Goal: Task Accomplishment & Management: Complete application form

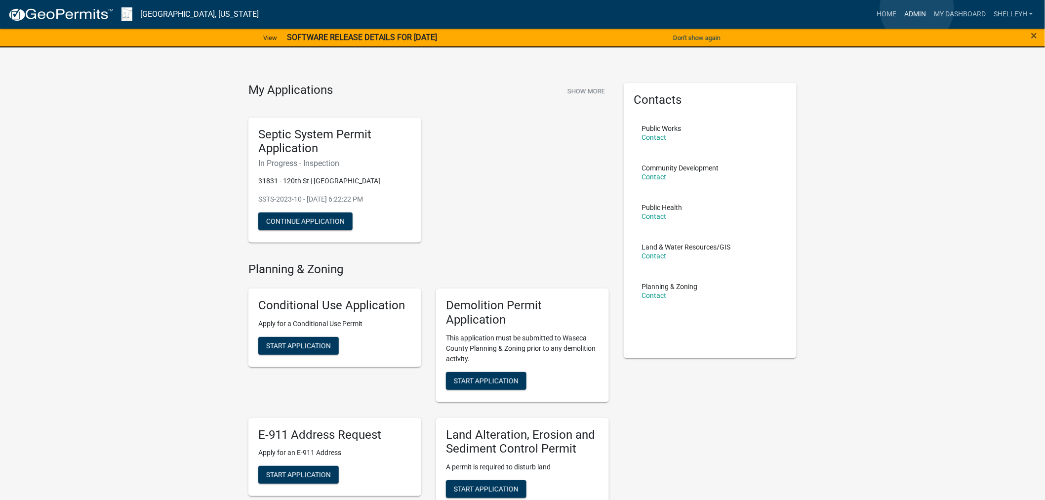
click at [917, 8] on link "Admin" at bounding box center [915, 14] width 30 height 19
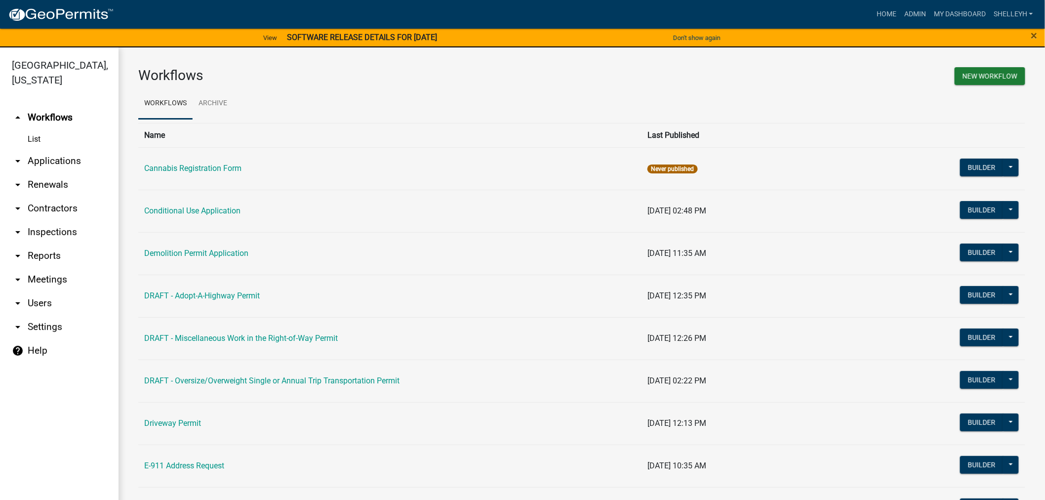
click at [53, 157] on link "arrow_drop_down Applications" at bounding box center [59, 161] width 118 height 24
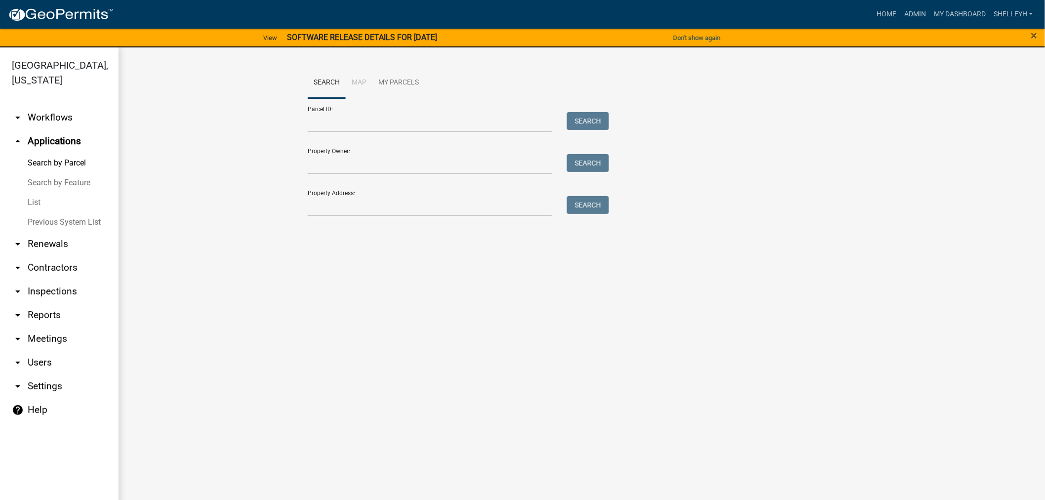
click at [34, 200] on link "List" at bounding box center [59, 203] width 118 height 20
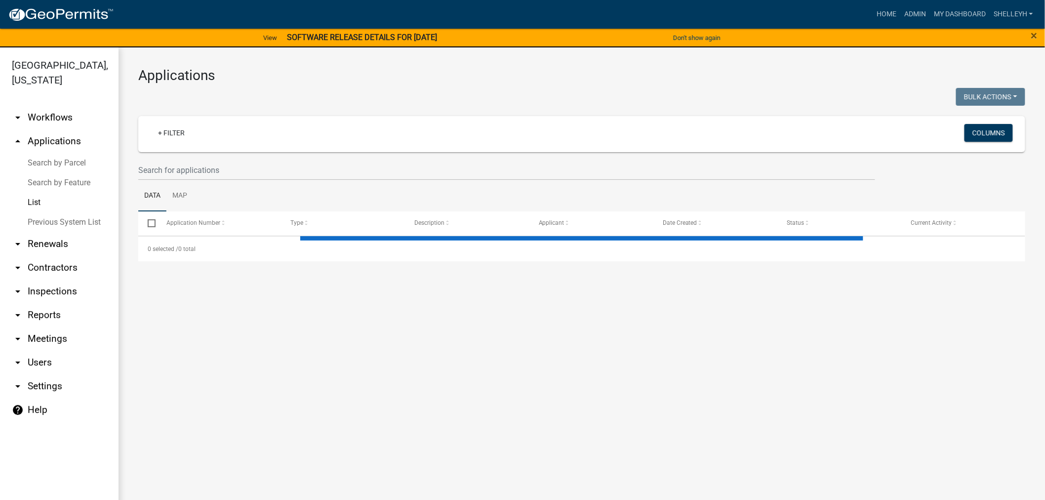
select select "1: 25"
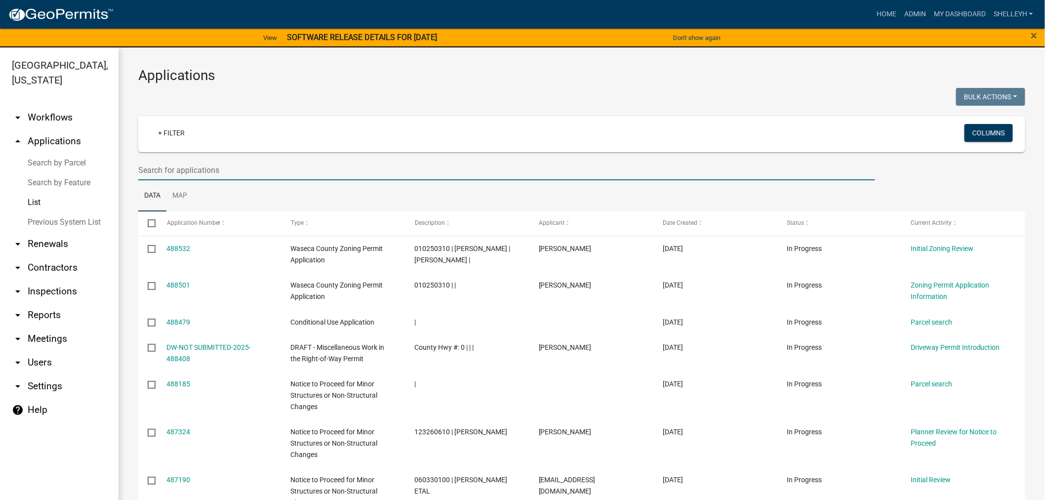
click at [193, 169] on input "text" at bounding box center [506, 170] width 737 height 20
type input "becky brewer"
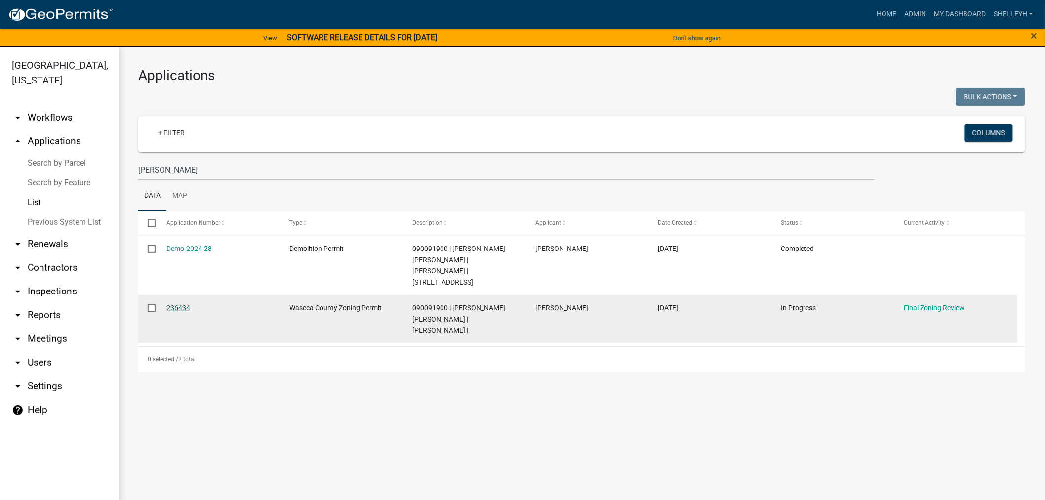
click at [186, 304] on link "236434" at bounding box center [179, 308] width 24 height 8
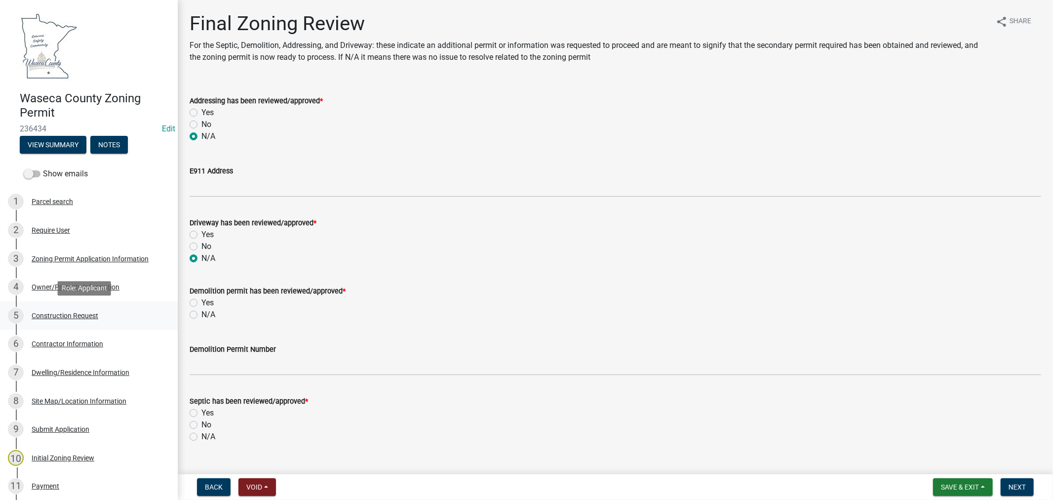
click at [56, 312] on div "Construction Request" at bounding box center [65, 315] width 67 height 7
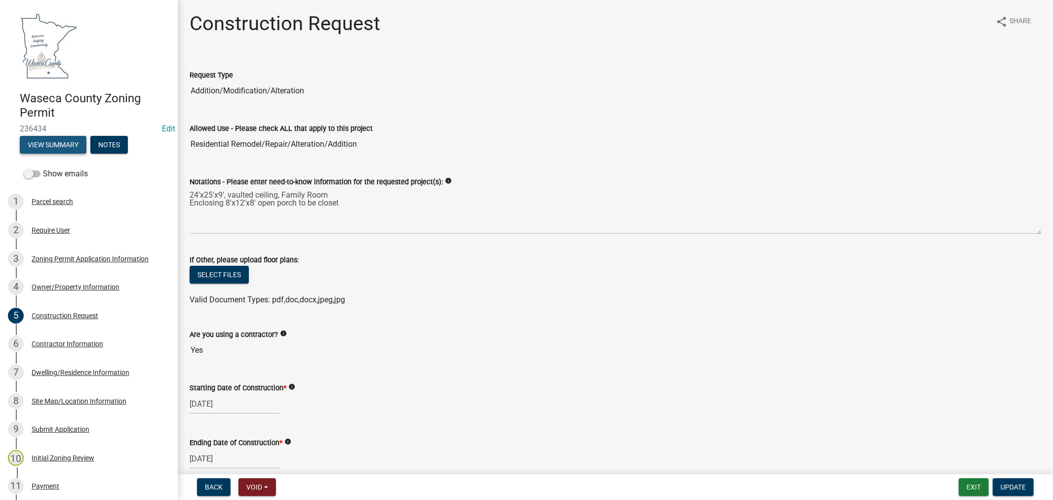
click at [49, 144] on button "View Summary" at bounding box center [53, 145] width 67 height 18
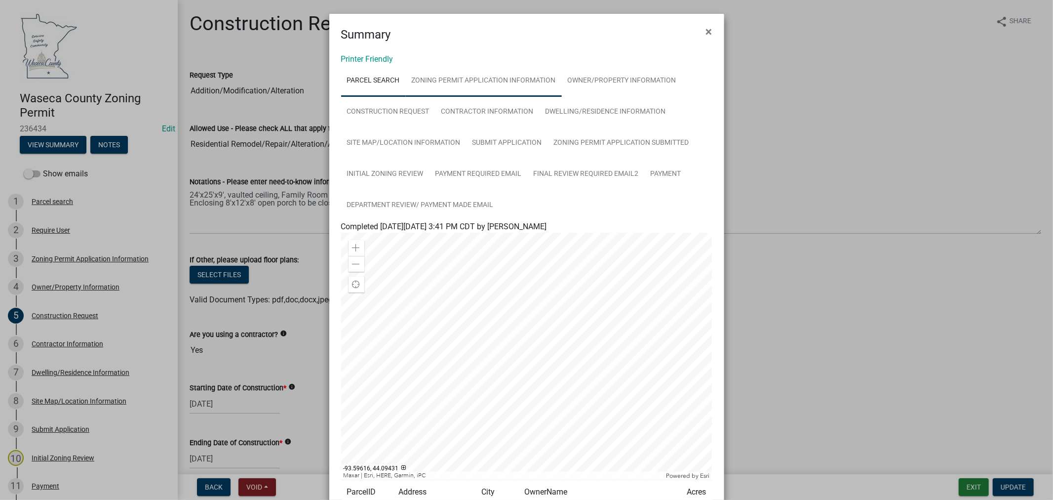
click at [438, 77] on link "Zoning Permit Application Information" at bounding box center [484, 81] width 156 height 32
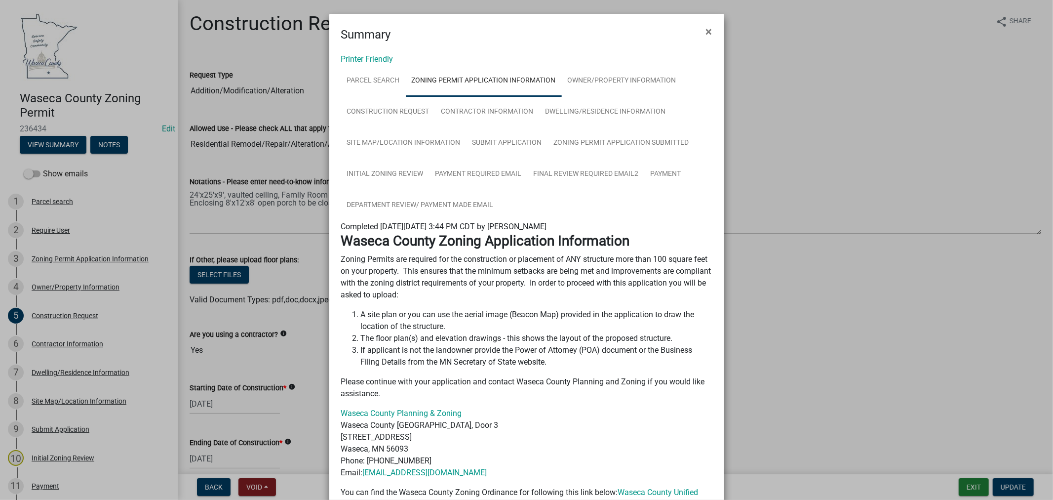
click at [49, 453] on ngb-modal-window "Summary × Printer Friendly Parcel search Zoning Permit Application Information …" at bounding box center [526, 250] width 1053 height 500
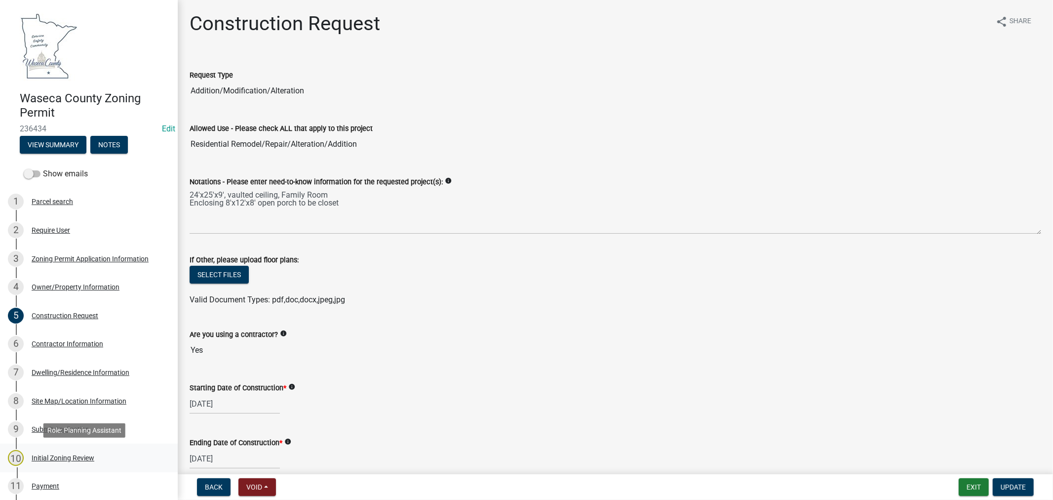
click at [60, 458] on div "Initial Zoning Review" at bounding box center [63, 457] width 63 height 7
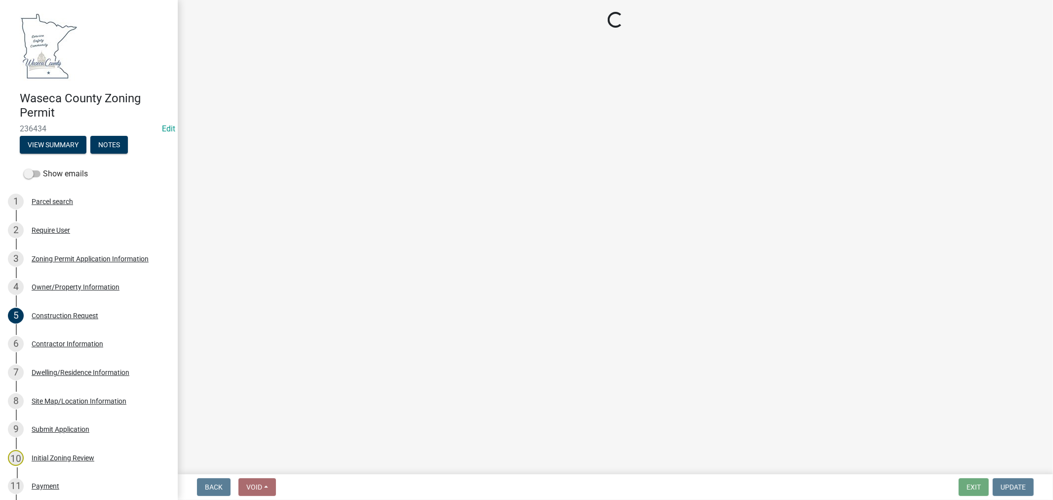
select select "a8061837-3938-4401-a9af-63669178a75f"
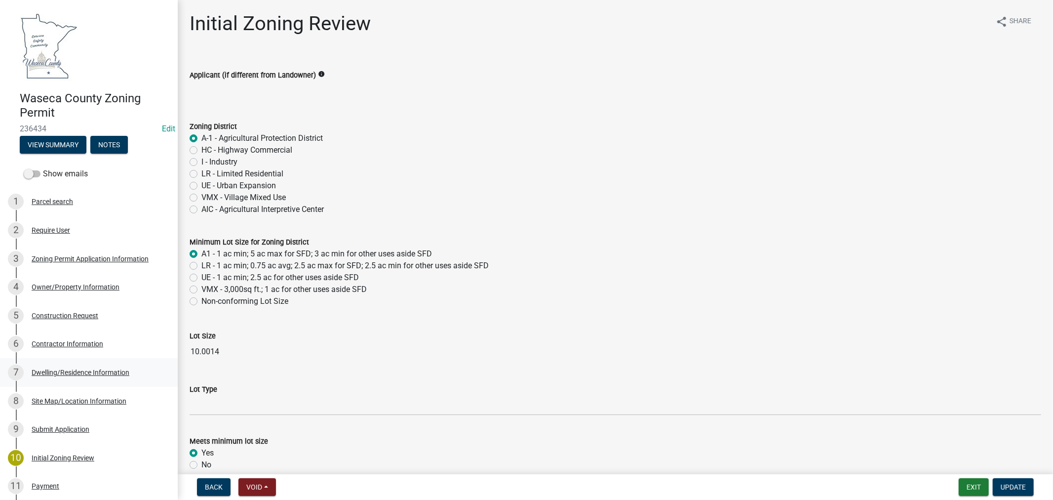
click at [83, 369] on div "Dwelling/Residence Information" at bounding box center [81, 372] width 98 height 7
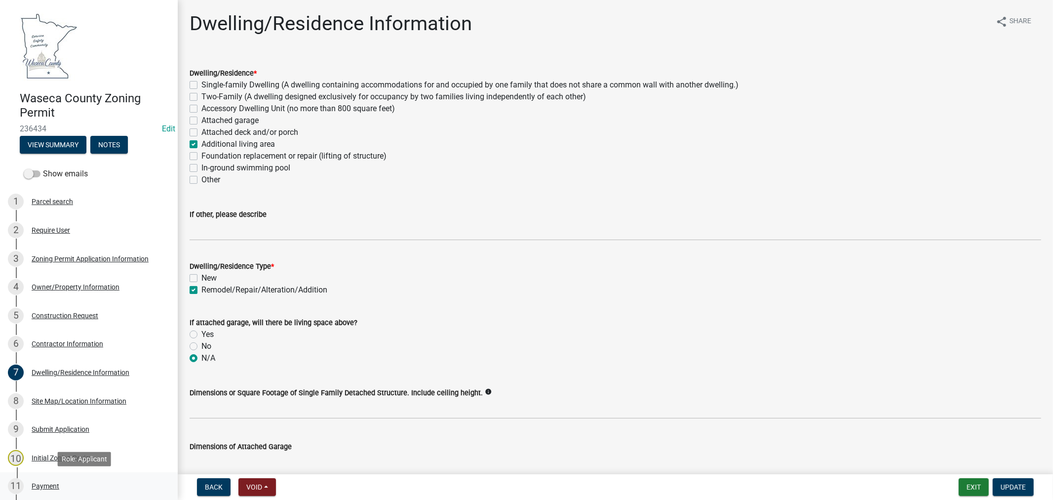
click at [44, 483] on div "Payment" at bounding box center [46, 485] width 28 height 7
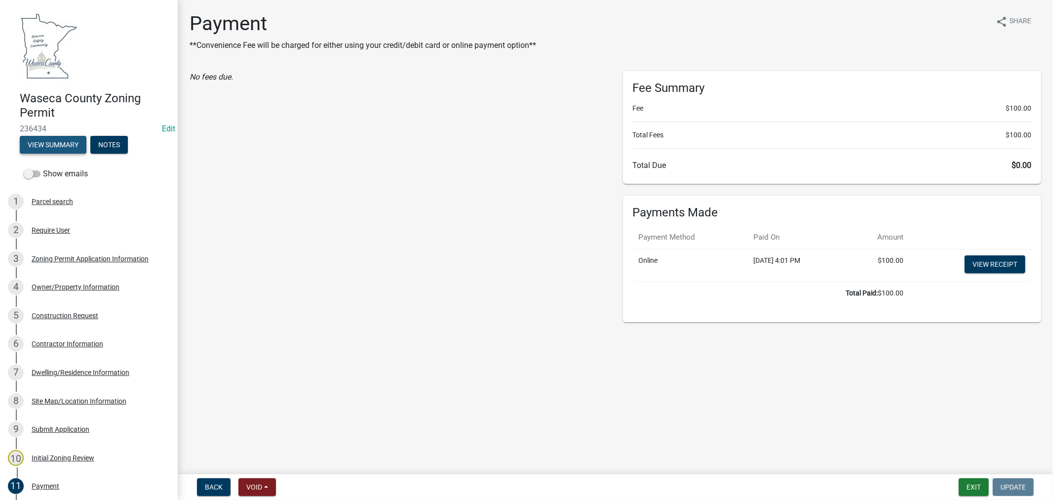
click at [51, 145] on button "View Summary" at bounding box center [53, 145] width 67 height 18
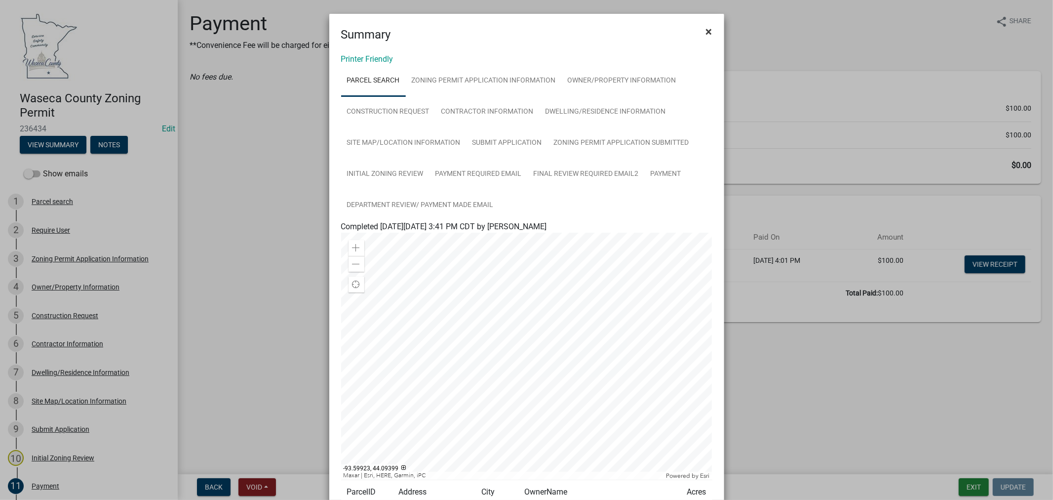
click at [706, 32] on span "×" at bounding box center [709, 32] width 6 height 14
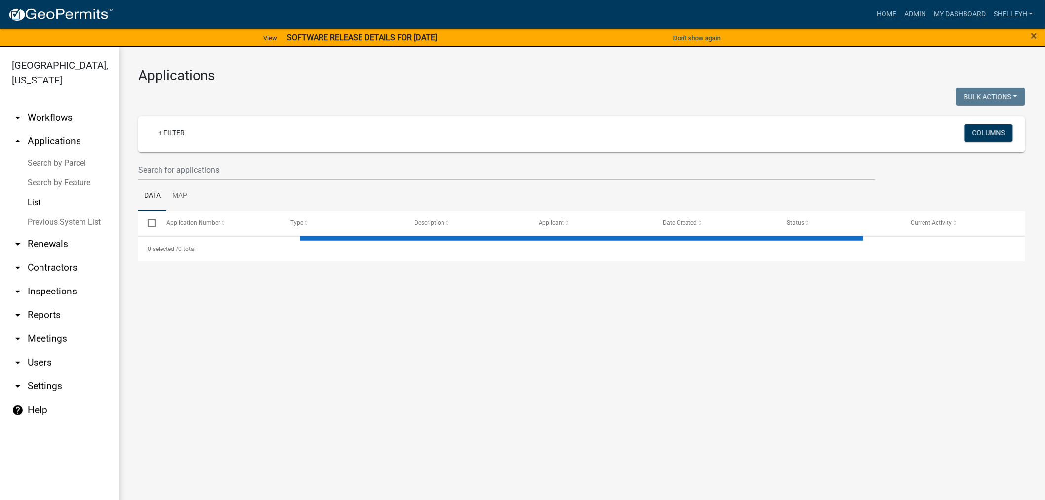
select select "1: 25"
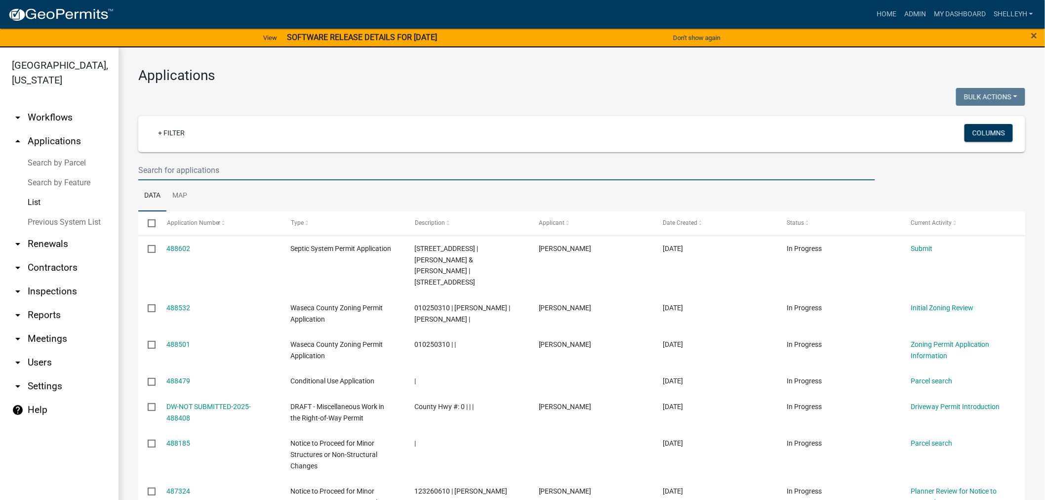
click at [181, 170] on input "text" at bounding box center [506, 170] width 737 height 20
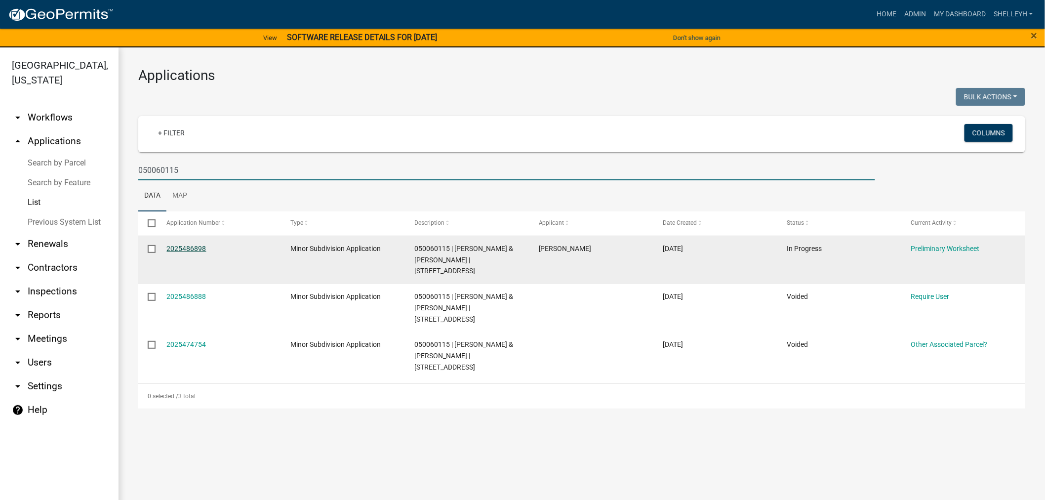
type input "050060115"
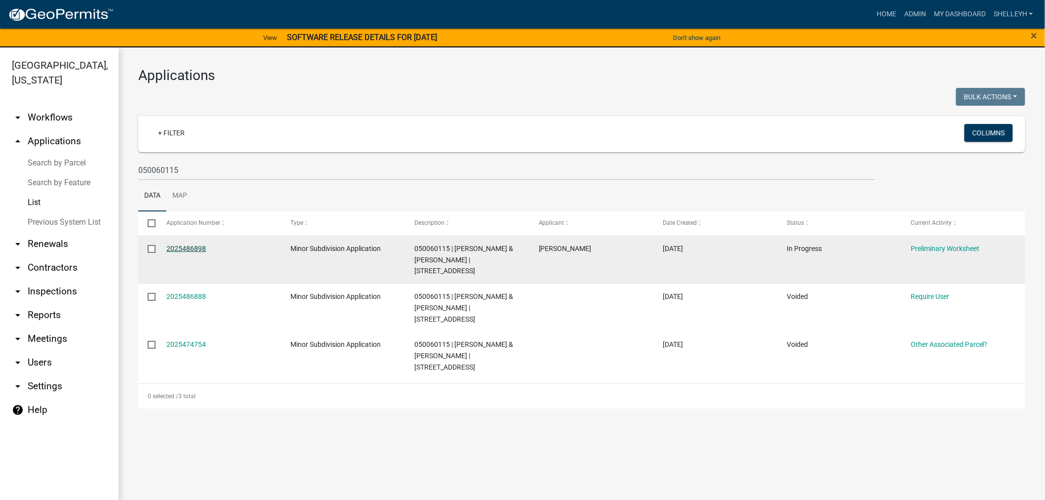
click at [186, 248] on link "2025486898" at bounding box center [186, 248] width 39 height 8
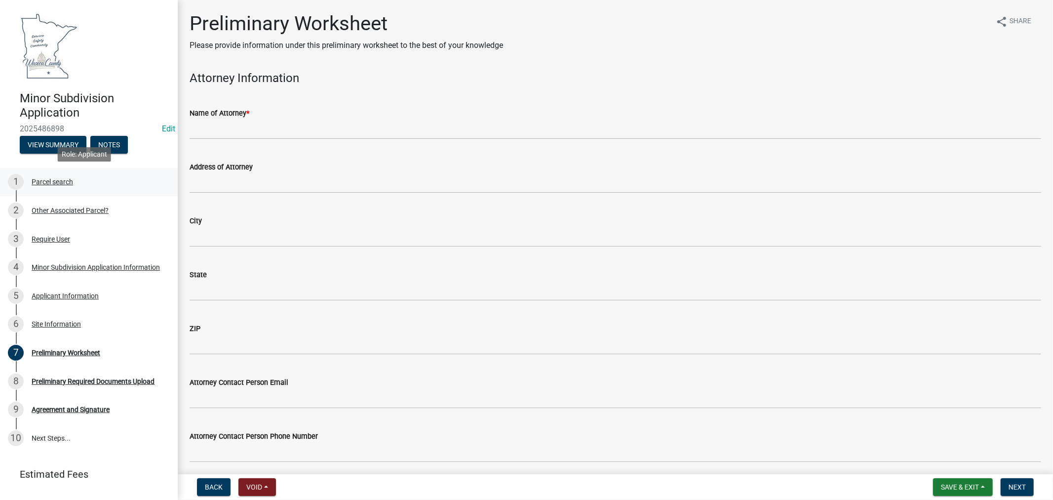
click at [53, 179] on div "Parcel search" at bounding box center [52, 181] width 41 height 7
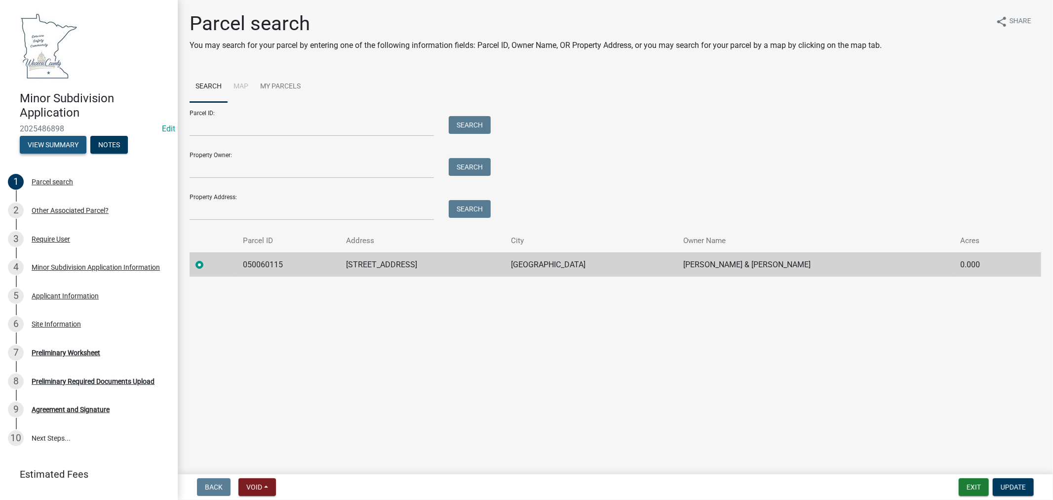
click at [50, 141] on button "View Summary" at bounding box center [53, 145] width 67 height 18
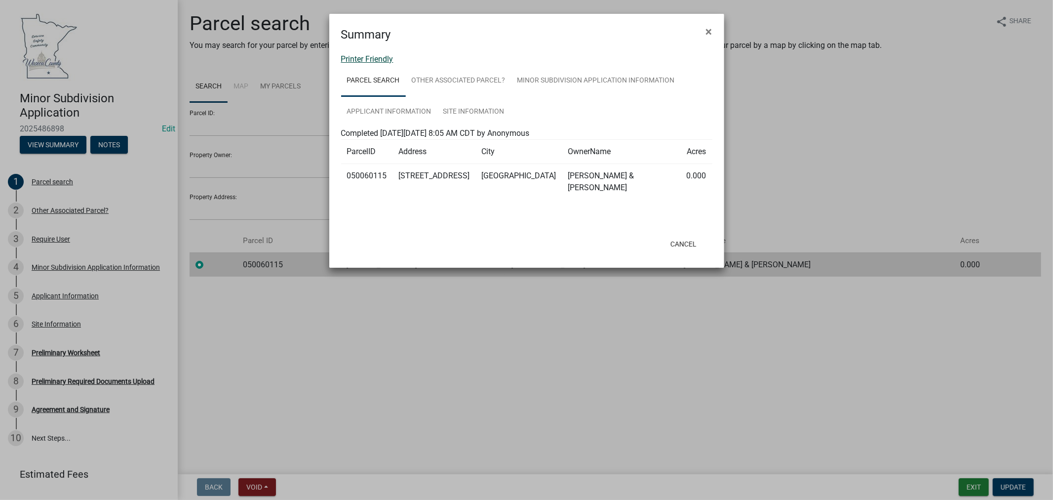
click at [379, 59] on link "Printer Friendly" at bounding box center [367, 58] width 52 height 9
click at [707, 27] on span "×" at bounding box center [709, 32] width 6 height 14
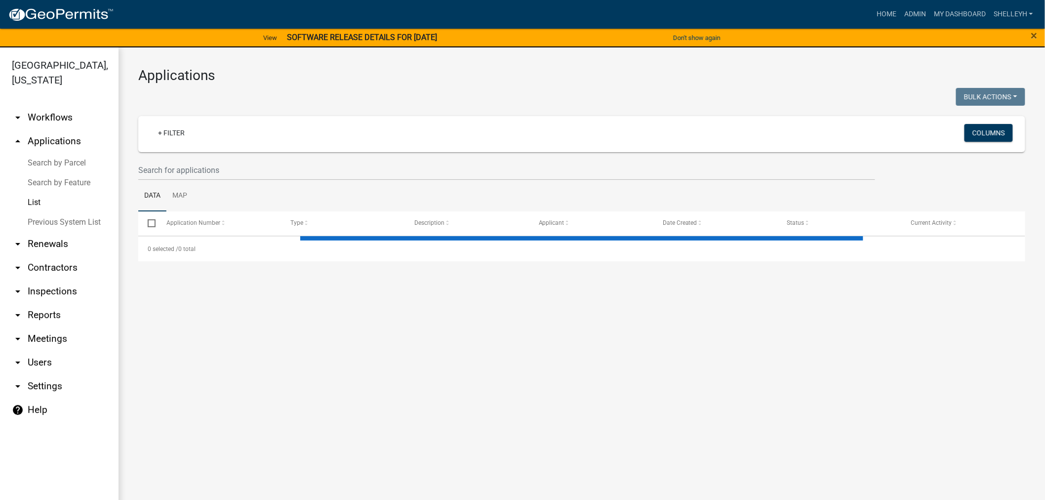
select select "1: 25"
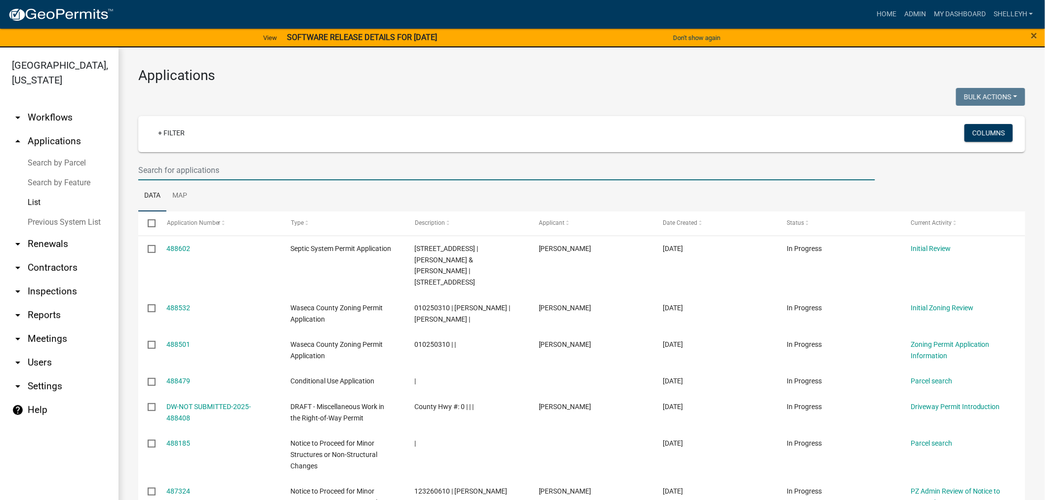
click at [185, 167] on input "text" at bounding box center [506, 170] width 737 height 20
type input "kim kasl"
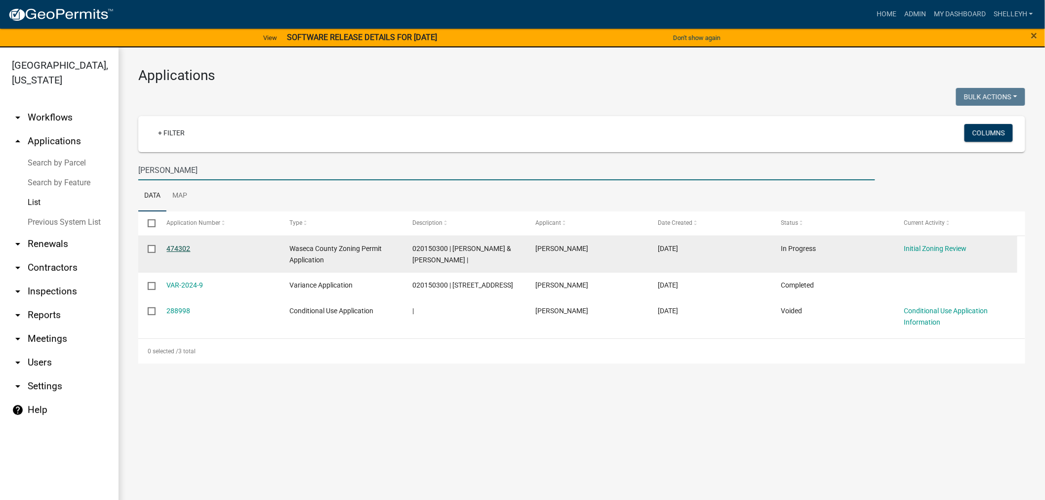
click at [178, 248] on link "474302" at bounding box center [179, 248] width 24 height 8
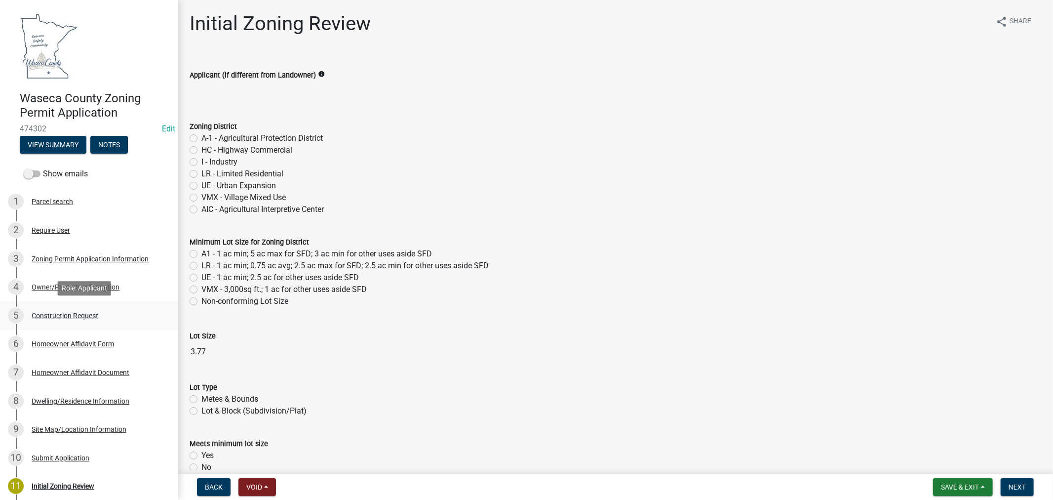
click at [52, 314] on div "Construction Request" at bounding box center [65, 315] width 67 height 7
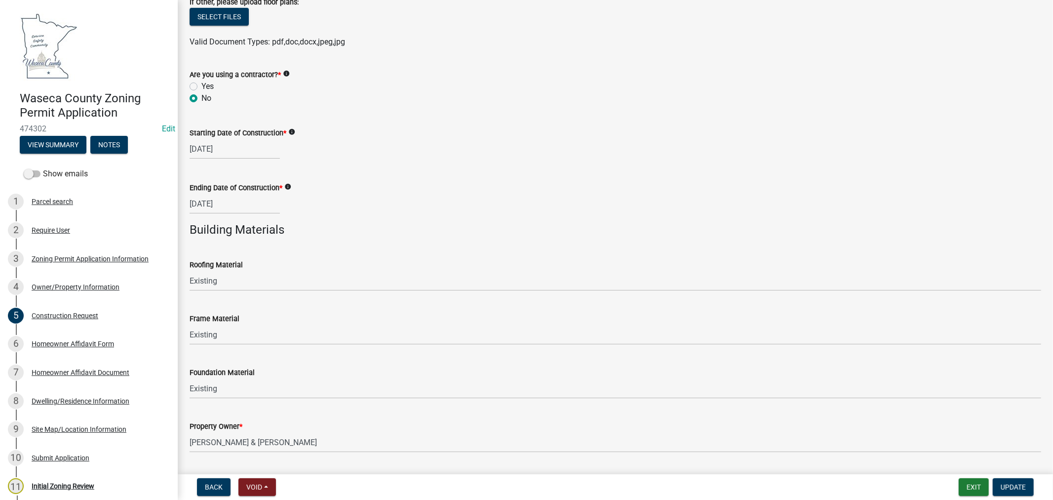
scroll to position [553, 0]
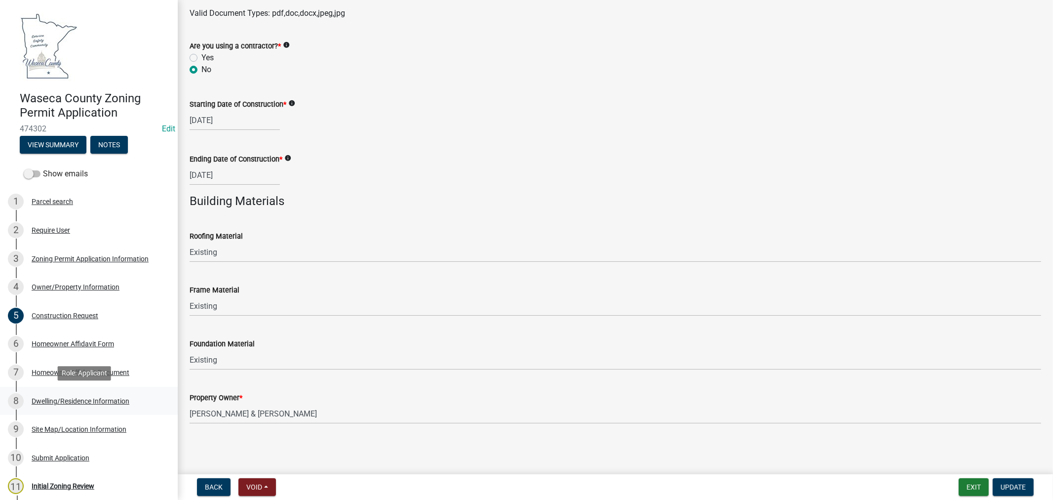
click at [51, 397] on div "Dwelling/Residence Information" at bounding box center [81, 400] width 98 height 7
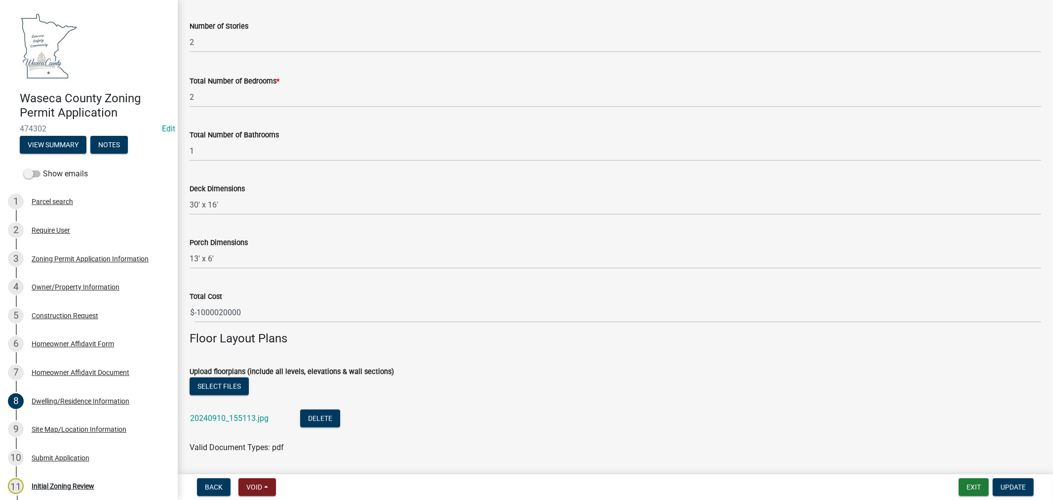
scroll to position [549, 0]
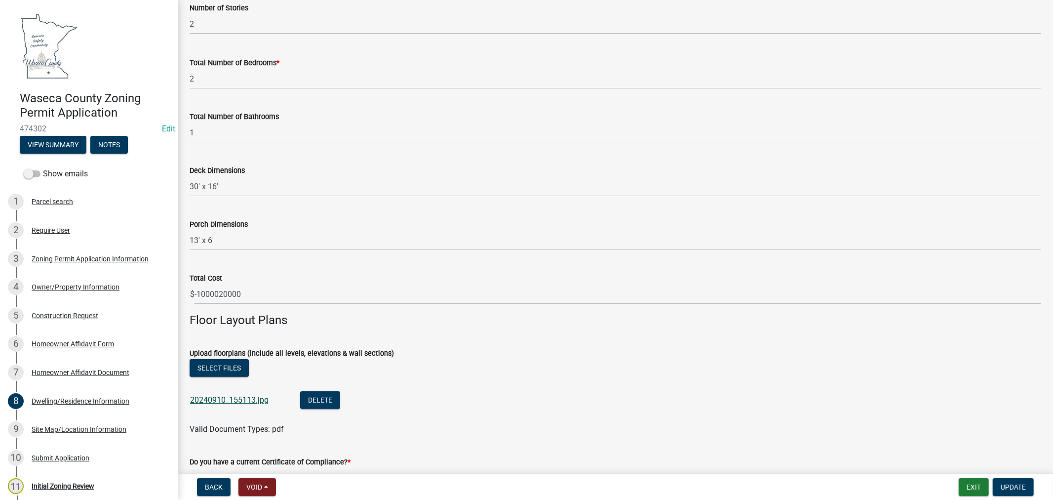
click at [208, 397] on link "20240910_155113.jpg" at bounding box center [229, 399] width 79 height 9
click at [86, 430] on div "Site Map/Location Information" at bounding box center [79, 429] width 95 height 7
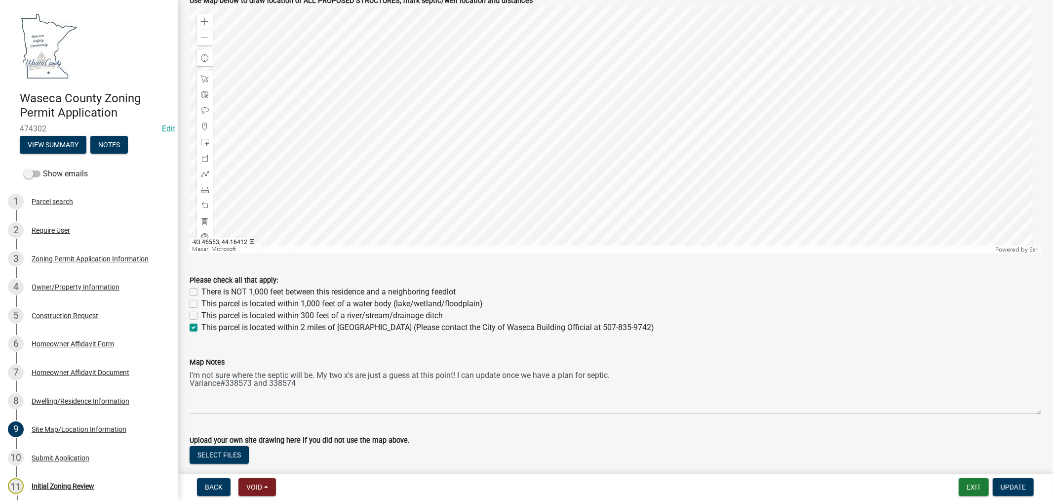
scroll to position [494, 0]
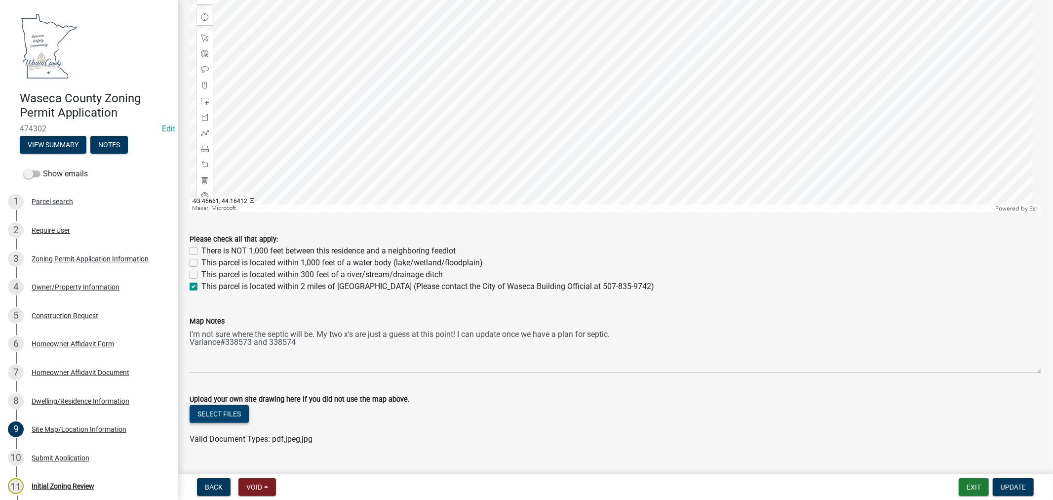
click at [221, 412] on button "Select files" at bounding box center [219, 414] width 59 height 18
drag, startPoint x: 1015, startPoint y: 491, endPoint x: 1014, endPoint y: 486, distance: 5.0
click at [1015, 491] on button "Update" at bounding box center [1013, 487] width 41 height 18
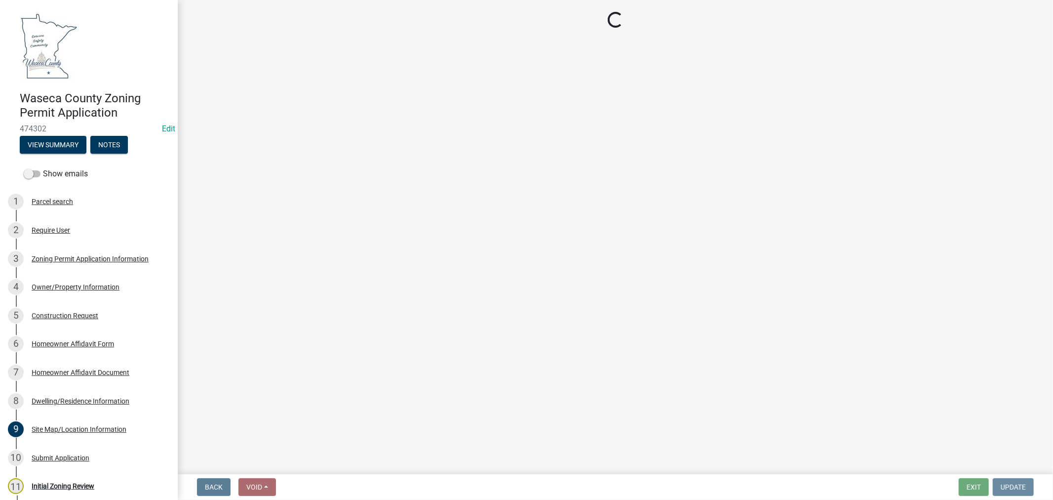
scroll to position [0, 0]
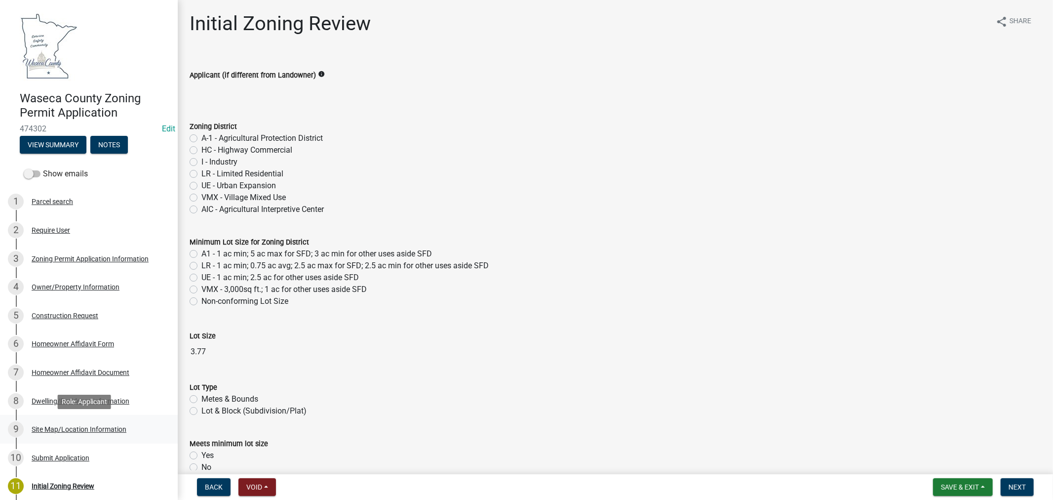
click at [70, 429] on div "Site Map/Location Information" at bounding box center [79, 429] width 95 height 7
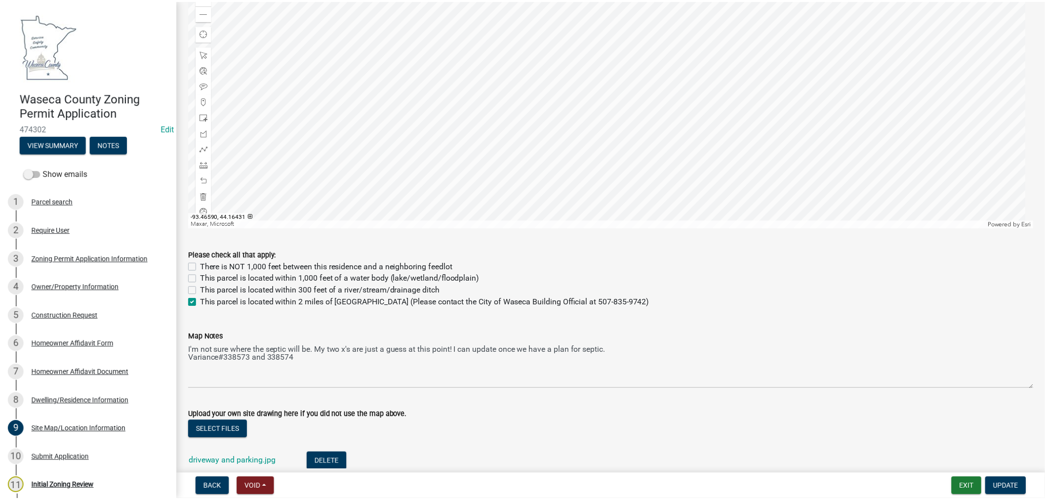
scroll to position [494, 0]
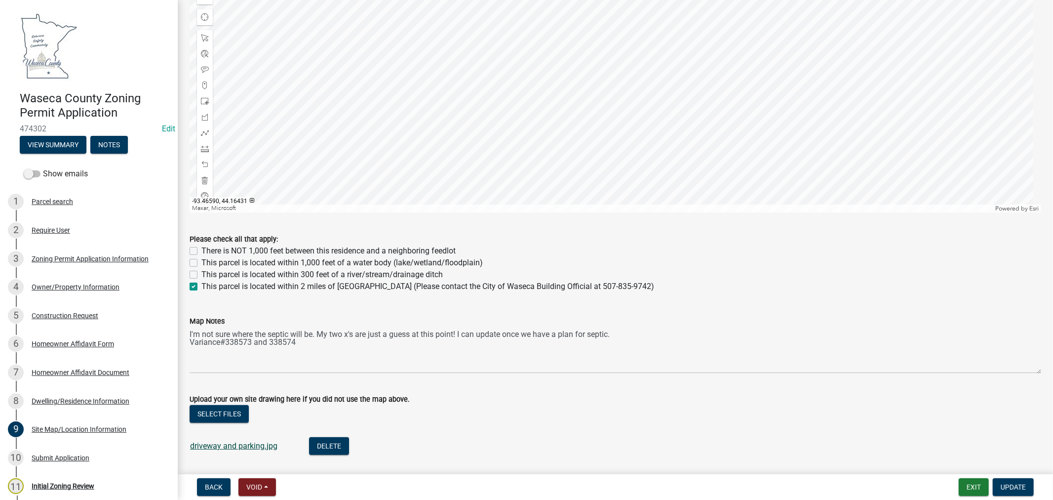
click at [220, 442] on link "driveway and parking.jpg" at bounding box center [233, 445] width 87 height 9
click at [977, 487] on button "Exit" at bounding box center [974, 487] width 30 height 18
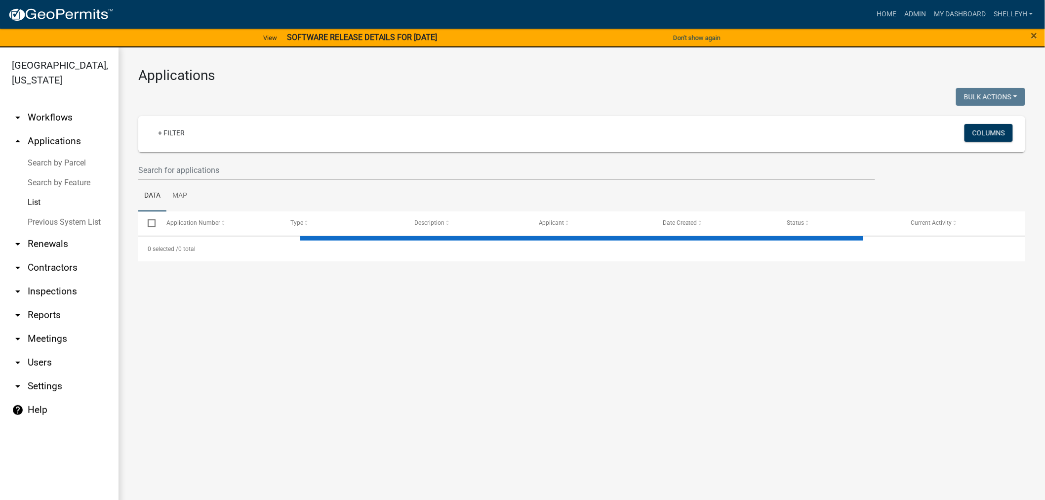
select select "1: 25"
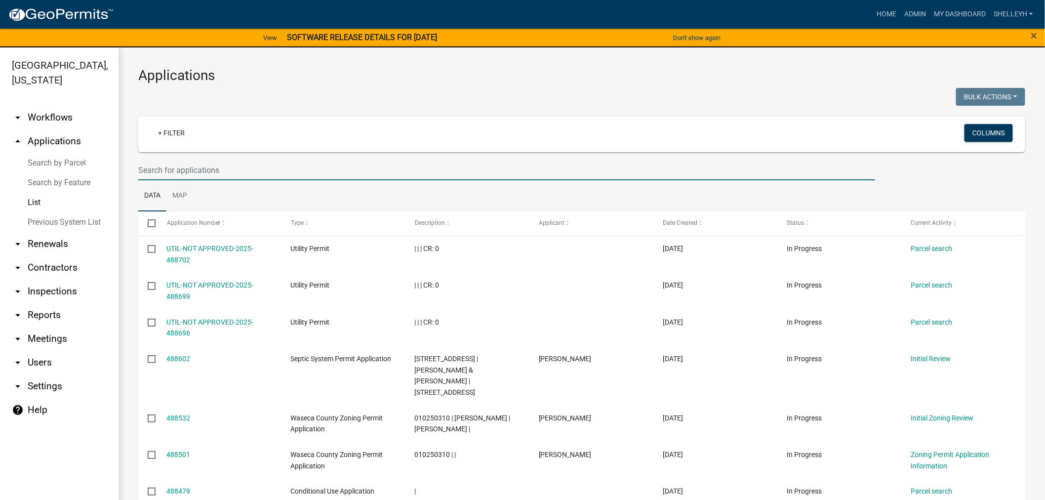
click at [214, 164] on input "text" at bounding box center [506, 170] width 737 height 20
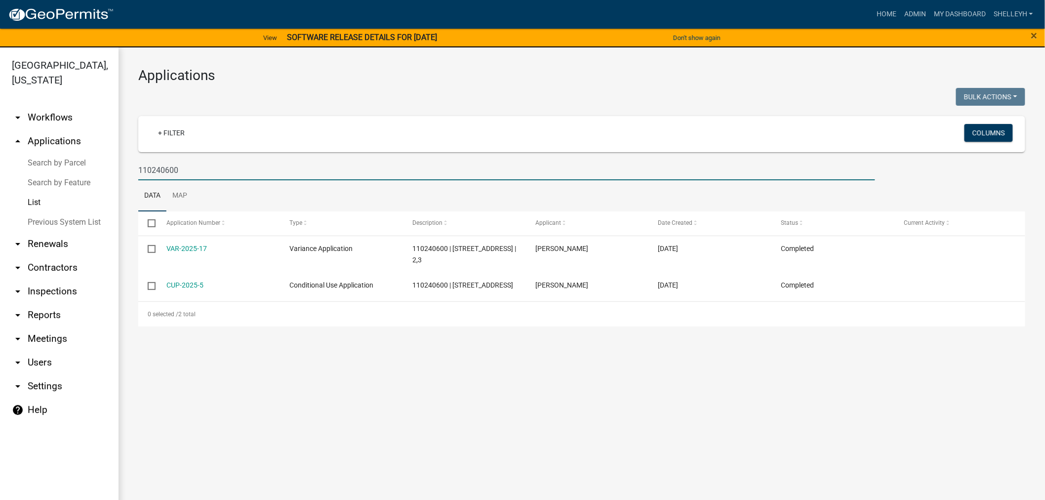
type input "110240600"
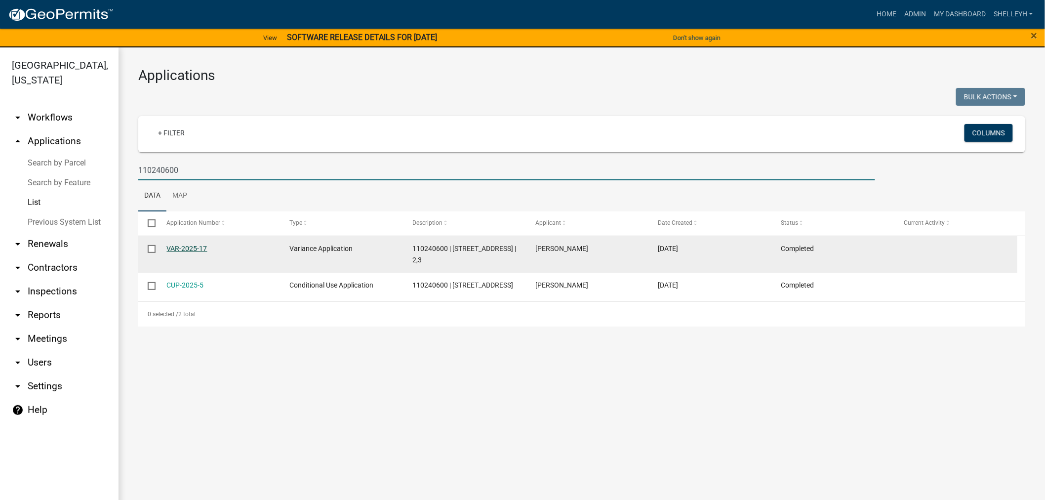
click at [187, 244] on link "VAR-2025-17" at bounding box center [187, 248] width 40 height 8
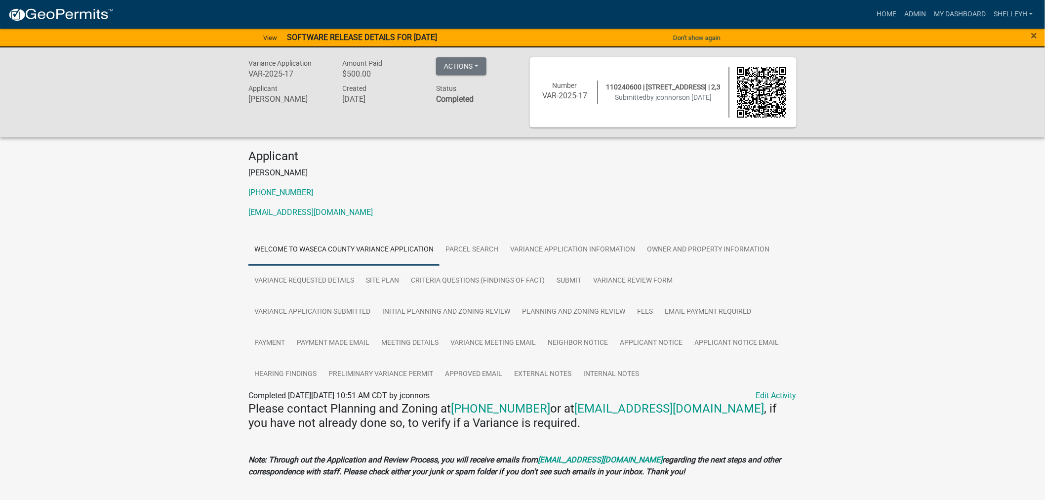
drag, startPoint x: 378, startPoint y: 211, endPoint x: 237, endPoint y: 209, distance: 140.7
click at [237, 209] on div "Variance Application VAR-2025-17 Amount Paid $500.00 Actions View receipt Print…" at bounding box center [522, 300] width 1045 height 507
copy link "growingtreejconnors@gmail.com"
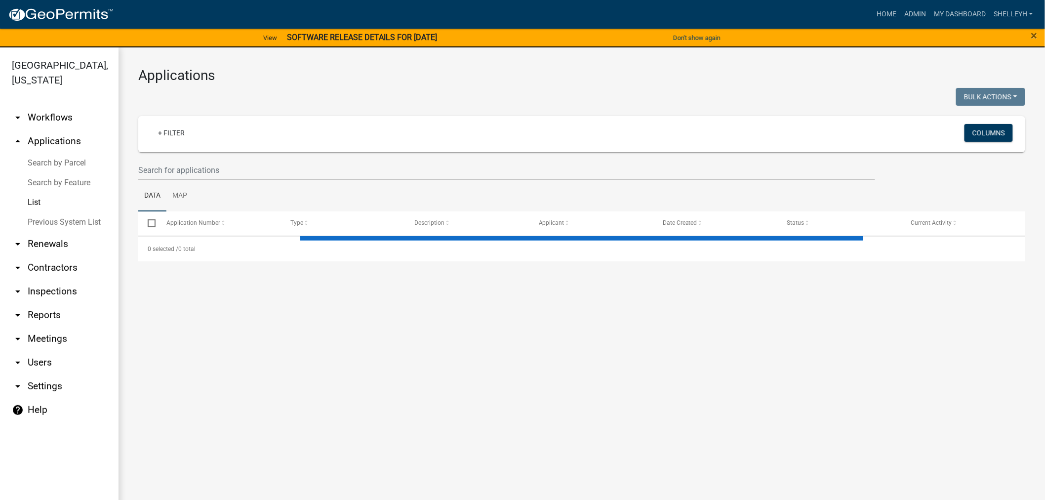
select select "1: 25"
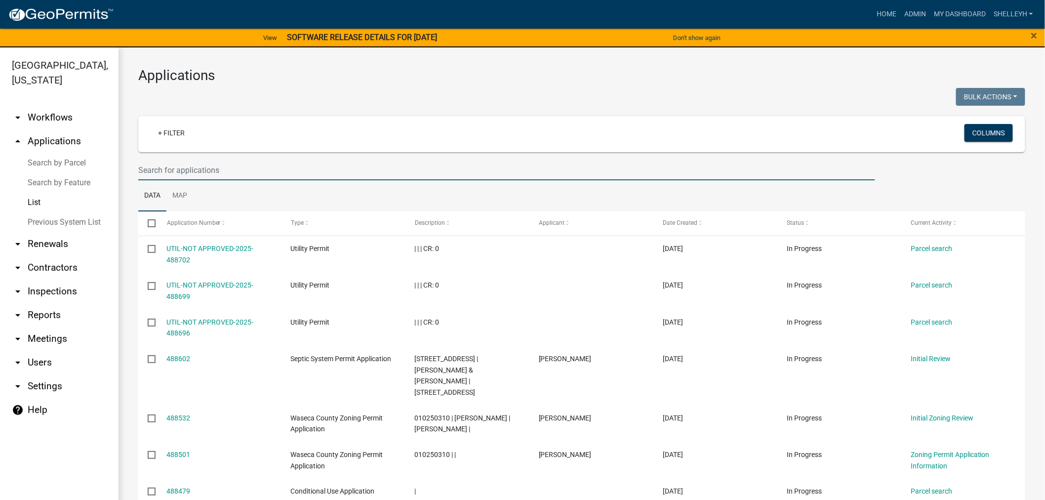
click at [215, 167] on input "text" at bounding box center [506, 170] width 737 height 20
type input "connors"
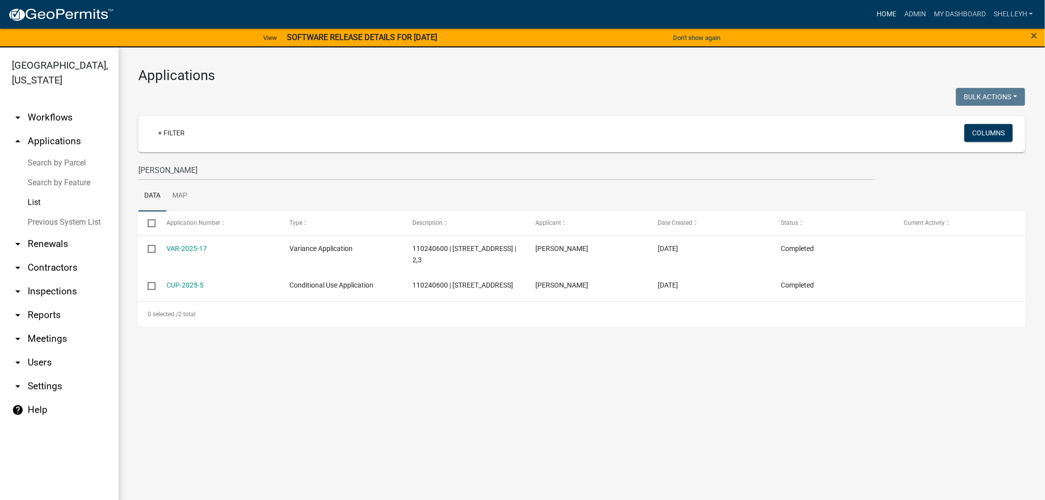
click at [884, 12] on link "Home" at bounding box center [886, 14] width 28 height 19
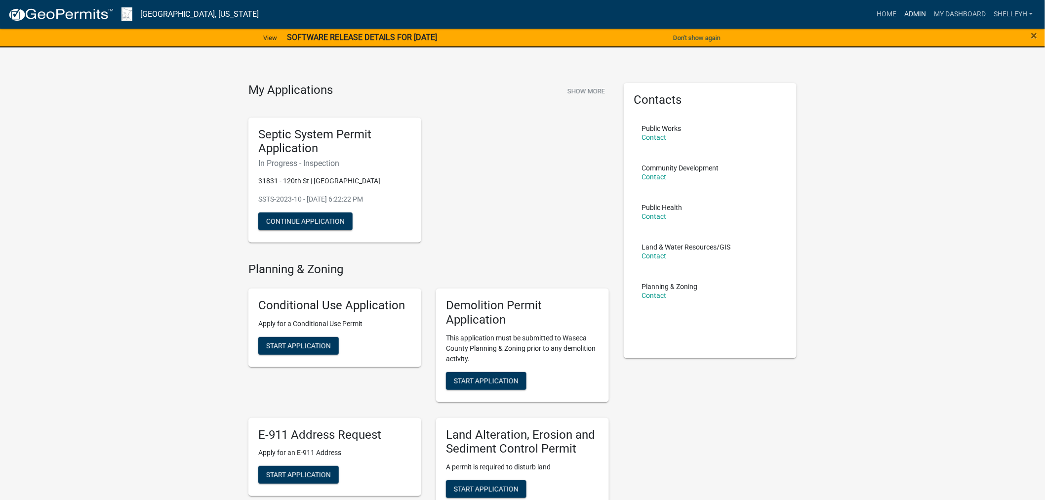
click at [919, 12] on link "Admin" at bounding box center [915, 14] width 30 height 19
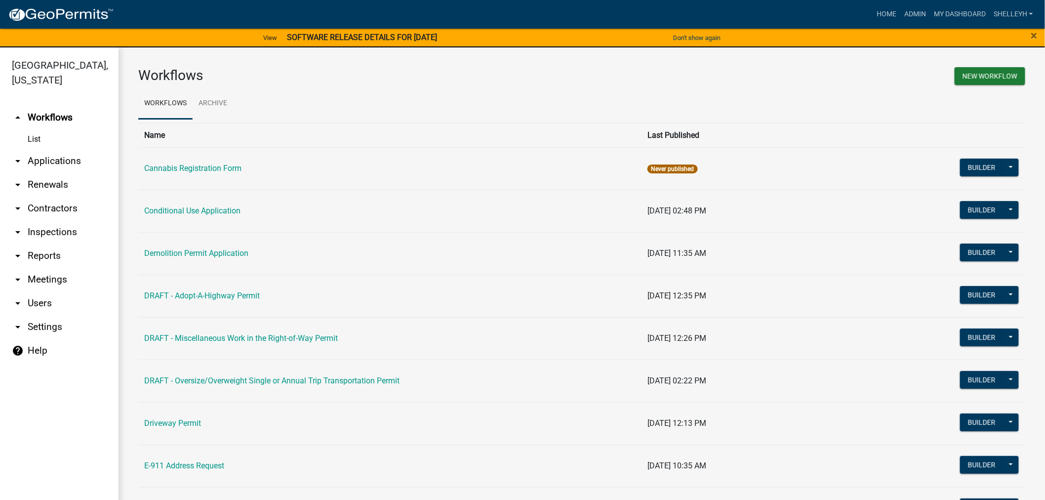
click at [54, 157] on link "arrow_drop_down Applications" at bounding box center [59, 161] width 118 height 24
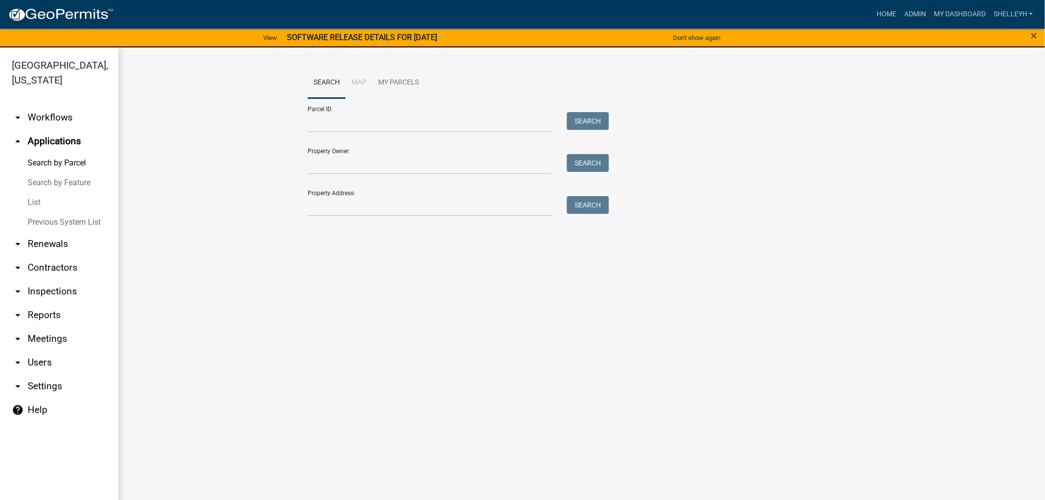
click at [36, 203] on link "List" at bounding box center [59, 203] width 118 height 20
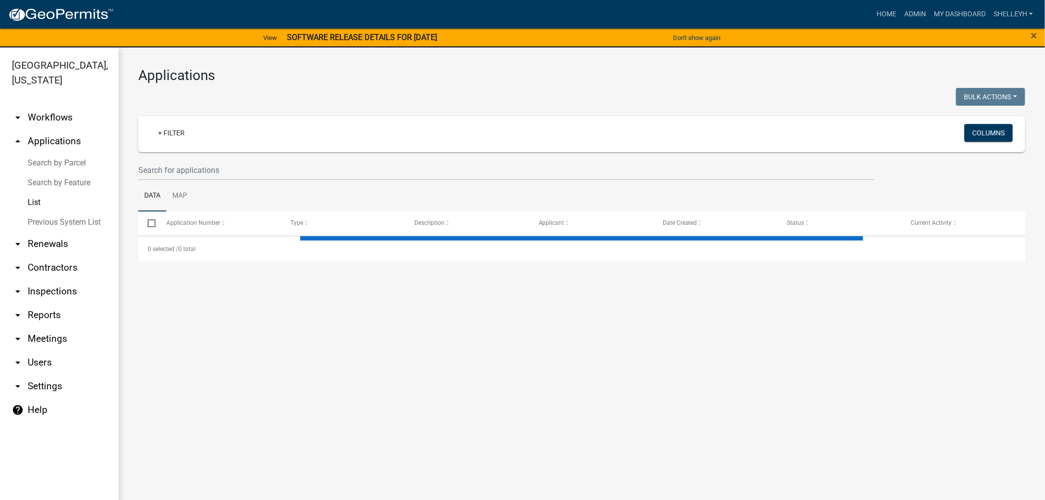
select select "1: 25"
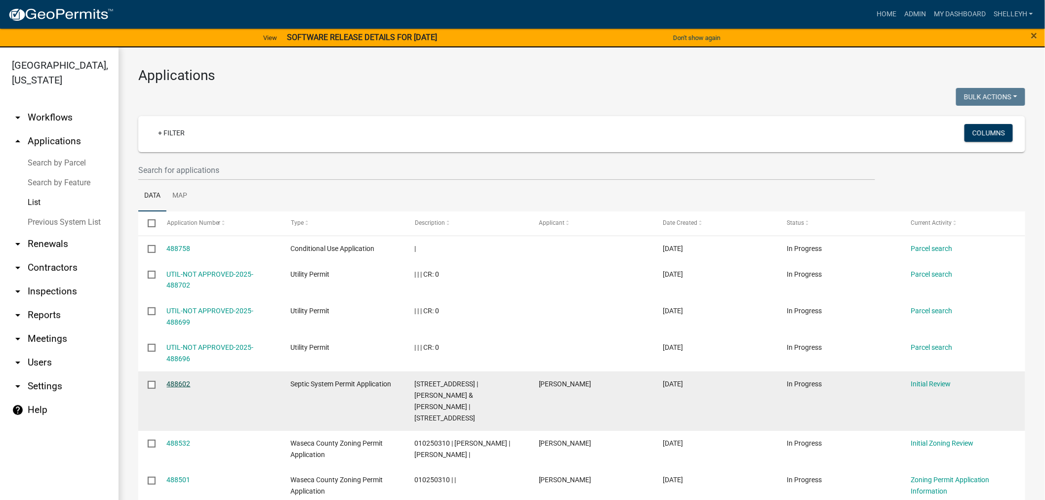
click at [180, 383] on link "488602" at bounding box center [179, 384] width 24 height 8
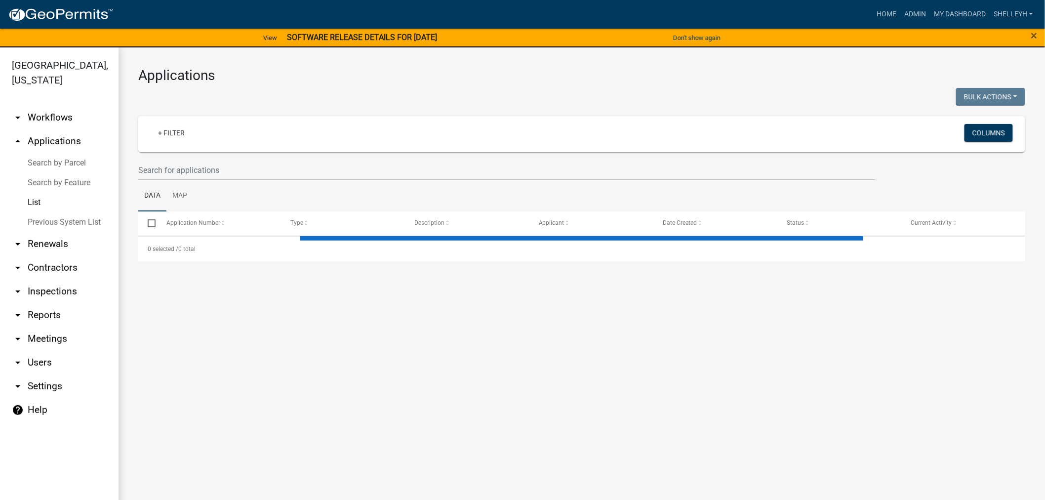
select select "1: 25"
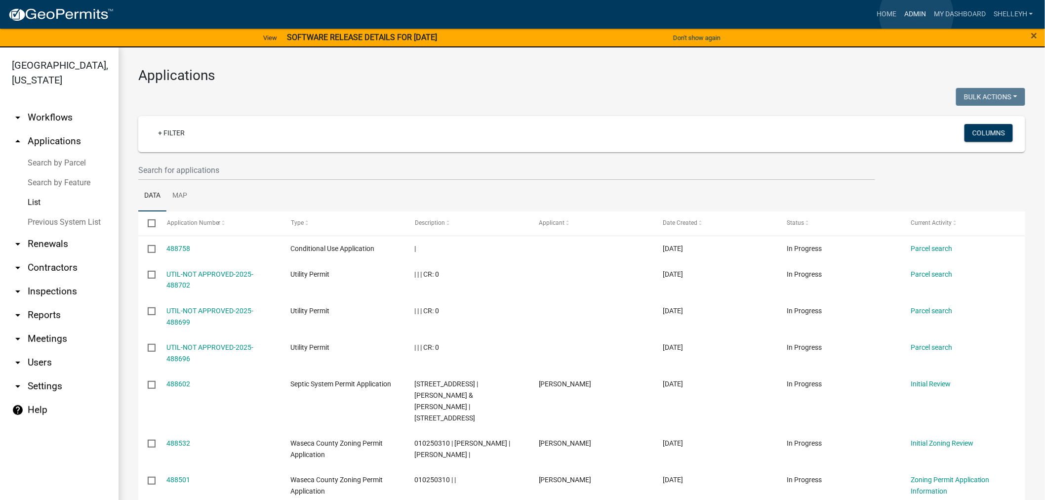
click at [916, 15] on link "Admin" at bounding box center [915, 14] width 30 height 19
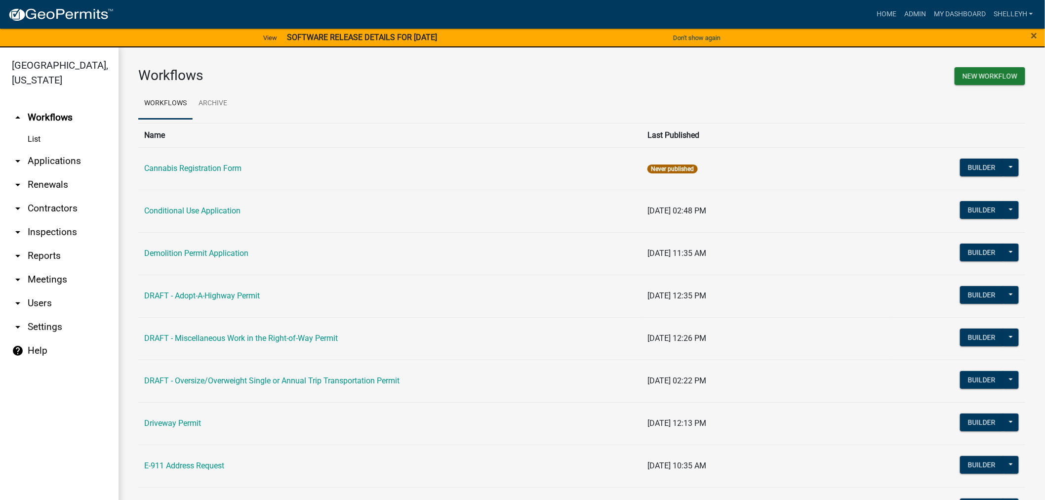
click at [61, 160] on link "arrow_drop_down Applications" at bounding box center [59, 161] width 118 height 24
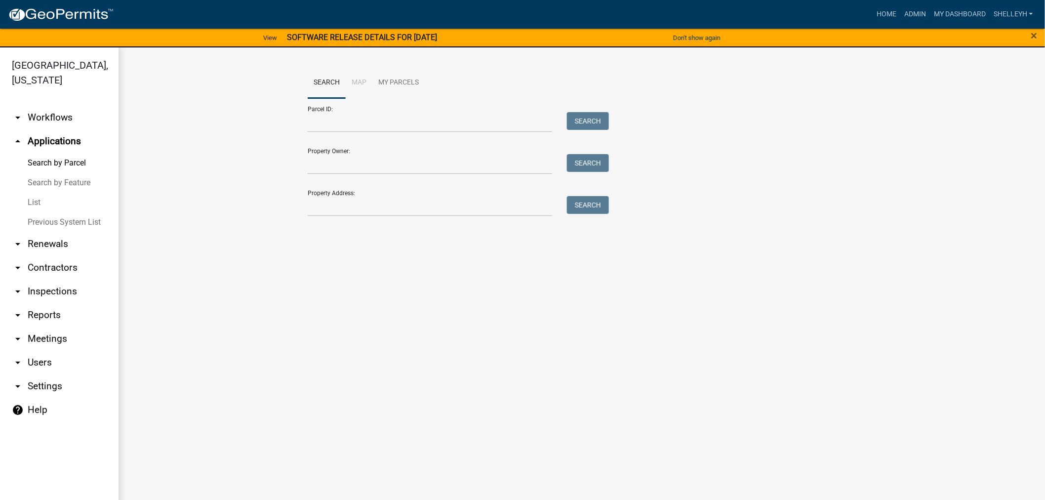
click at [40, 200] on link "List" at bounding box center [59, 203] width 118 height 20
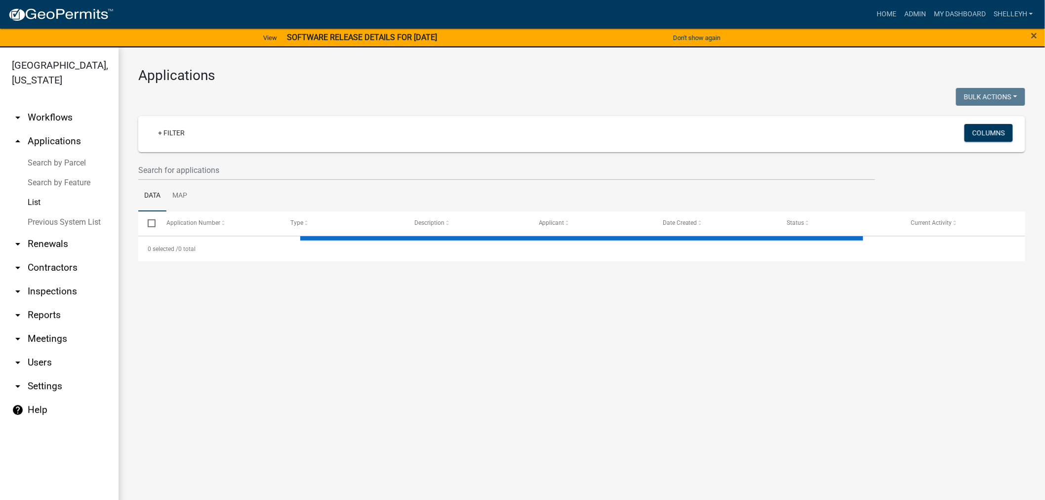
select select "1: 25"
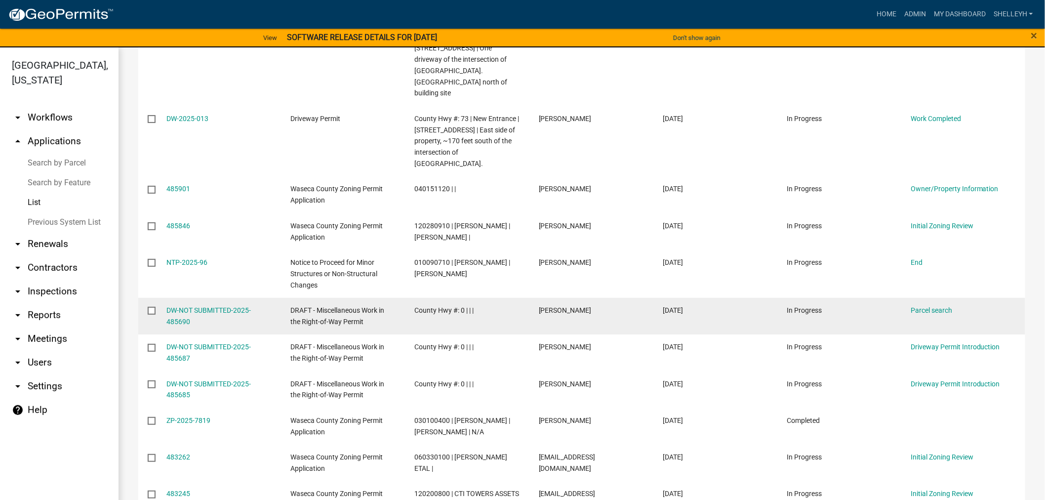
scroll to position [832, 0]
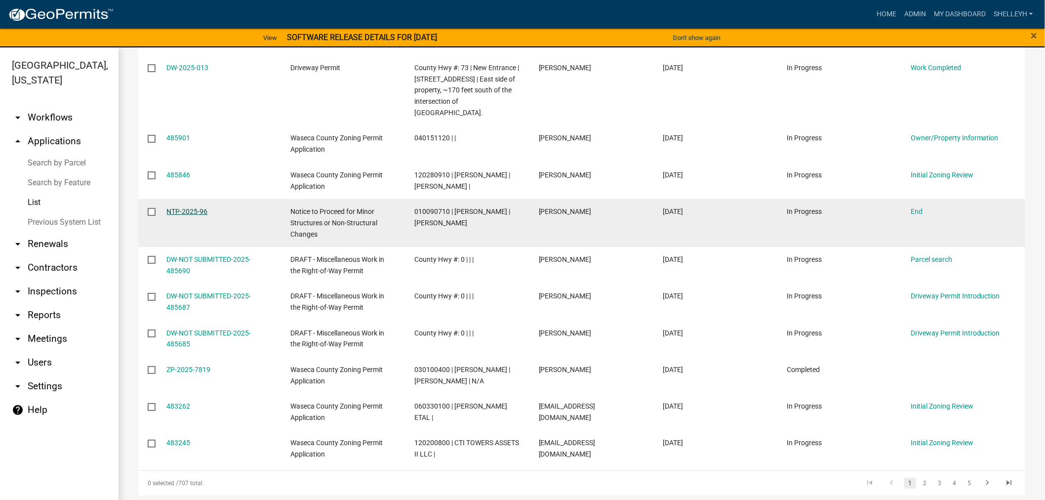
click at [190, 207] on link "NTP-2025-96" at bounding box center [187, 211] width 41 height 8
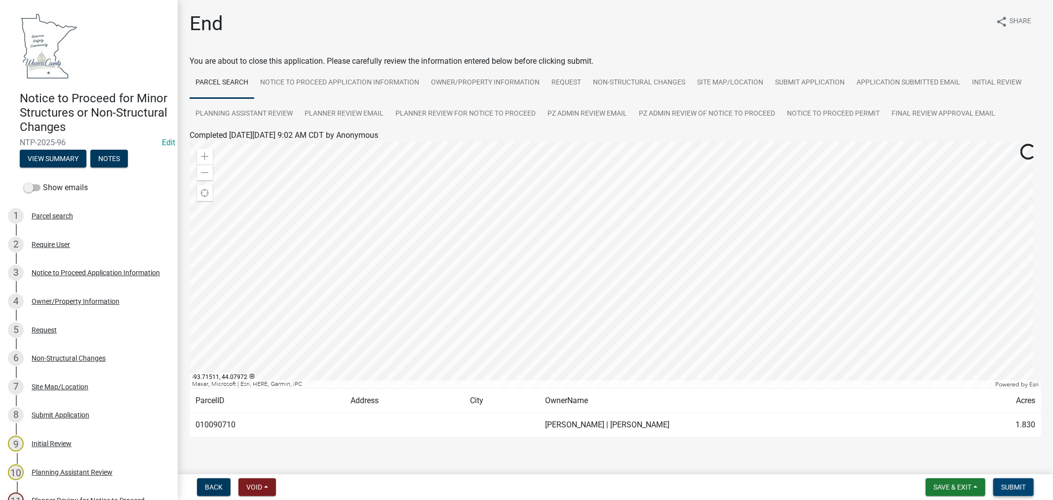
click at [1021, 484] on span "Submit" at bounding box center [1013, 487] width 25 height 8
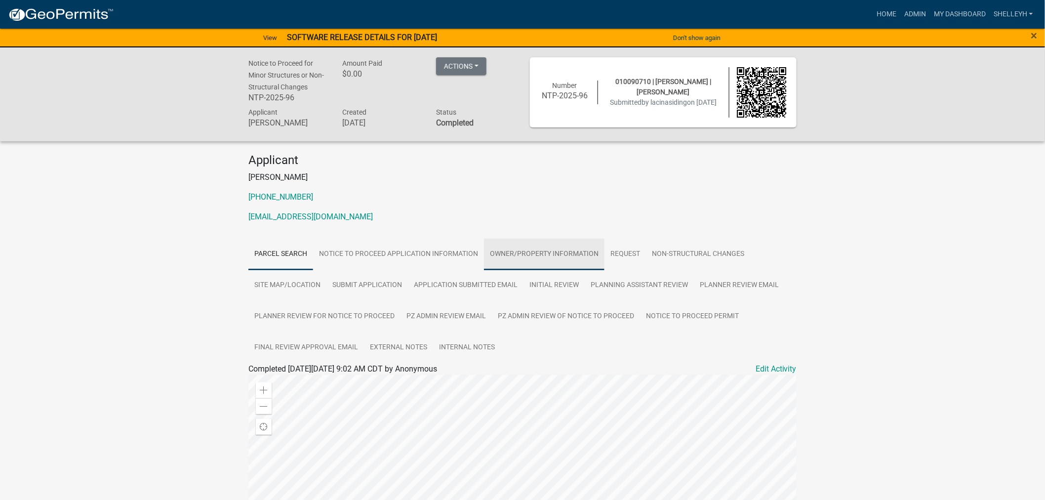
click at [537, 251] on link "Owner/Property Information" at bounding box center [544, 254] width 120 height 32
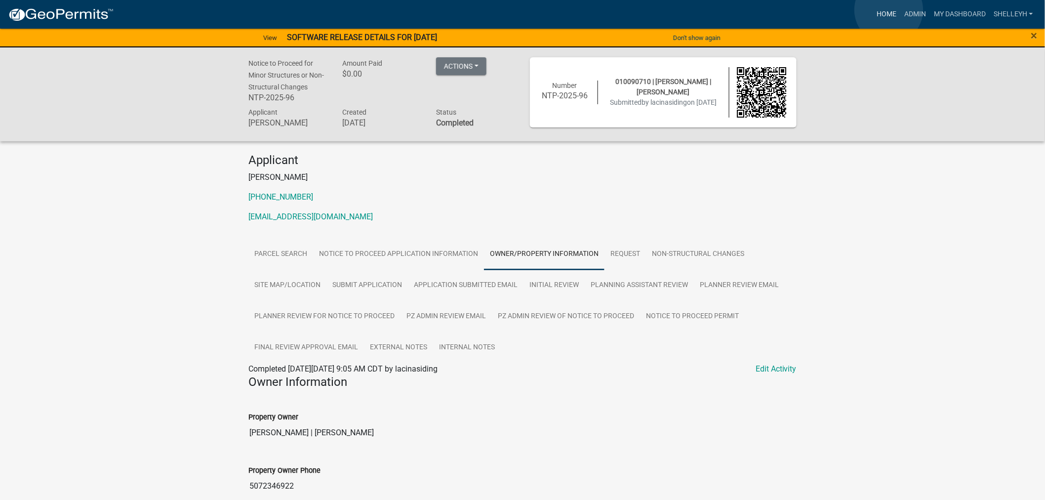
click at [889, 10] on link "Home" at bounding box center [886, 14] width 28 height 19
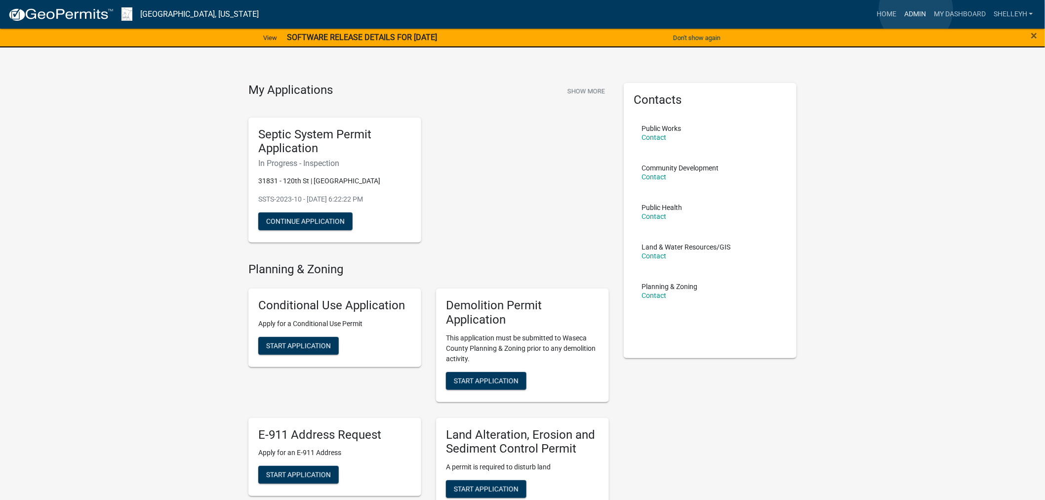
click at [916, 10] on link "Admin" at bounding box center [915, 14] width 30 height 19
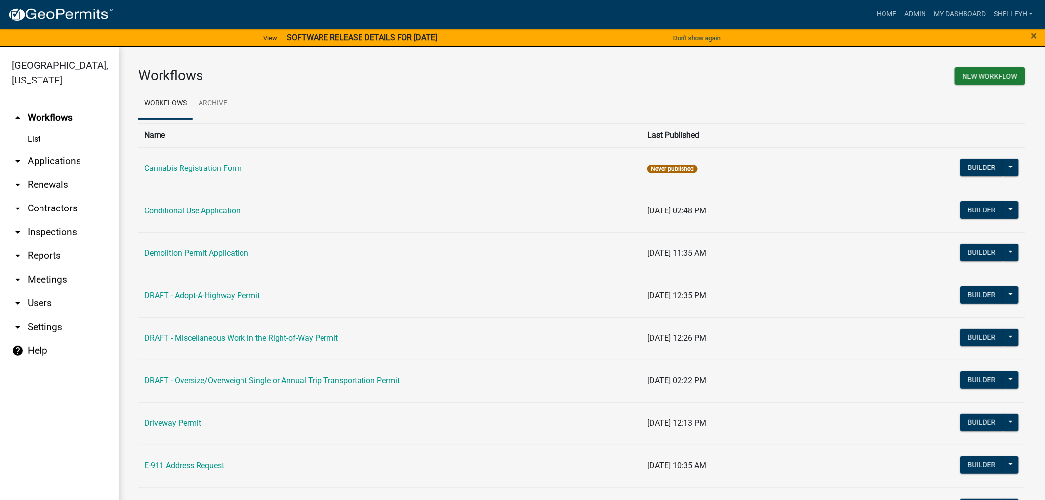
click at [56, 160] on link "arrow_drop_down Applications" at bounding box center [59, 161] width 118 height 24
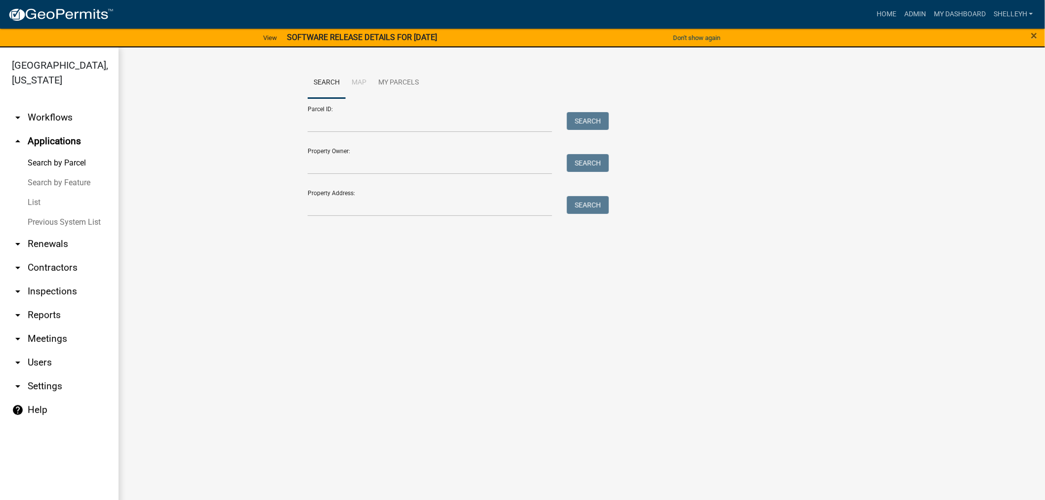
click at [29, 205] on link "List" at bounding box center [59, 203] width 118 height 20
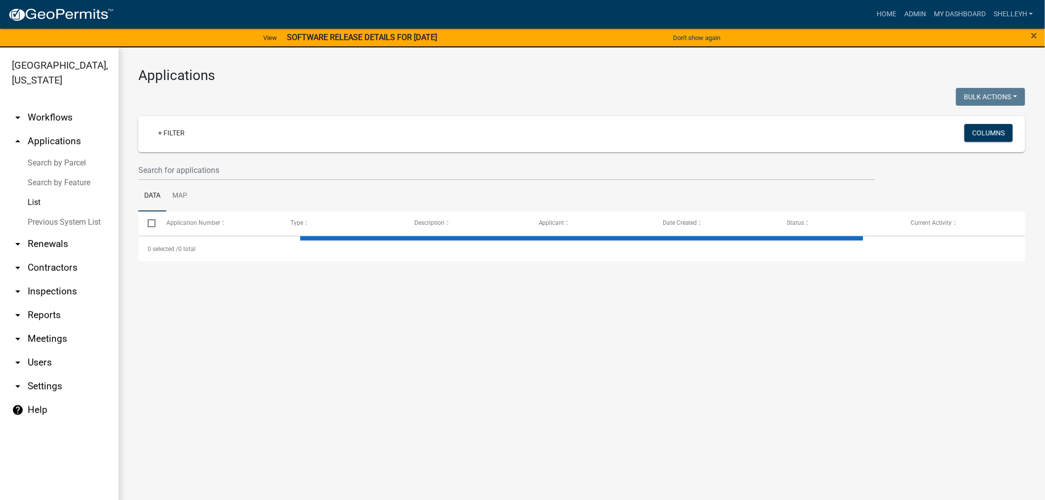
select select "1: 25"
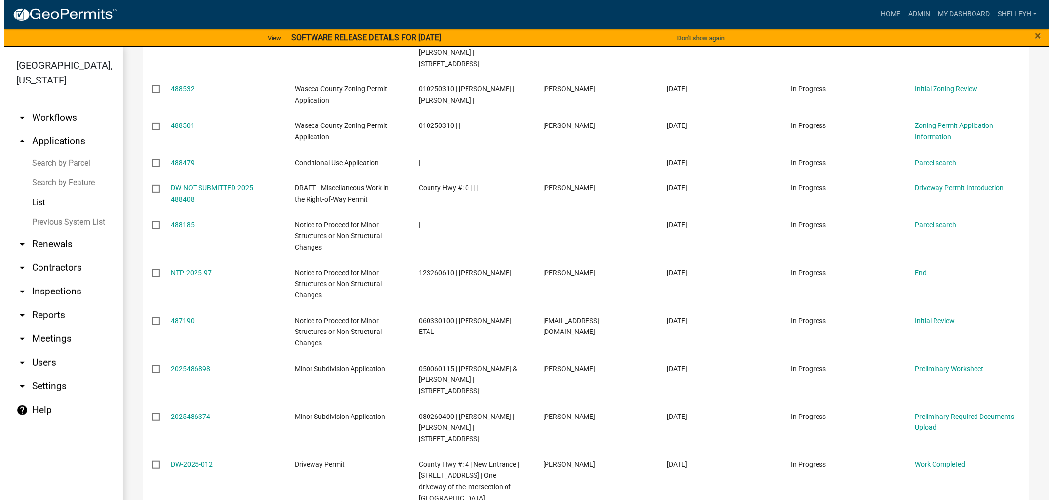
scroll to position [329, 0]
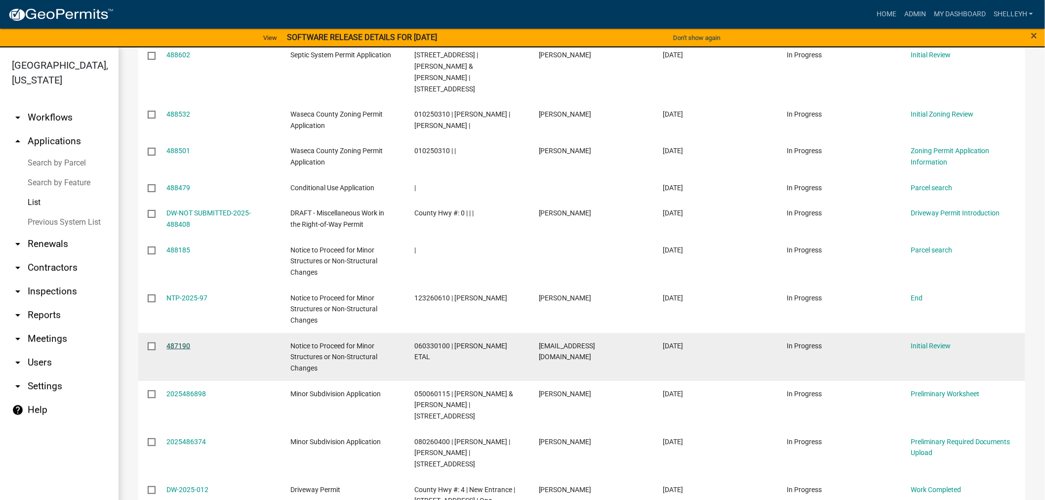
click at [182, 342] on link "487190" at bounding box center [179, 346] width 24 height 8
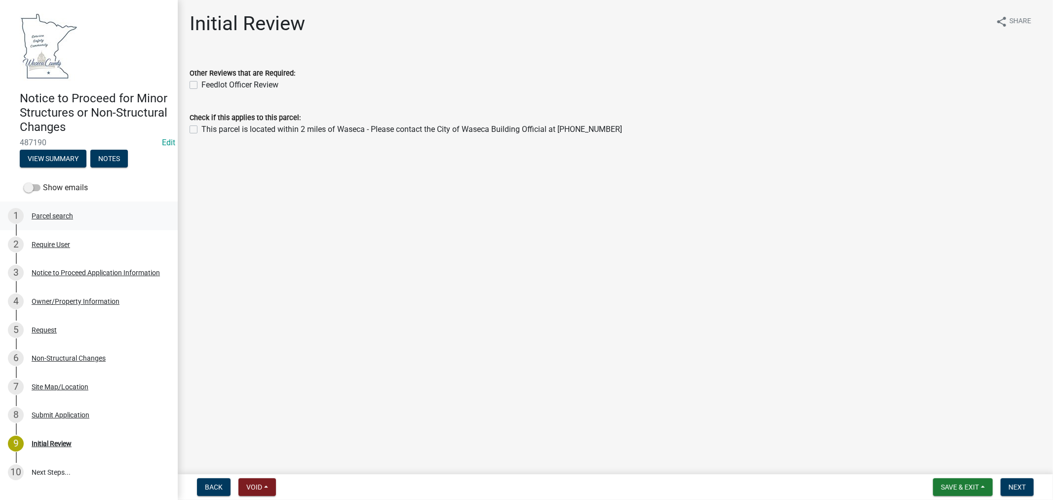
click at [61, 215] on div "Parcel search" at bounding box center [52, 215] width 41 height 7
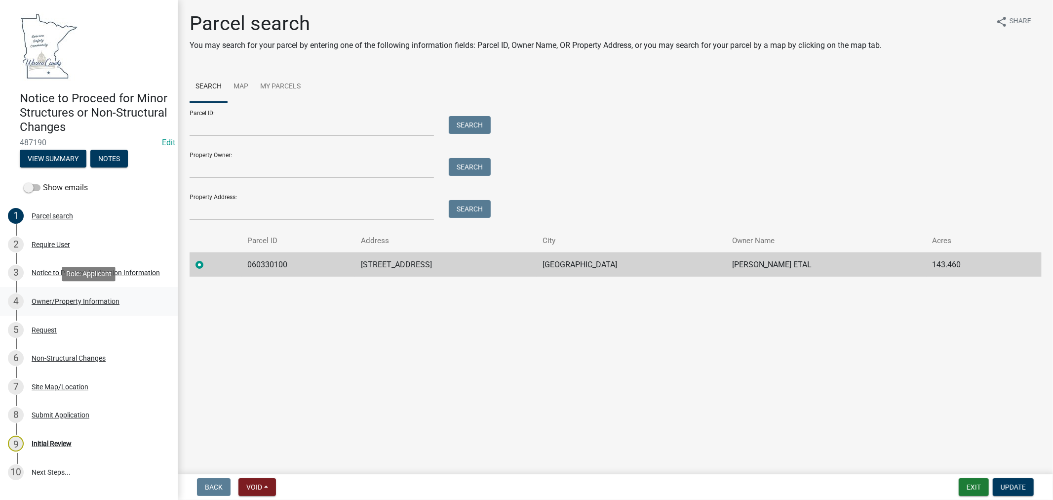
click at [84, 301] on div "Owner/Property Information" at bounding box center [76, 301] width 88 height 7
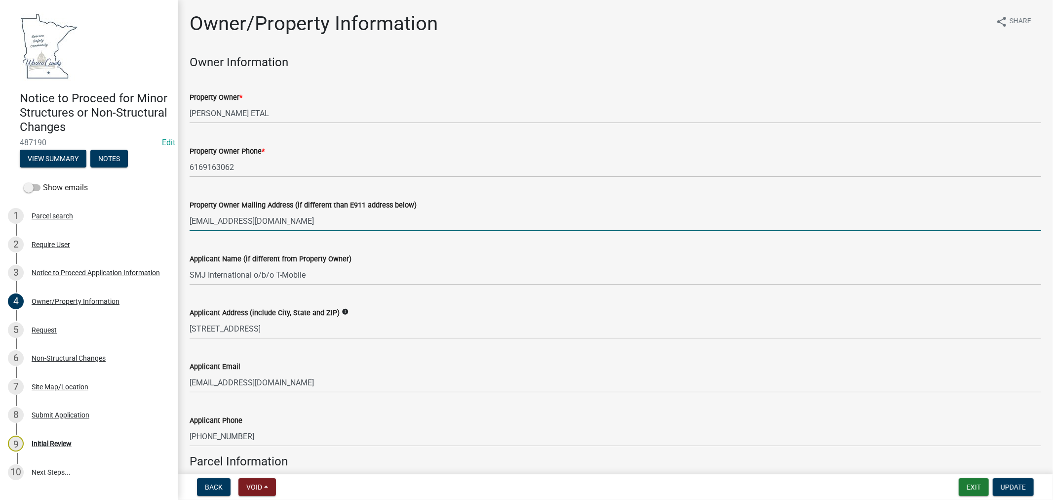
drag, startPoint x: 283, startPoint y: 221, endPoint x: 181, endPoint y: 219, distance: 102.2
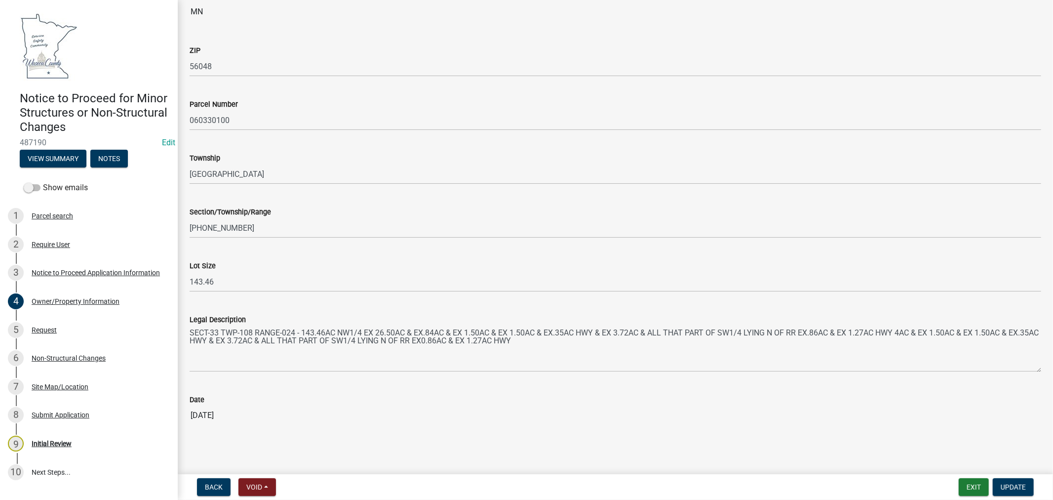
scroll to position [609, 0]
type input "4248 Kentucky Ave N, Crystal, MN 55428"
click at [1012, 483] on span "Update" at bounding box center [1013, 487] width 25 height 8
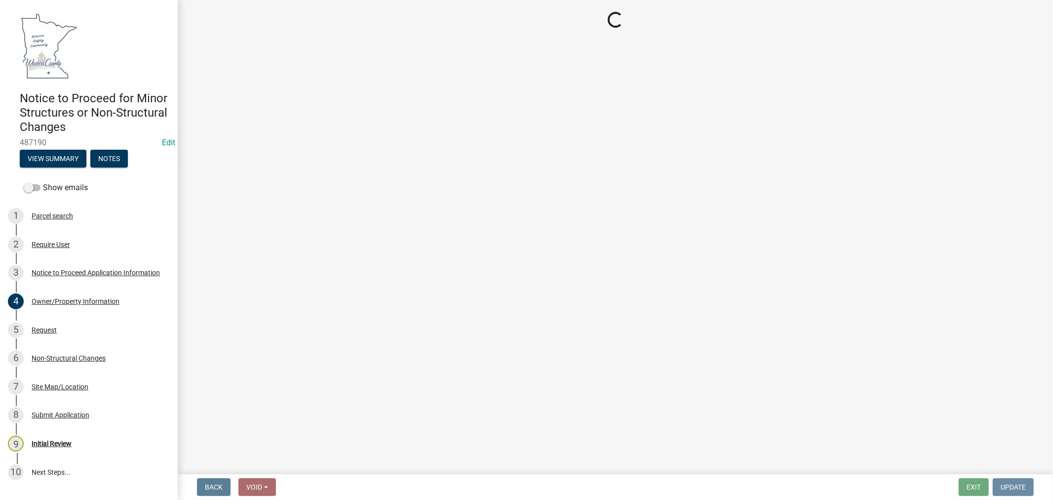
scroll to position [0, 0]
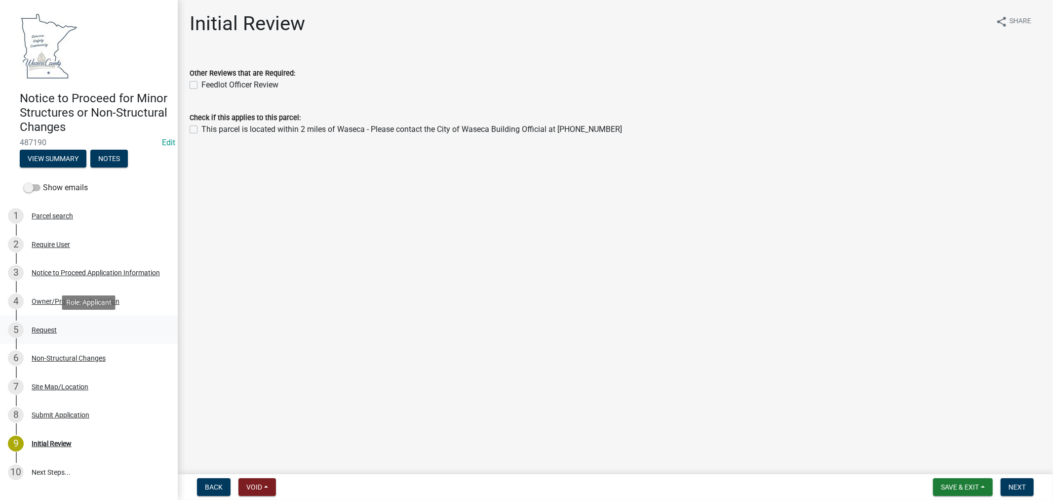
click at [36, 332] on div "Request" at bounding box center [44, 329] width 25 height 7
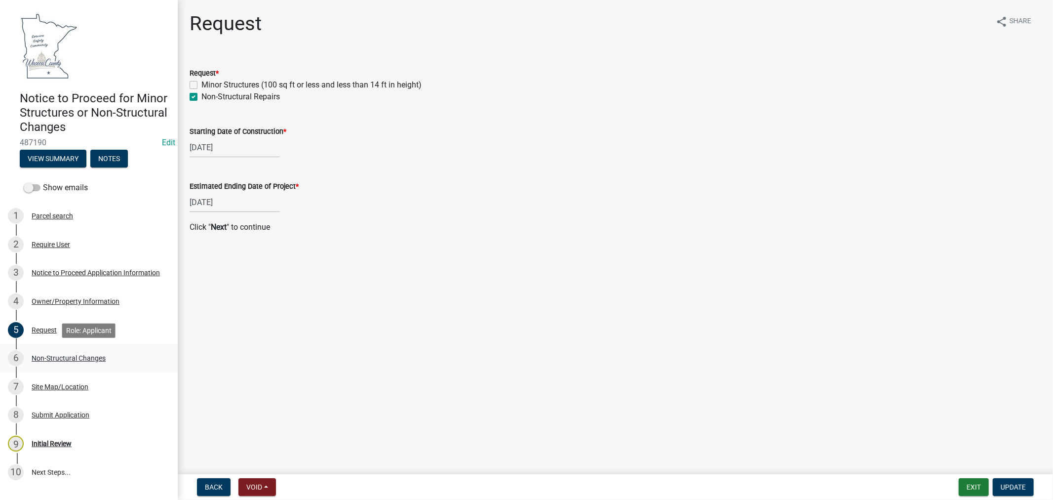
click at [78, 358] on div "Non-Structural Changes" at bounding box center [69, 357] width 74 height 7
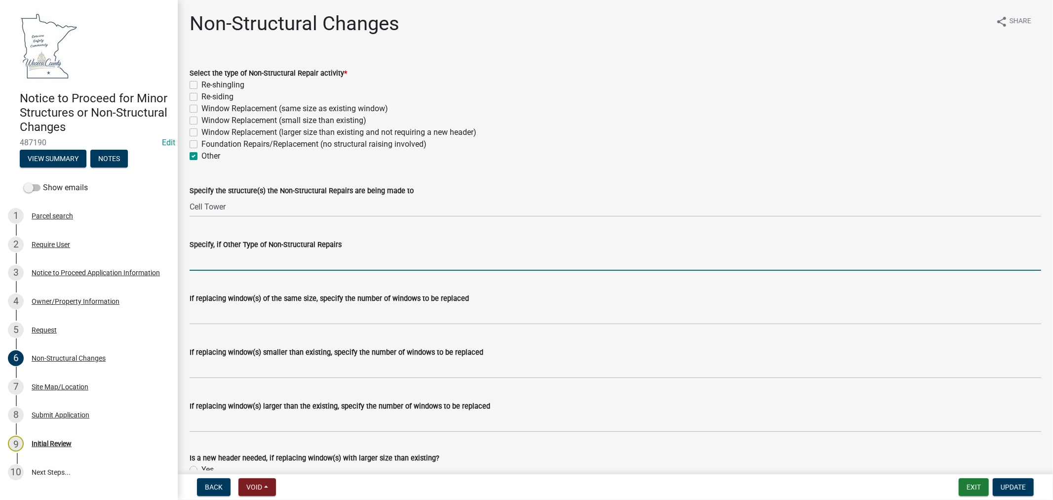
click at [291, 262] on input "Specify, if Other Type of Non-Structural Repairs" at bounding box center [616, 260] width 852 height 20
paste input "Replacing the antenna mounts and removing/replacing three antennas. Other 9 are…"
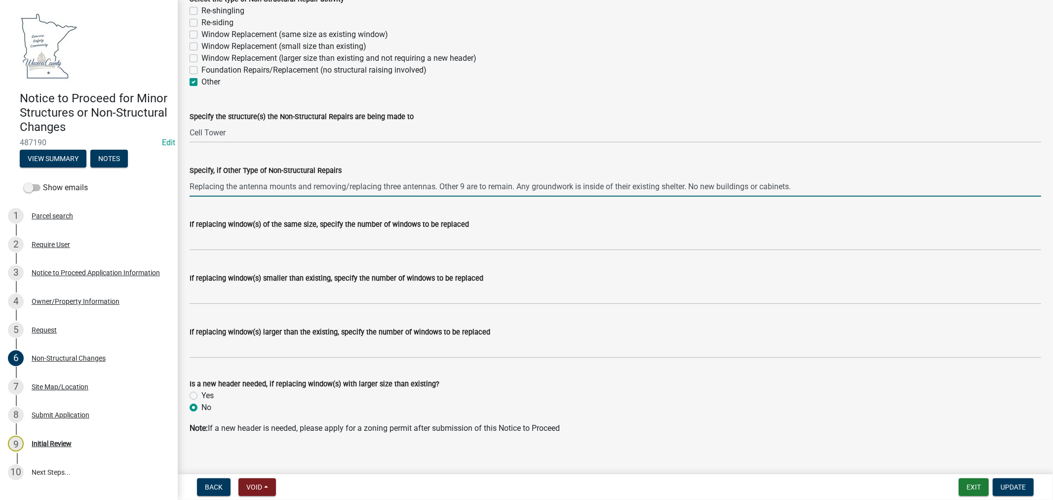
scroll to position [84, 0]
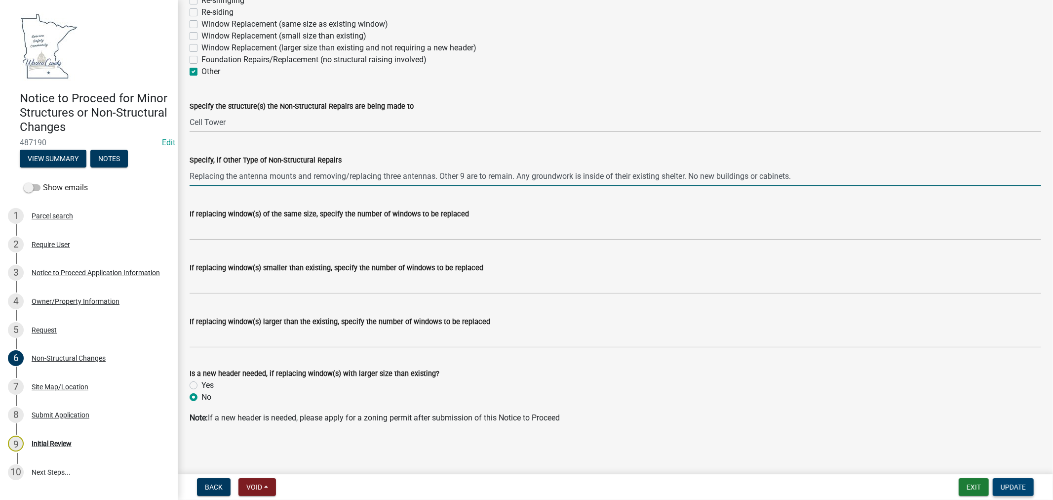
type input "Replacing the antenna mounts and removing/replacing three antennas. Other 9 are…"
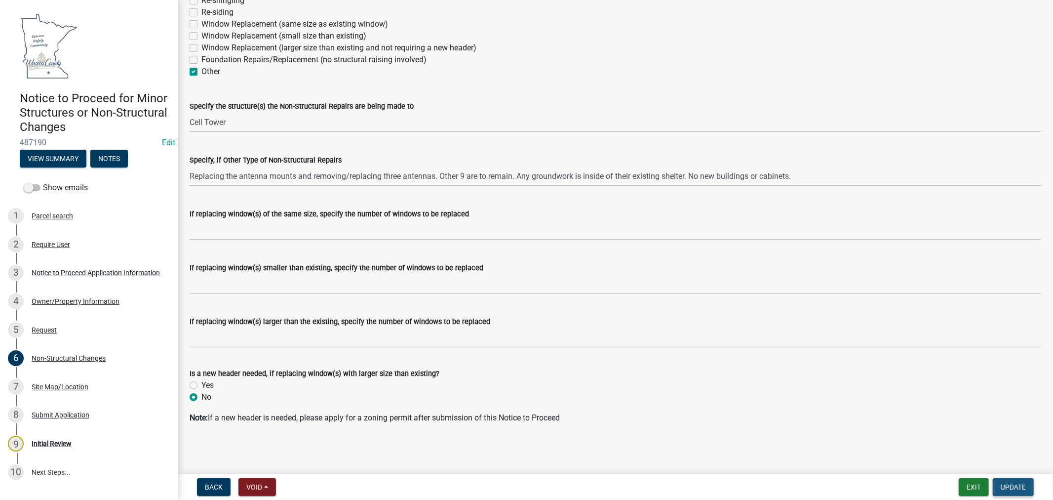
click at [1015, 489] on span "Update" at bounding box center [1013, 487] width 25 height 8
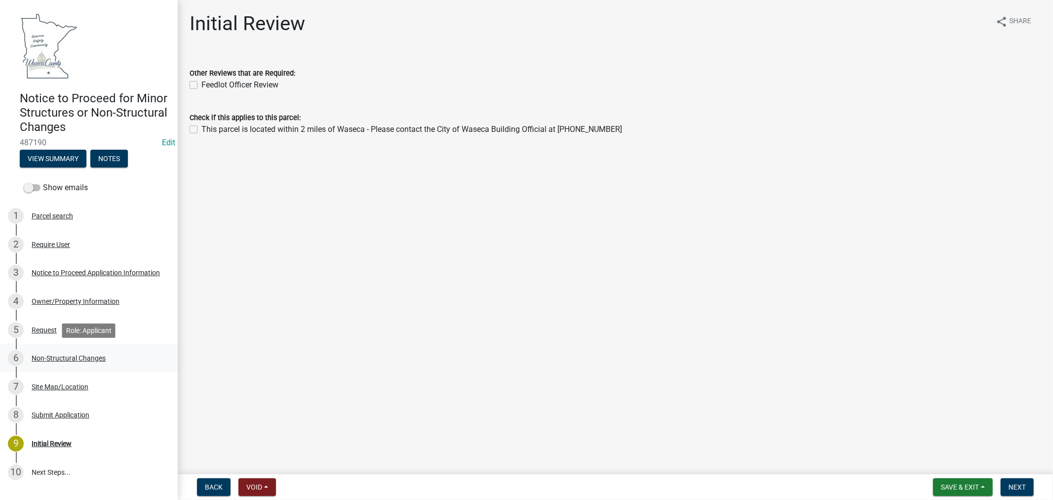
click at [65, 355] on div "Non-Structural Changes" at bounding box center [69, 357] width 74 height 7
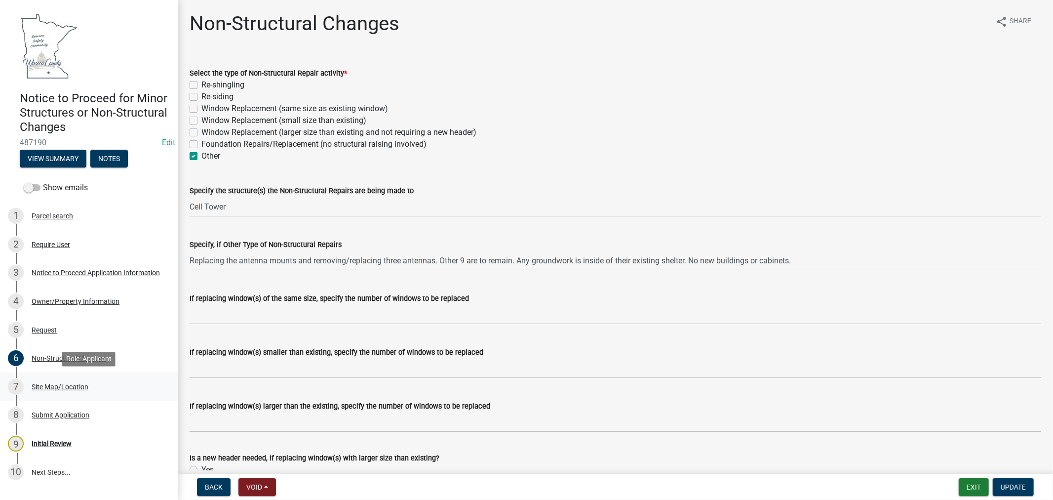
click at [69, 387] on div "Site Map/Location" at bounding box center [60, 386] width 57 height 7
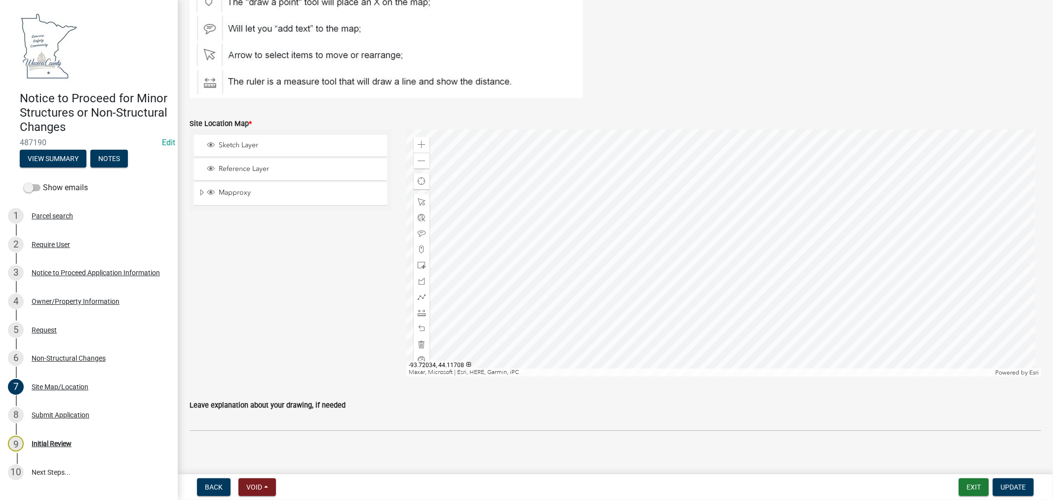
scroll to position [171, 0]
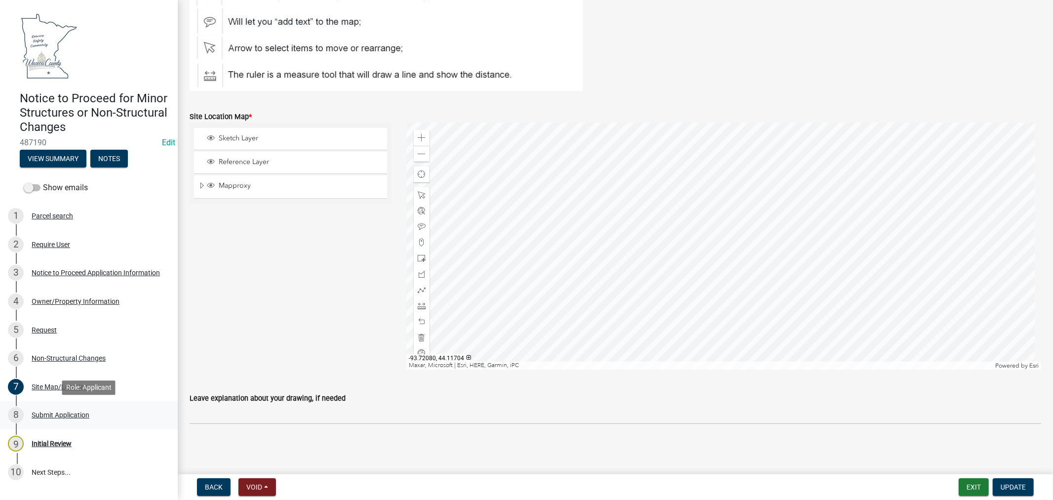
click at [57, 413] on div "Submit Application" at bounding box center [61, 414] width 58 height 7
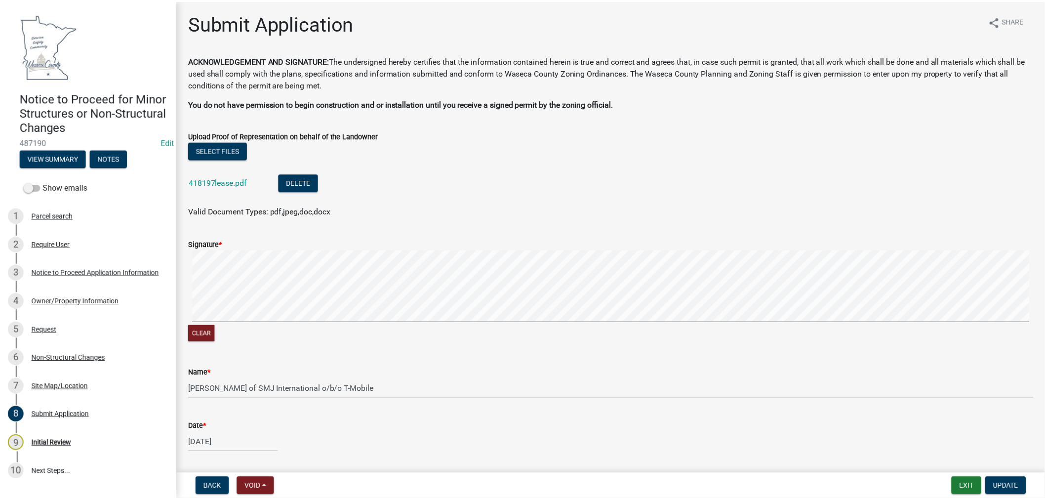
scroll to position [0, 0]
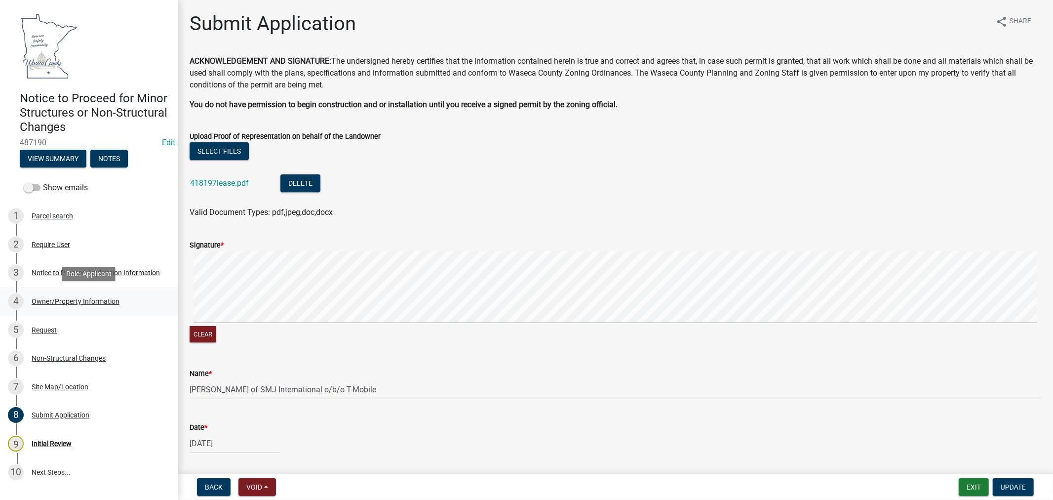
click at [49, 303] on div "Owner/Property Information" at bounding box center [76, 301] width 88 height 7
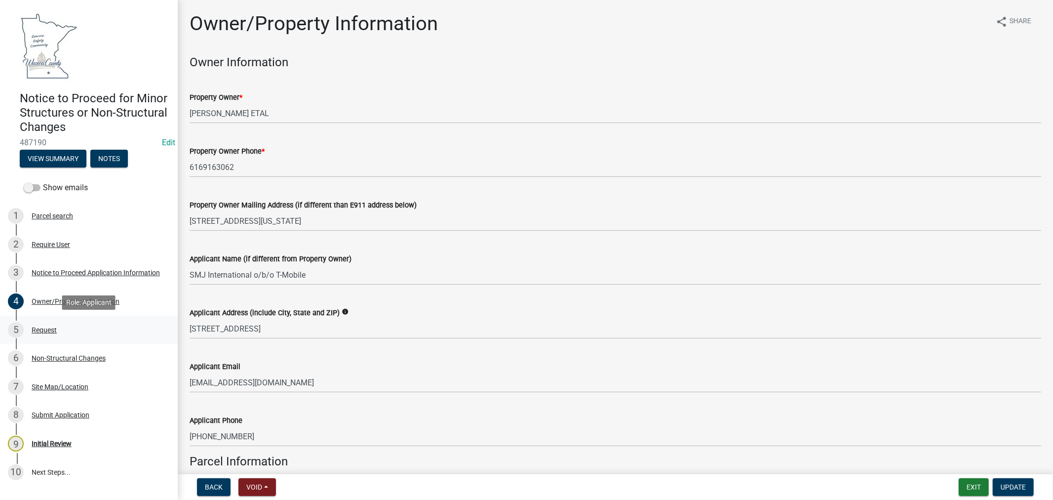
click at [39, 329] on div "Request" at bounding box center [44, 329] width 25 height 7
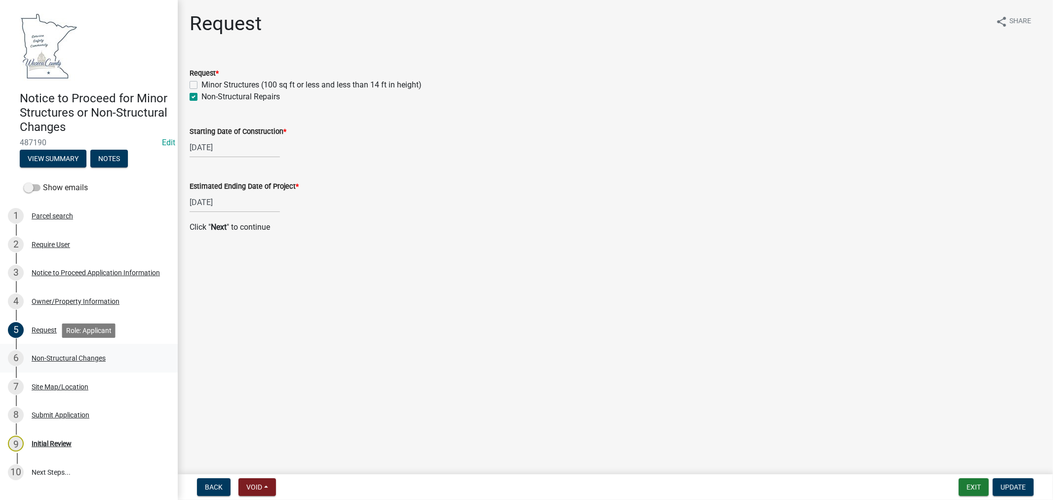
click at [86, 359] on div "Non-Structural Changes" at bounding box center [69, 357] width 74 height 7
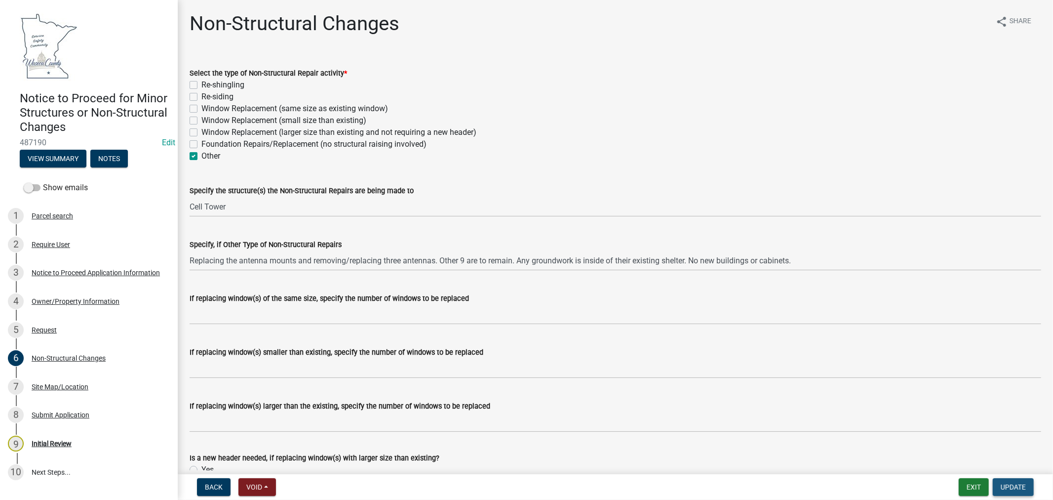
click at [1022, 486] on span "Update" at bounding box center [1013, 487] width 25 height 8
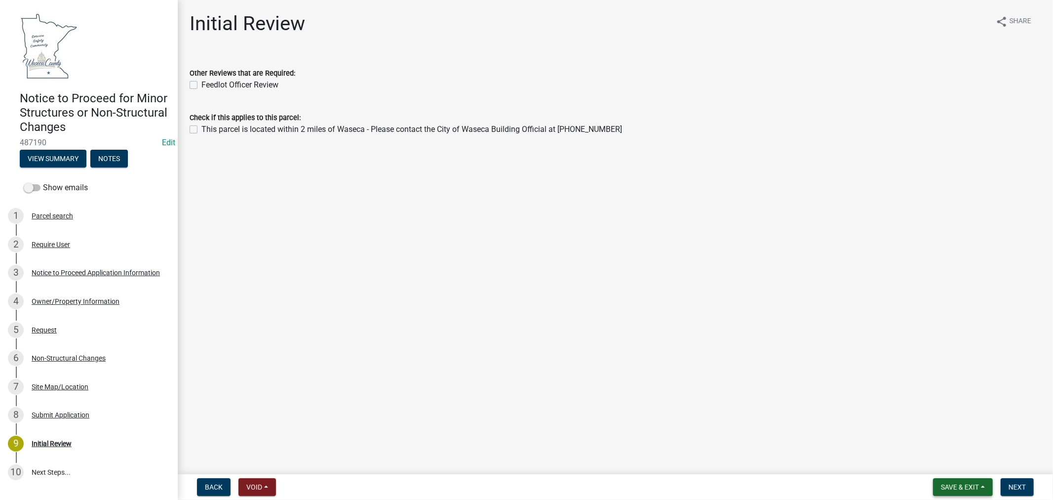
click at [964, 487] on span "Save & Exit" at bounding box center [960, 487] width 38 height 8
click at [948, 468] on button "Save & Exit" at bounding box center [953, 461] width 79 height 24
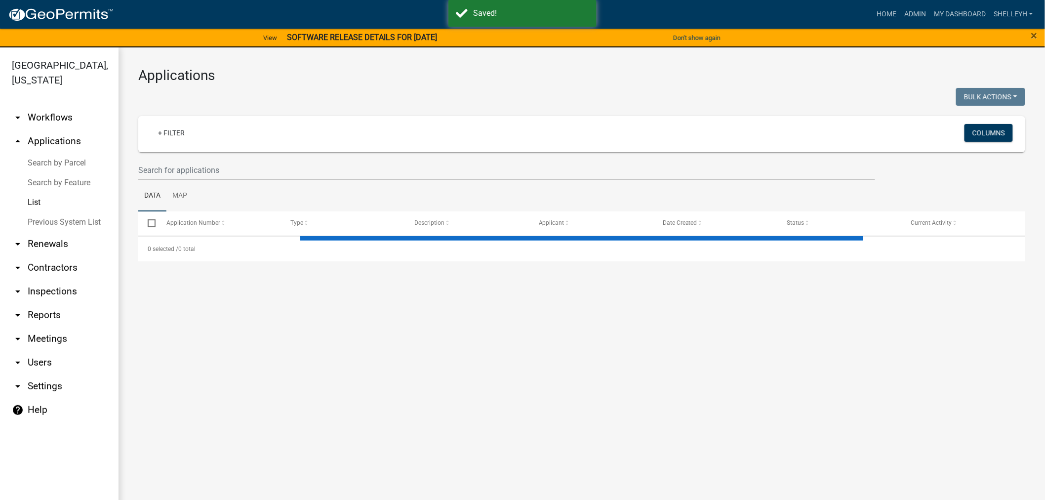
select select "1: 25"
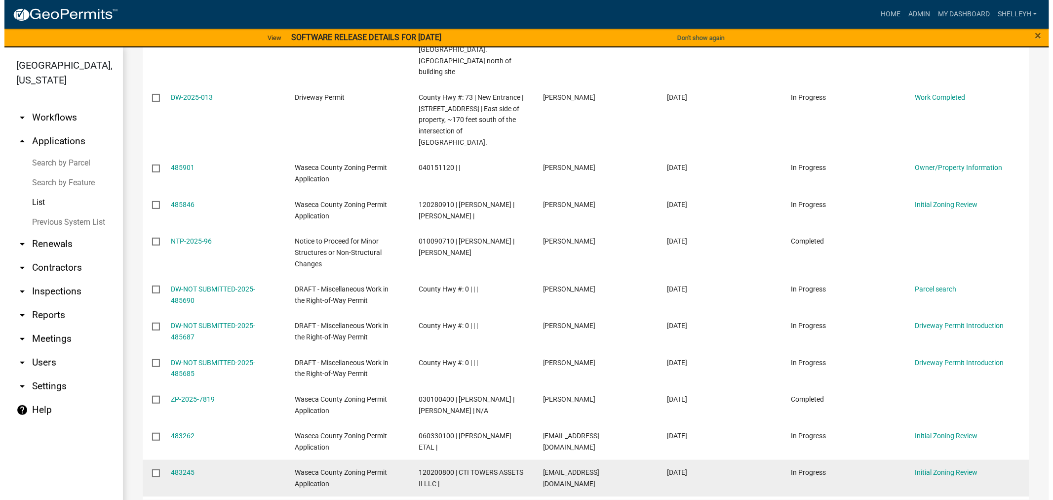
scroll to position [832, 0]
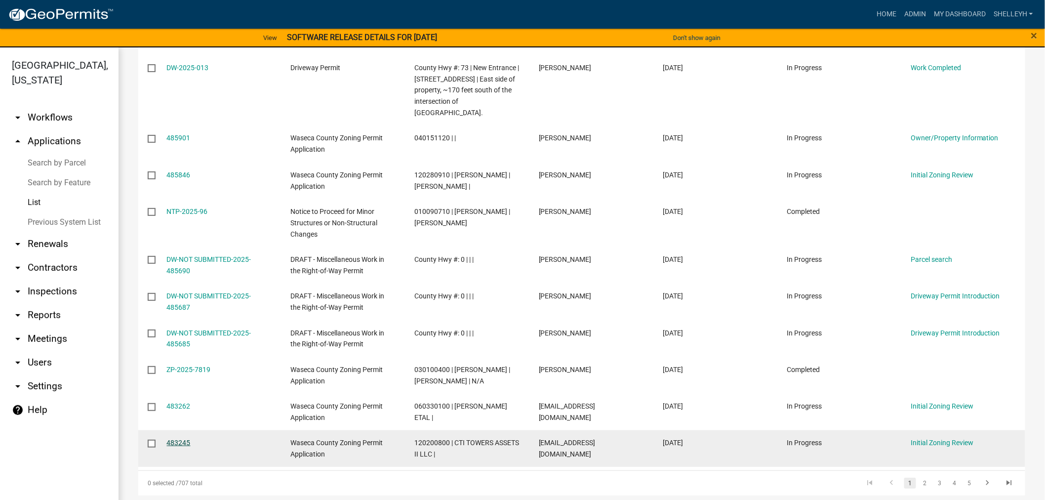
click at [178, 438] on link "483245" at bounding box center [179, 442] width 24 height 8
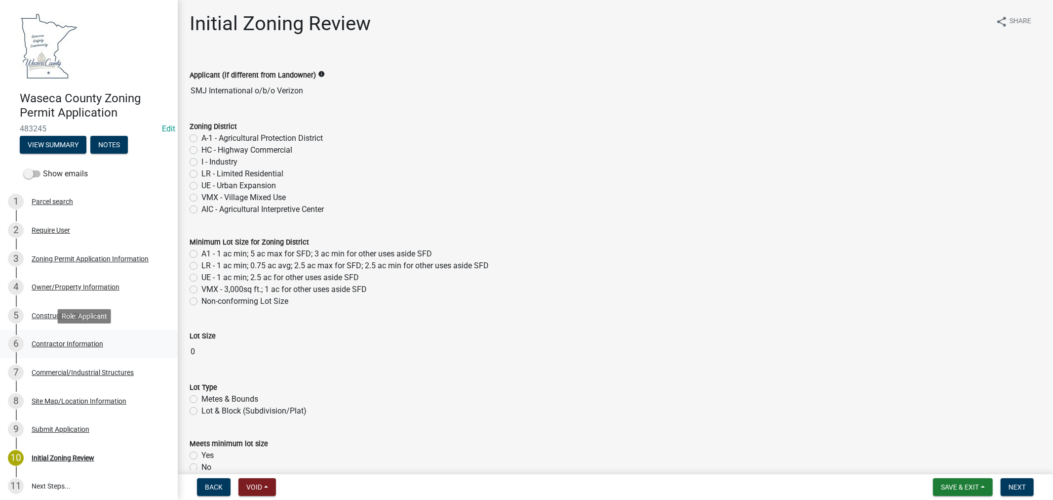
click at [50, 342] on div "Contractor Information" at bounding box center [68, 343] width 72 height 7
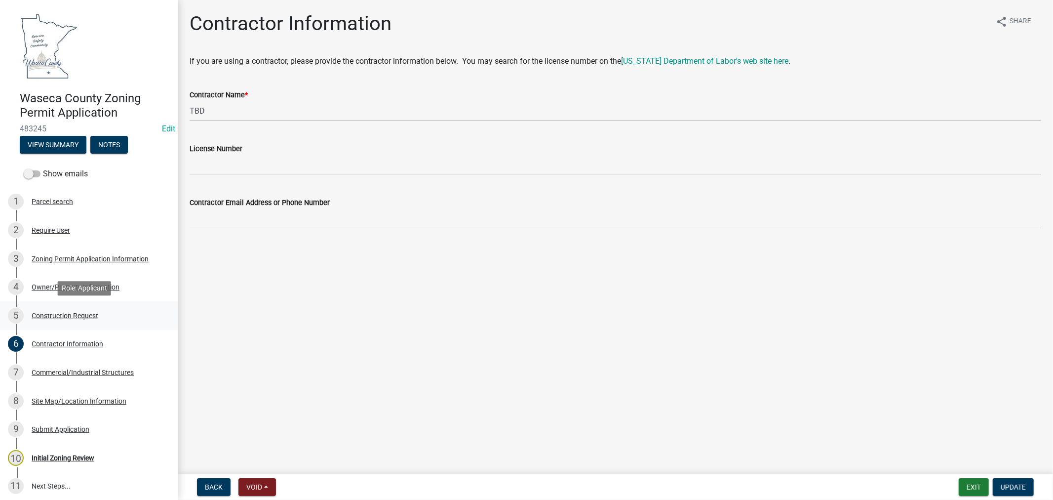
click at [56, 313] on div "Construction Request" at bounding box center [65, 315] width 67 height 7
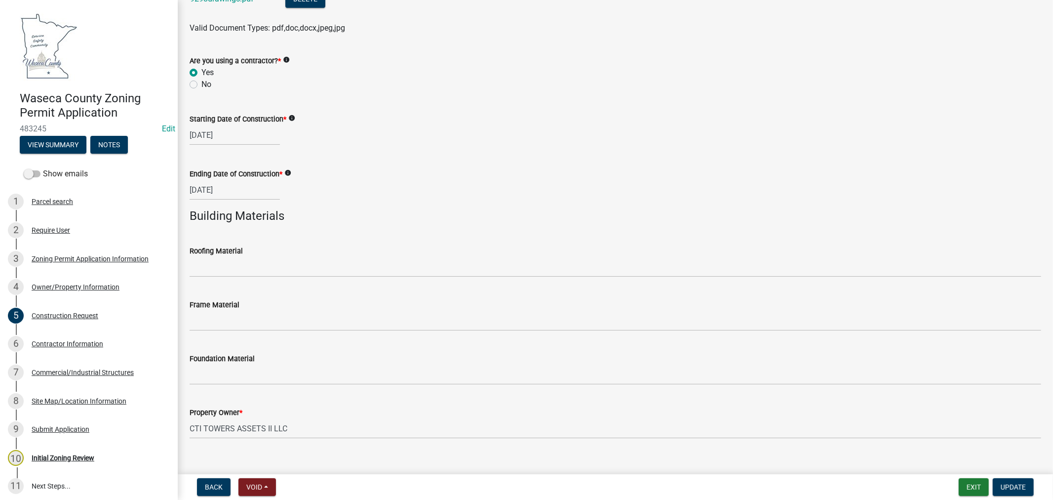
scroll to position [589, 0]
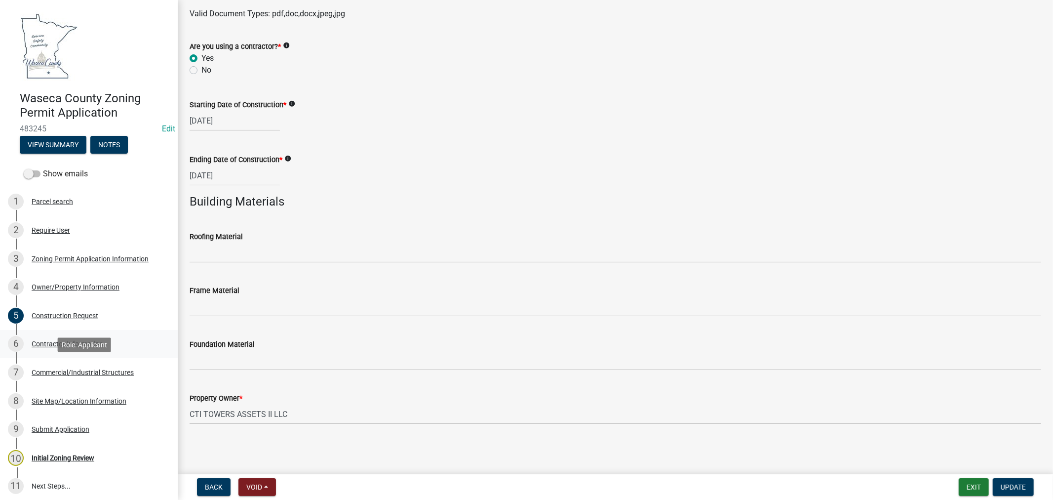
drag, startPoint x: 61, startPoint y: 370, endPoint x: 105, endPoint y: 353, distance: 46.6
click at [61, 370] on div "Commercial/Industrial Structures" at bounding box center [83, 372] width 102 height 7
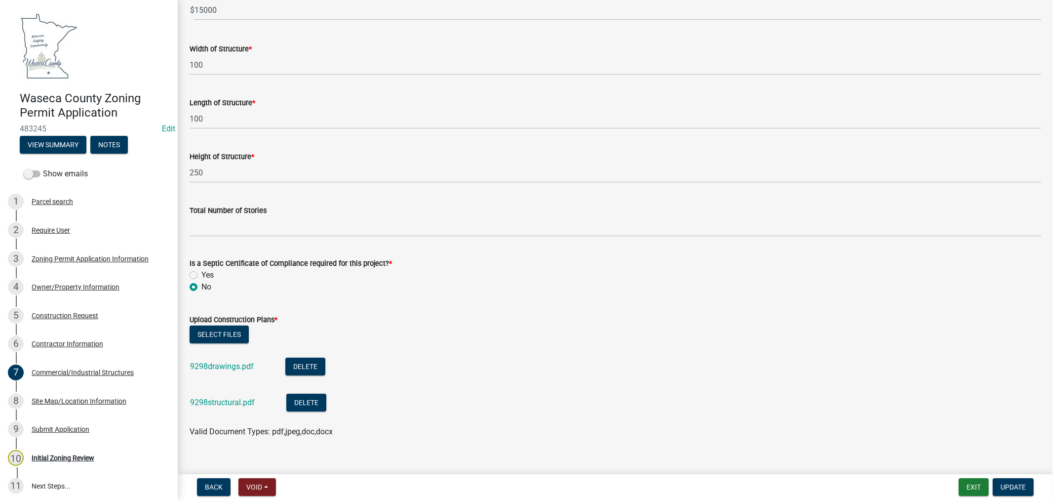
scroll to position [95, 0]
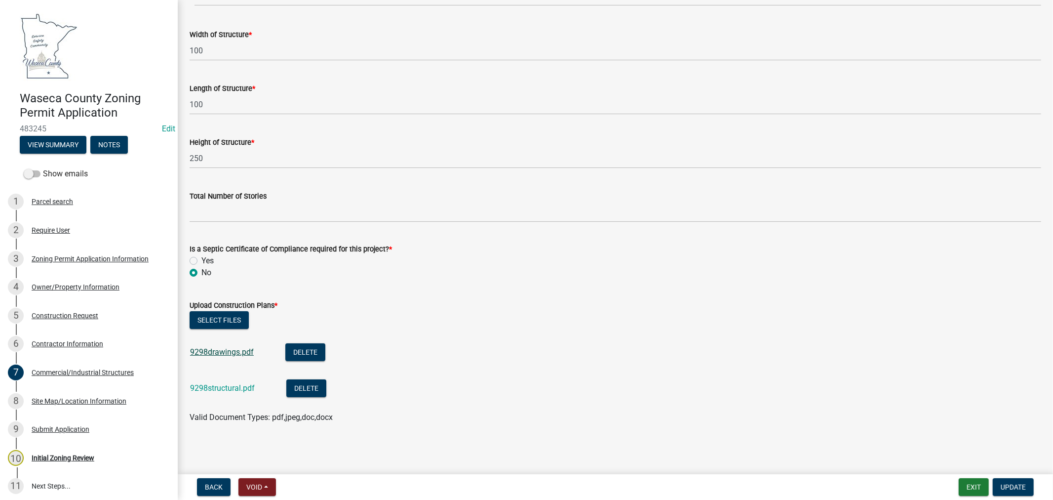
click at [231, 351] on link "9298drawings.pdf" at bounding box center [222, 351] width 64 height 9
click at [219, 388] on link "9298structural.pdf" at bounding box center [222, 387] width 65 height 9
click at [47, 398] on div "Site Map/Location Information" at bounding box center [79, 400] width 95 height 7
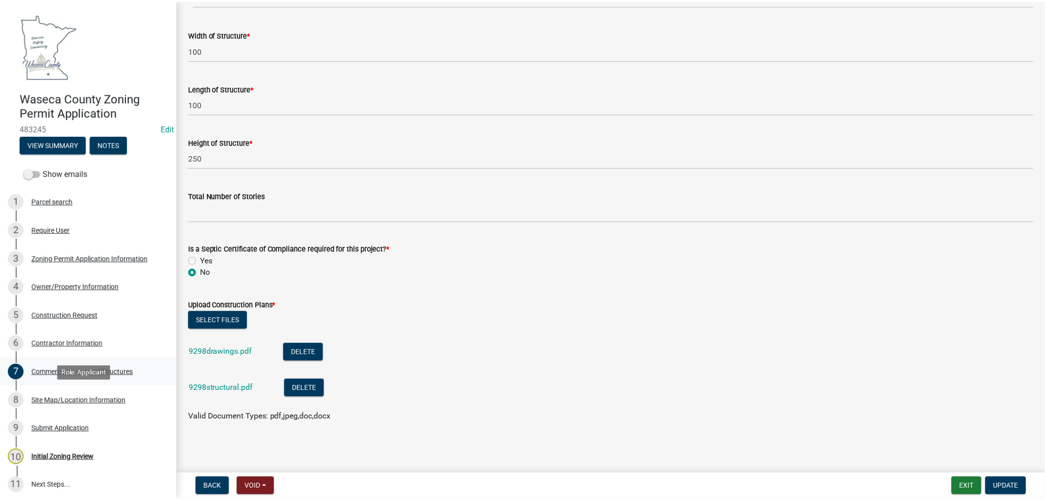
scroll to position [0, 0]
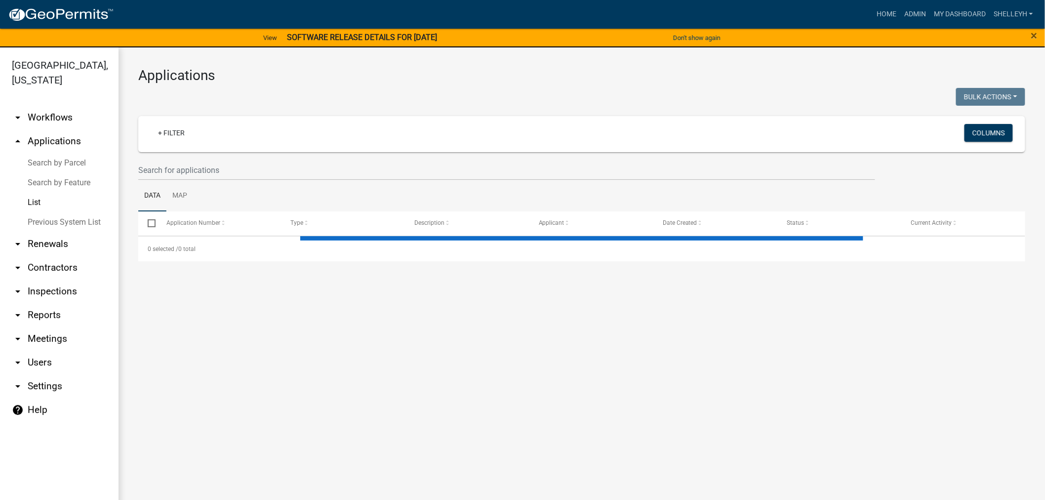
select select "1: 25"
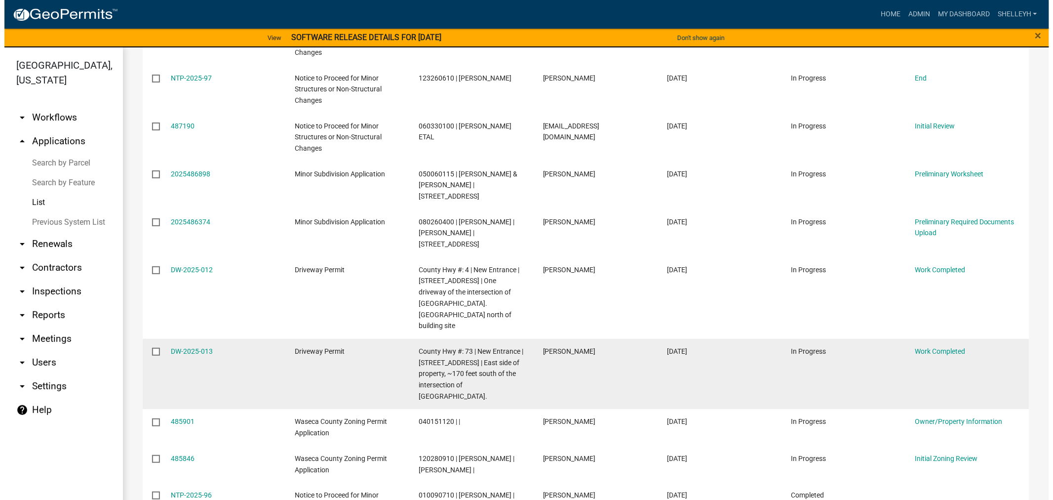
scroll to position [823, 0]
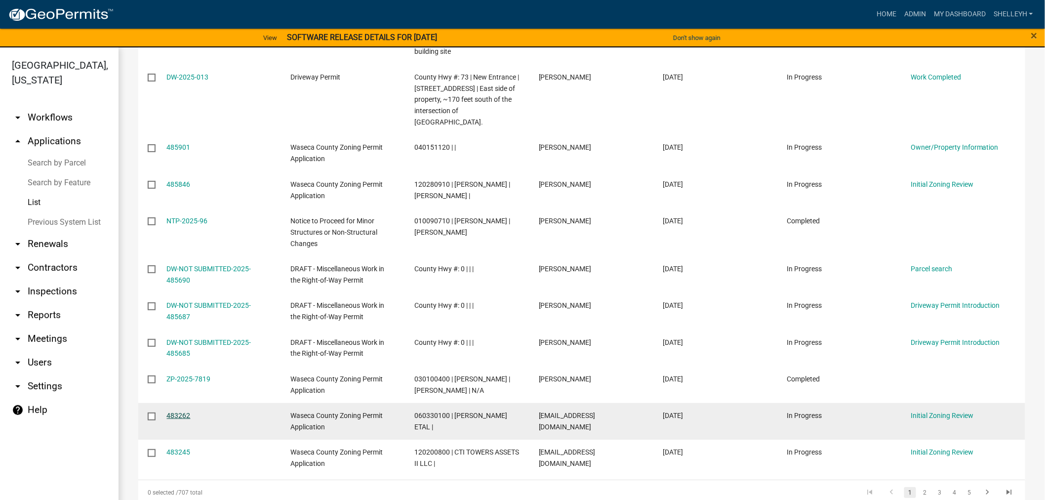
click at [171, 411] on link "483262" at bounding box center [179, 415] width 24 height 8
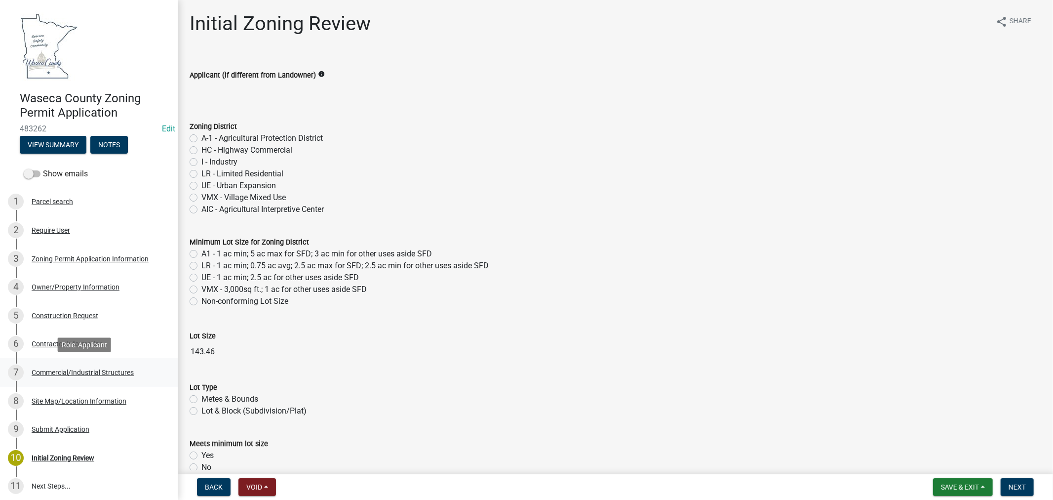
click at [75, 369] on div "Commercial/Industrial Structures" at bounding box center [83, 372] width 102 height 7
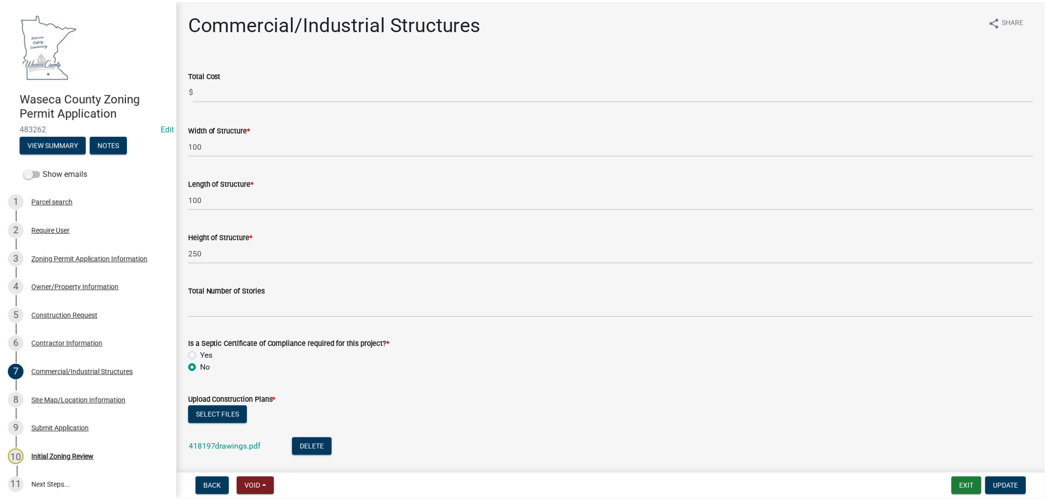
scroll to position [95, 0]
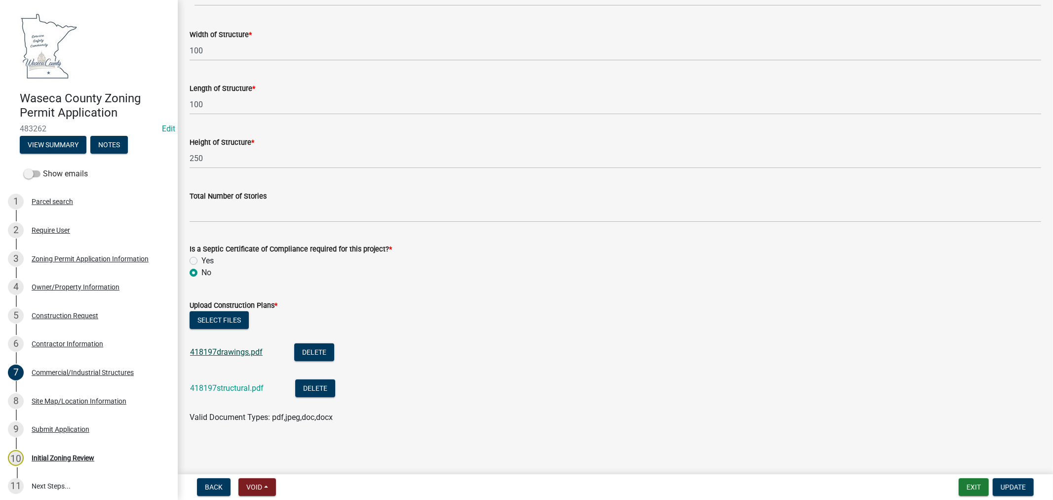
click at [221, 351] on link "418197drawings.pdf" at bounding box center [226, 351] width 73 height 9
click at [225, 386] on link "418197structural.pdf" at bounding box center [227, 387] width 74 height 9
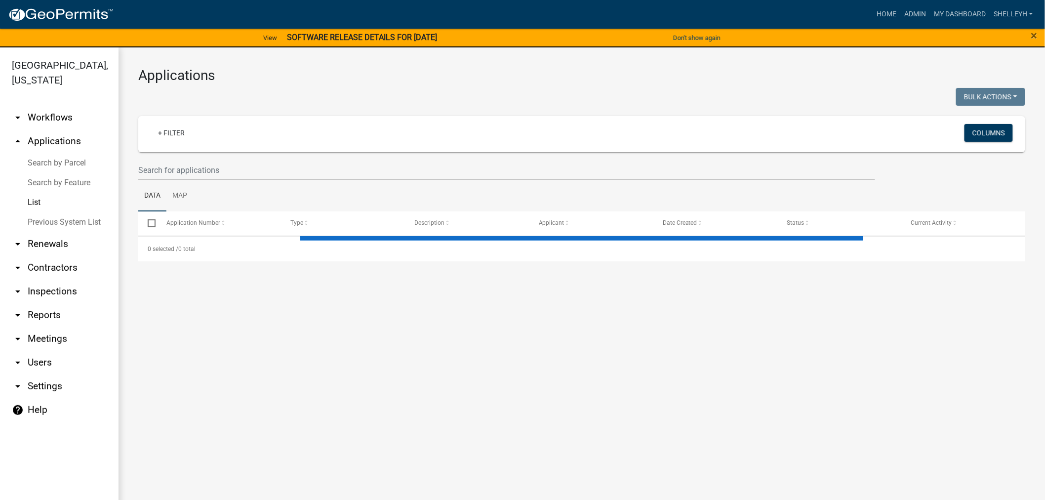
select select "1: 25"
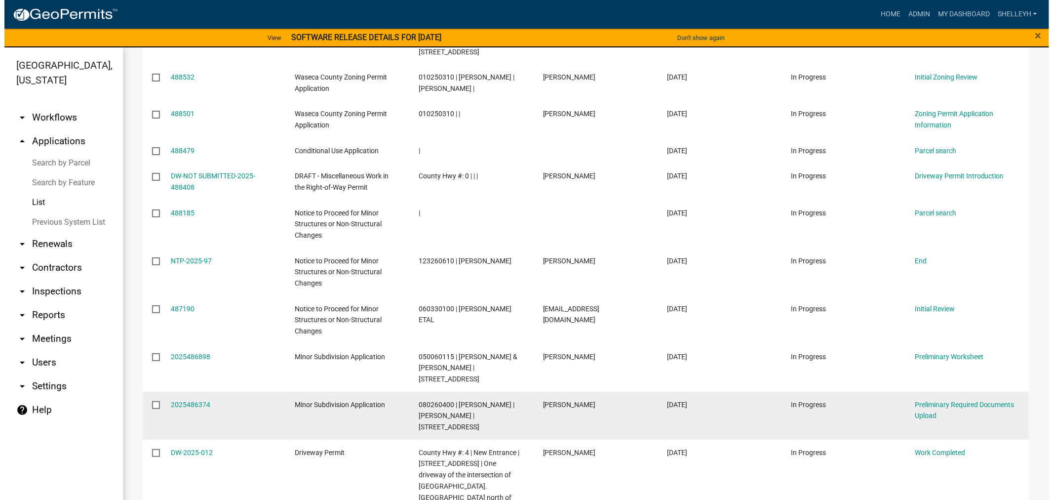
scroll to position [438, 0]
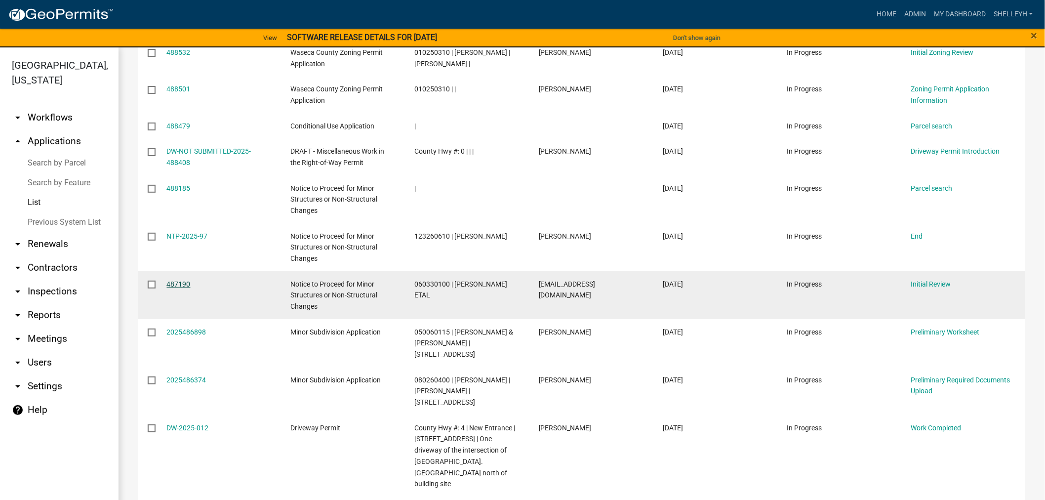
drag, startPoint x: 174, startPoint y: 272, endPoint x: 179, endPoint y: 272, distance: 5.5
click at [174, 280] on link "487190" at bounding box center [179, 284] width 24 height 8
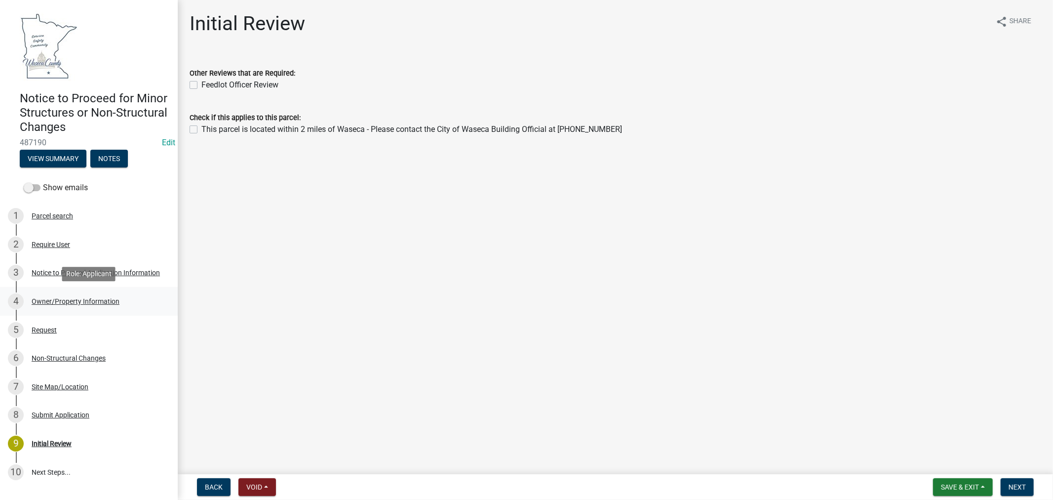
click at [64, 303] on div "Owner/Property Information" at bounding box center [76, 301] width 88 height 7
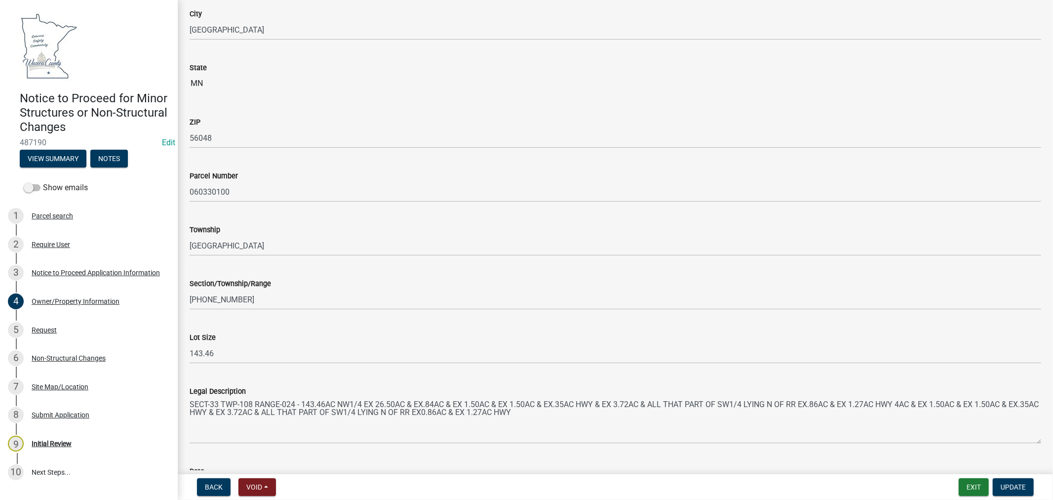
scroll to position [609, 0]
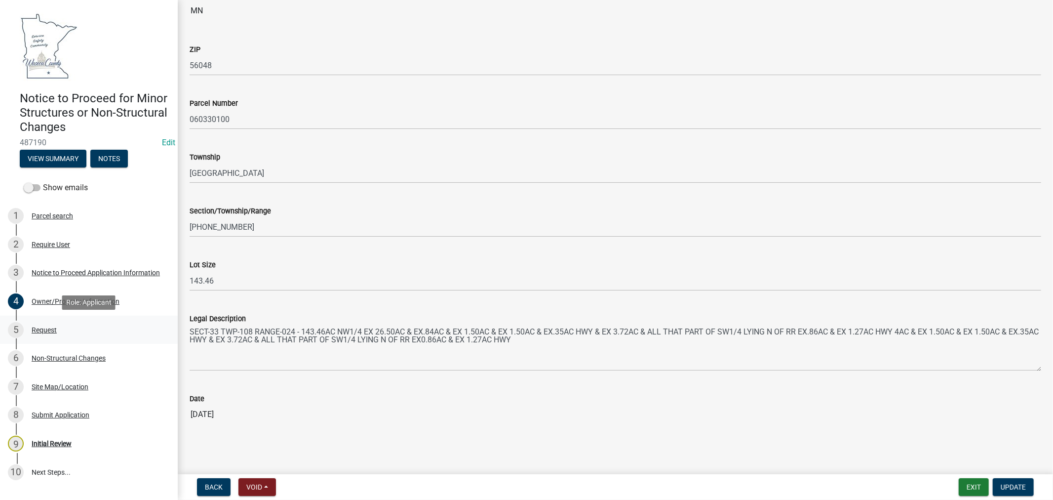
click at [43, 329] on div "Request" at bounding box center [44, 329] width 25 height 7
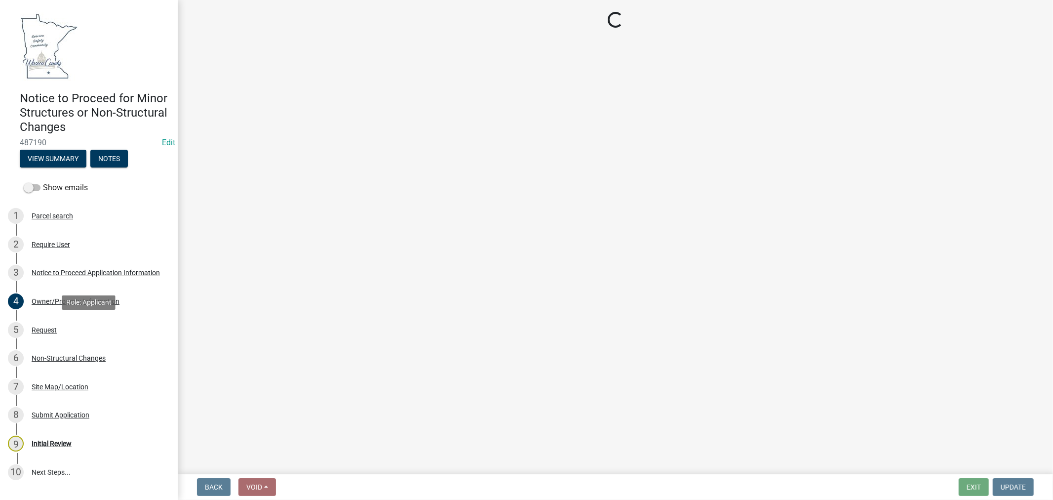
scroll to position [0, 0]
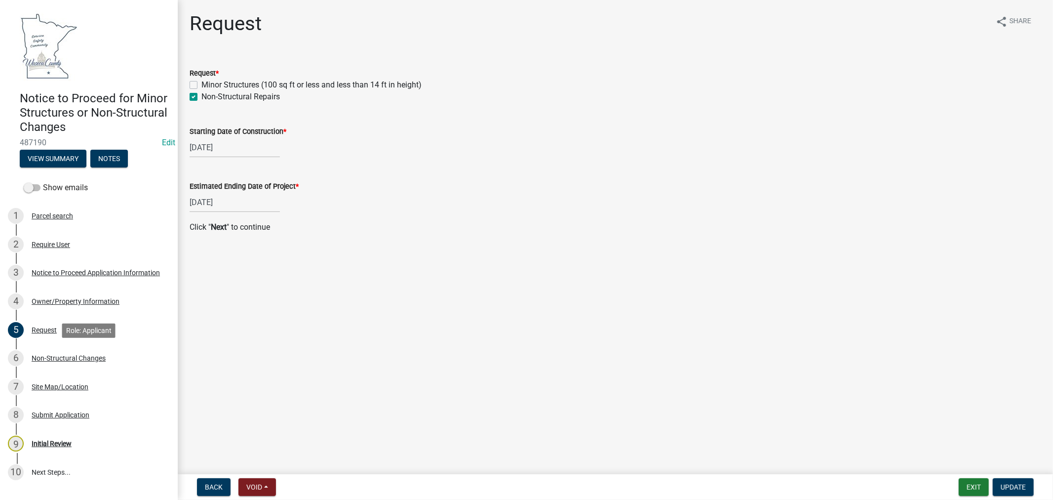
drag, startPoint x: 70, startPoint y: 356, endPoint x: 184, endPoint y: 348, distance: 114.9
click at [70, 356] on div "Non-Structural Changes" at bounding box center [69, 357] width 74 height 7
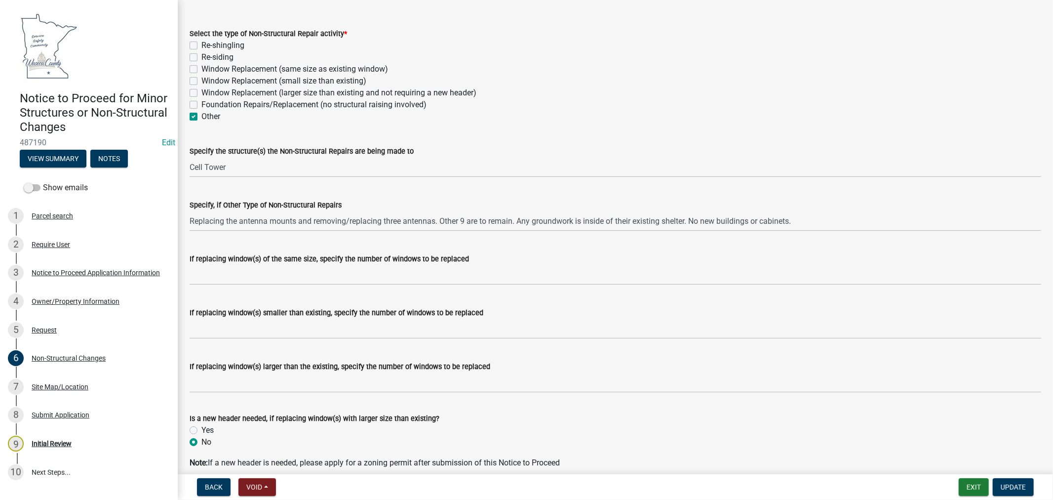
scroll to position [84, 0]
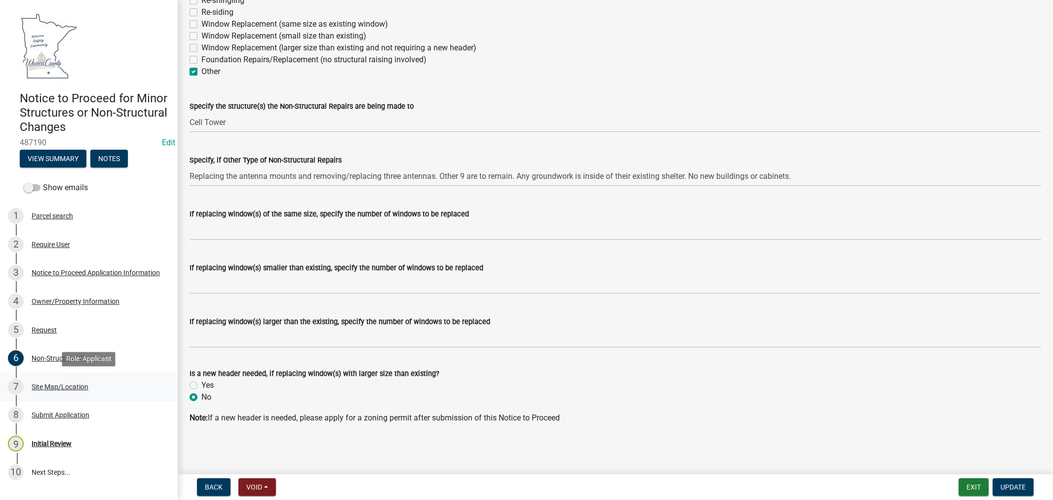
click at [43, 385] on div "Site Map/Location" at bounding box center [60, 386] width 57 height 7
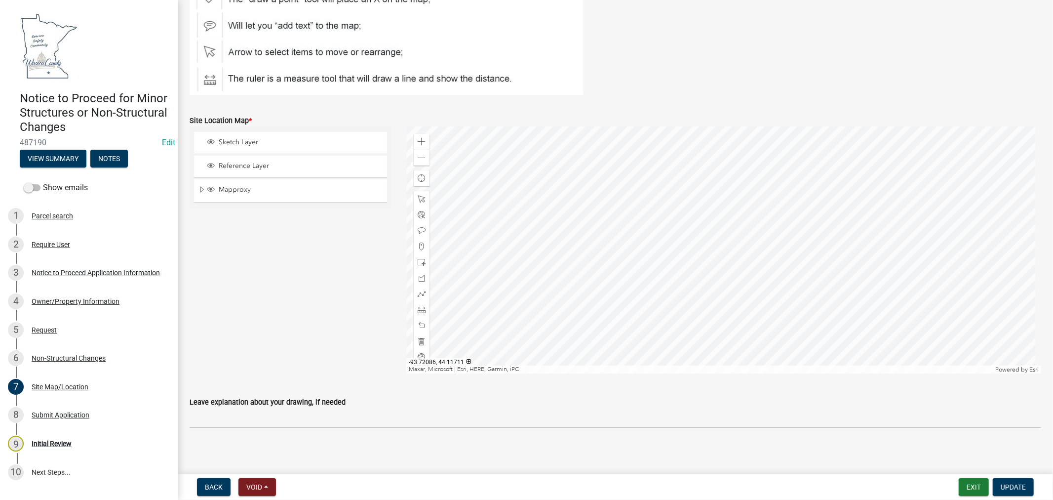
scroll to position [171, 0]
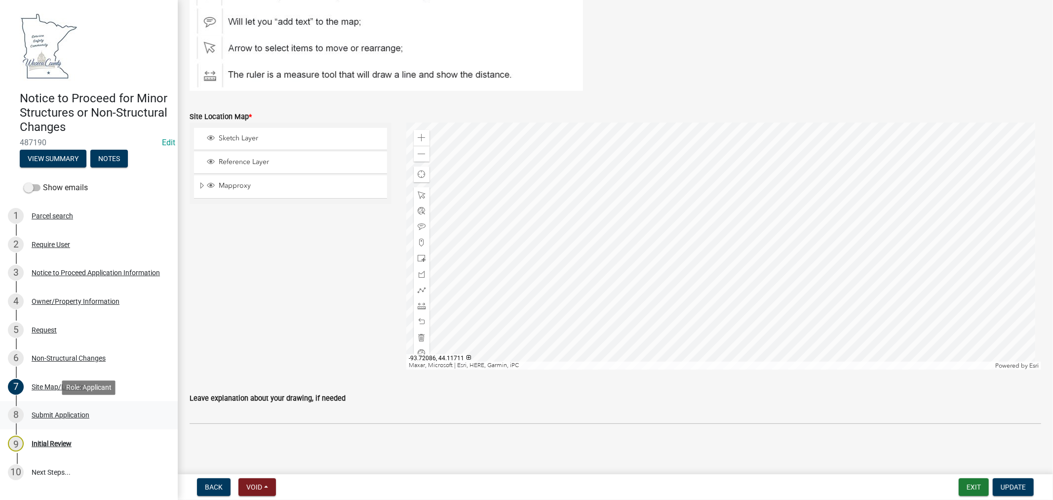
click at [51, 415] on div "Submit Application" at bounding box center [61, 414] width 58 height 7
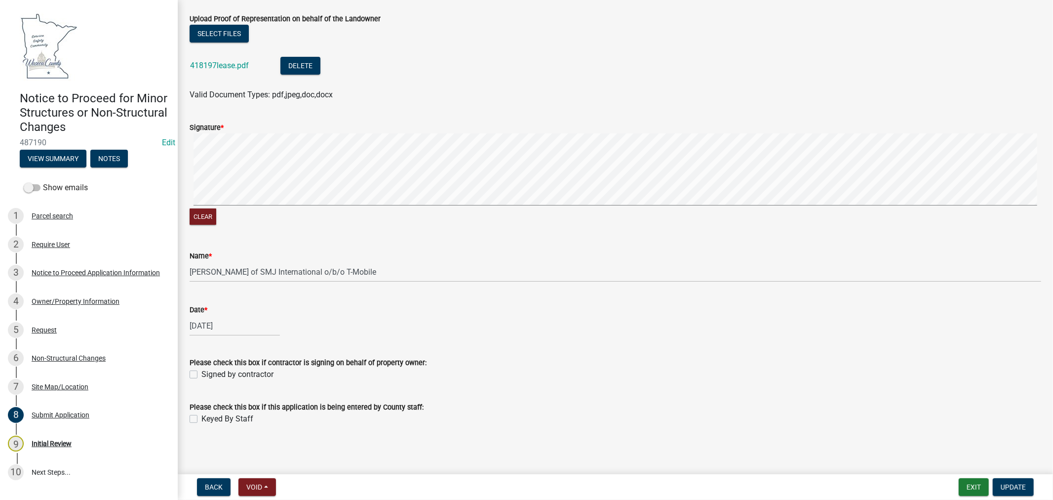
scroll to position [119, 0]
click at [201, 371] on label "Signed by contractor" at bounding box center [237, 373] width 72 height 12
click at [201, 371] on input "Signed by contractor" at bounding box center [204, 370] width 6 height 6
checkbox input "true"
click at [1007, 484] on span "Update" at bounding box center [1013, 487] width 25 height 8
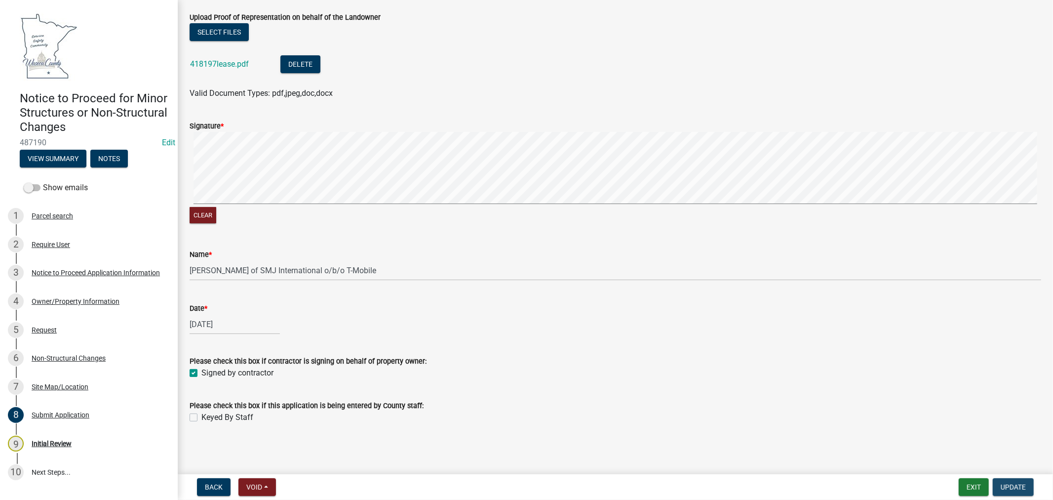
scroll to position [0, 0]
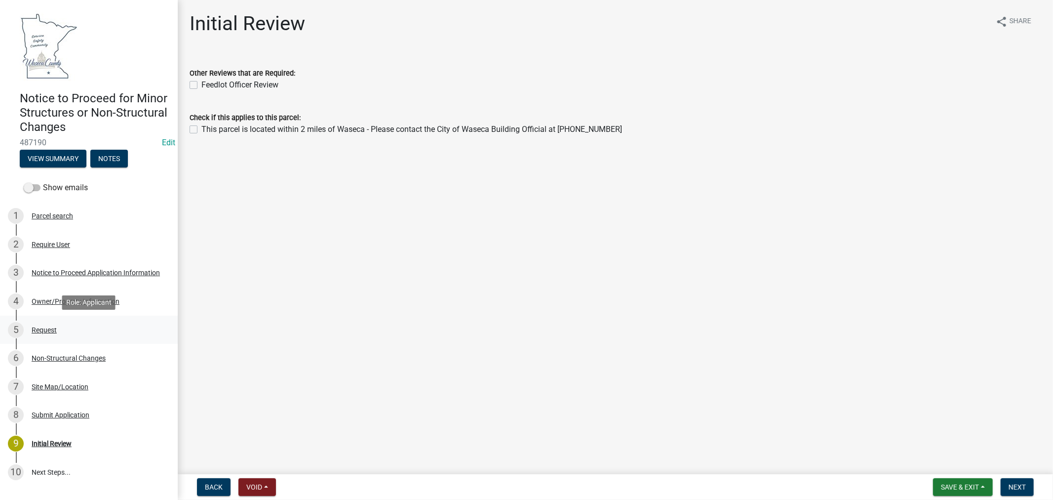
click at [42, 326] on div "Request" at bounding box center [44, 329] width 25 height 7
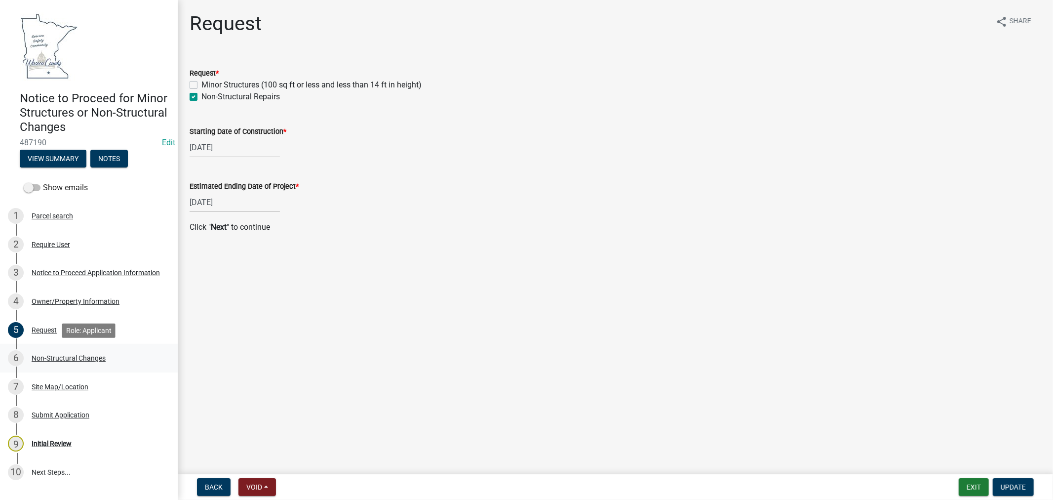
click at [66, 358] on div "Non-Structural Changes" at bounding box center [69, 357] width 74 height 7
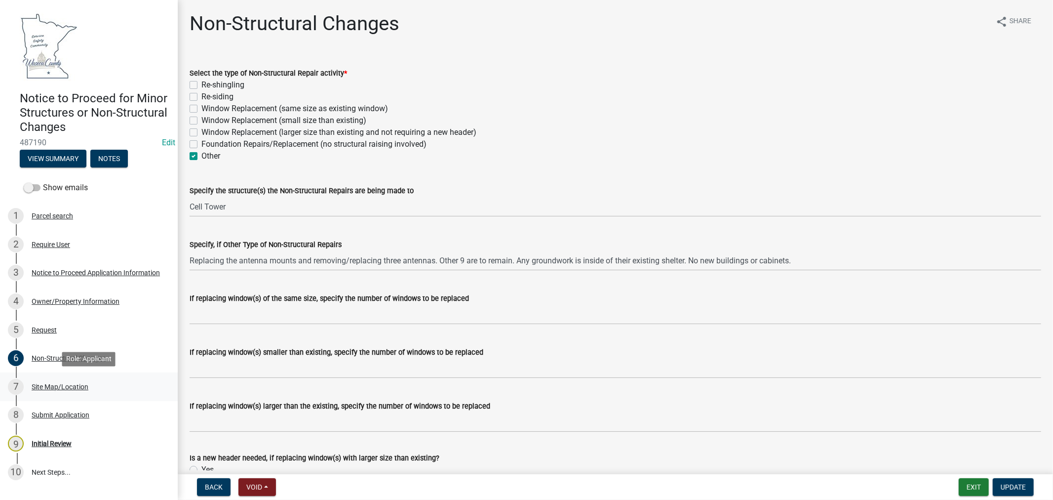
click at [57, 383] on div "Site Map/Location" at bounding box center [60, 386] width 57 height 7
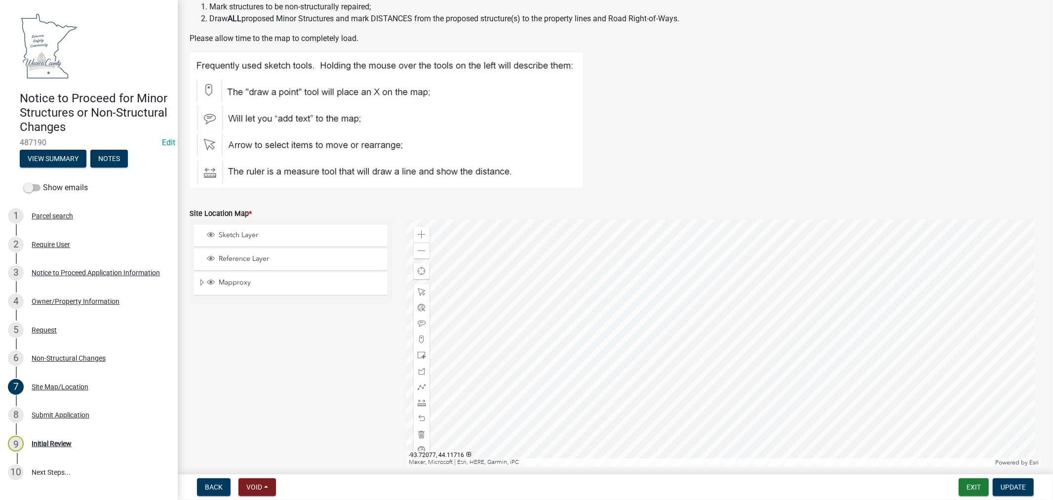
scroll to position [171, 0]
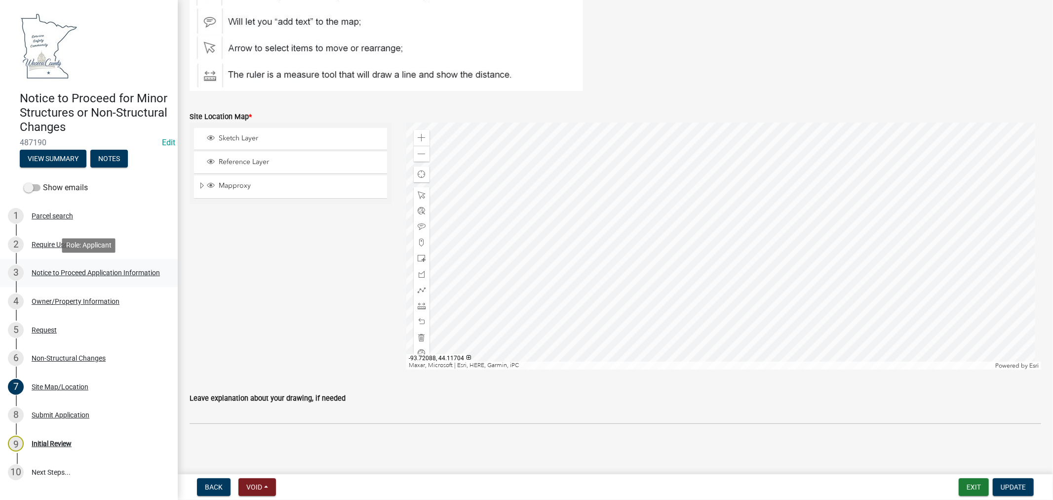
click at [91, 273] on div "Notice to Proceed Application Information" at bounding box center [96, 272] width 128 height 7
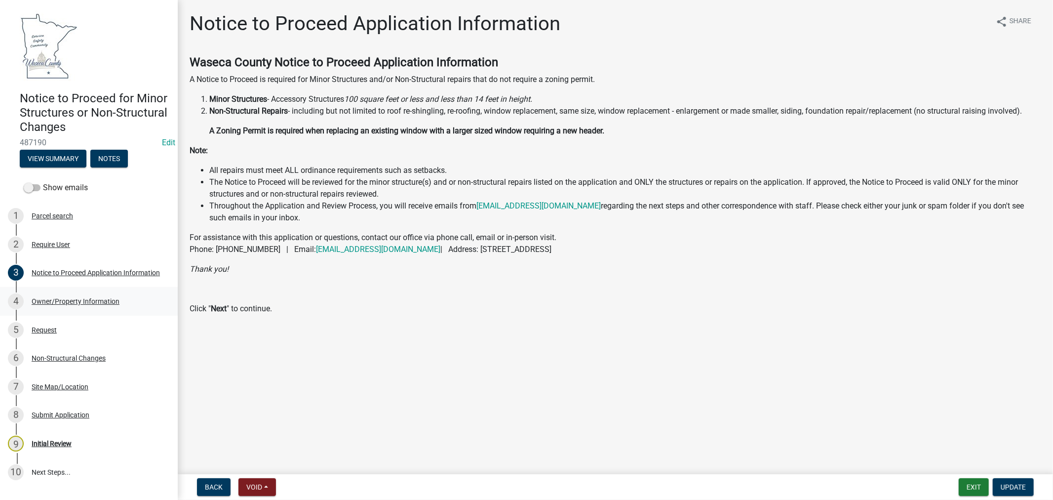
click at [62, 299] on div "Owner/Property Information" at bounding box center [76, 301] width 88 height 7
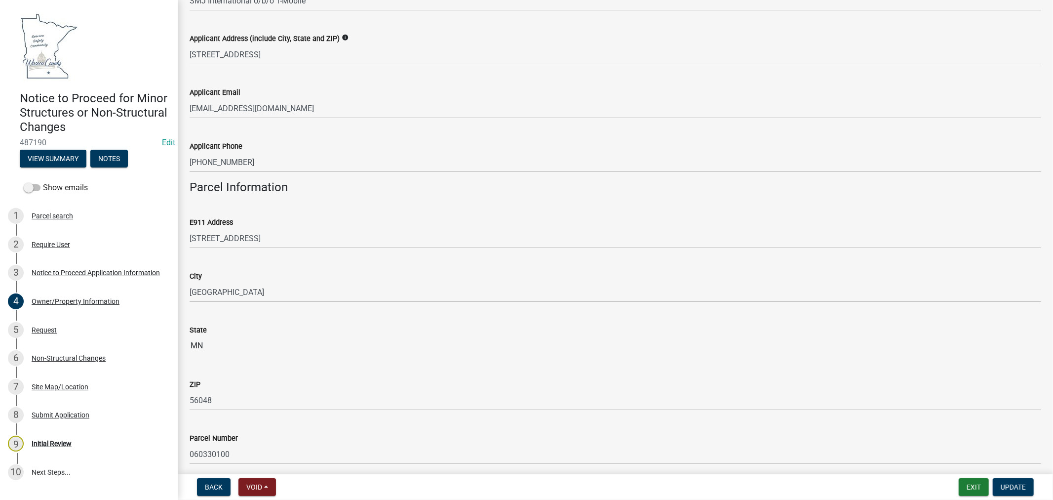
scroll to position [609, 0]
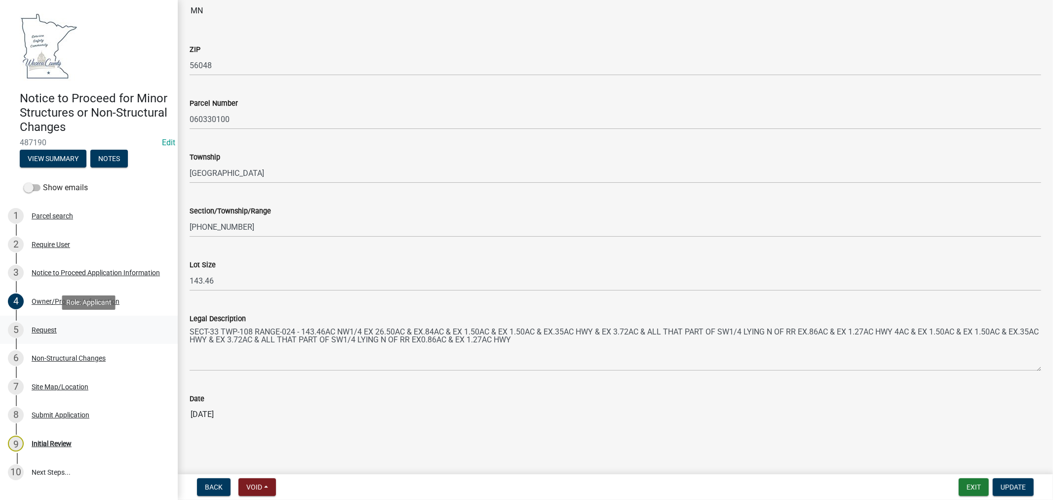
click at [47, 327] on div "Request" at bounding box center [44, 329] width 25 height 7
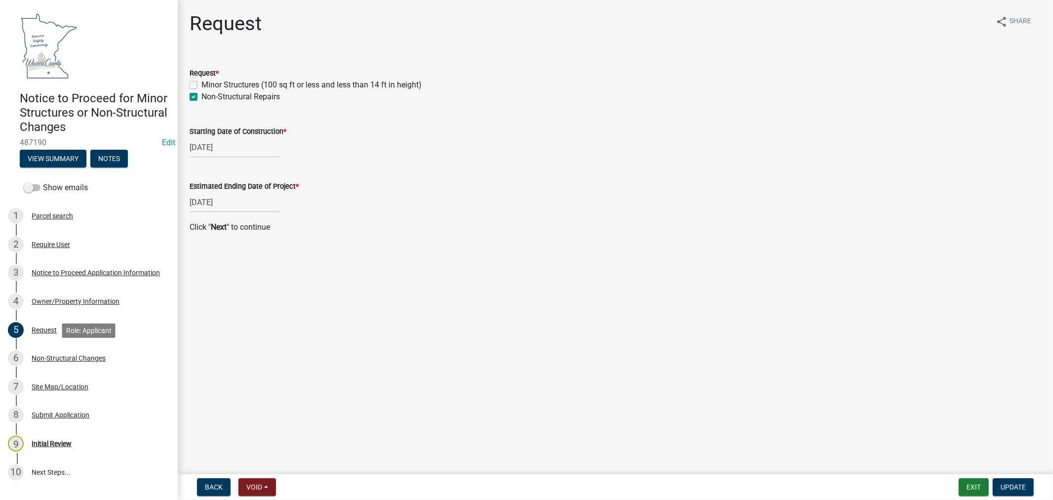
drag, startPoint x: 45, startPoint y: 357, endPoint x: 89, endPoint y: 332, distance: 50.2
click at [46, 357] on div "Non-Structural Changes" at bounding box center [69, 357] width 74 height 7
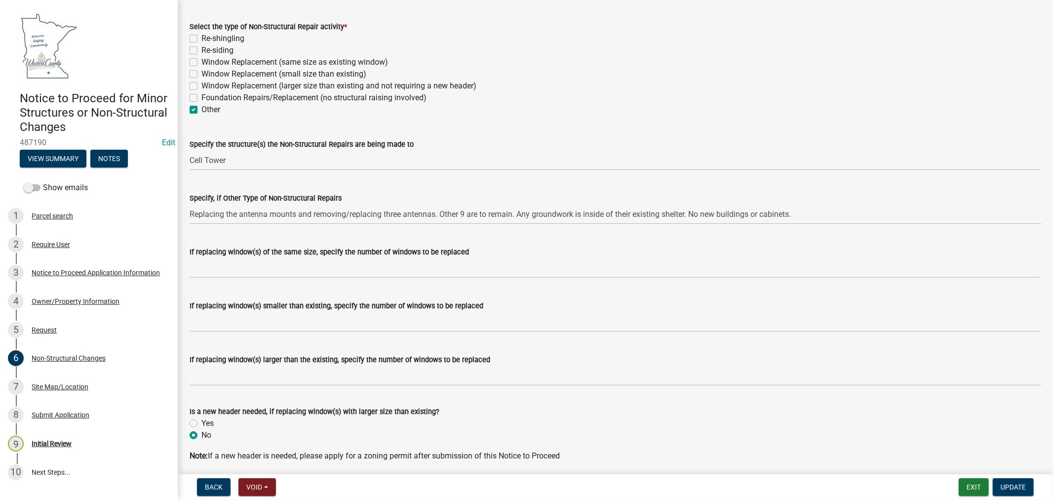
scroll to position [84, 0]
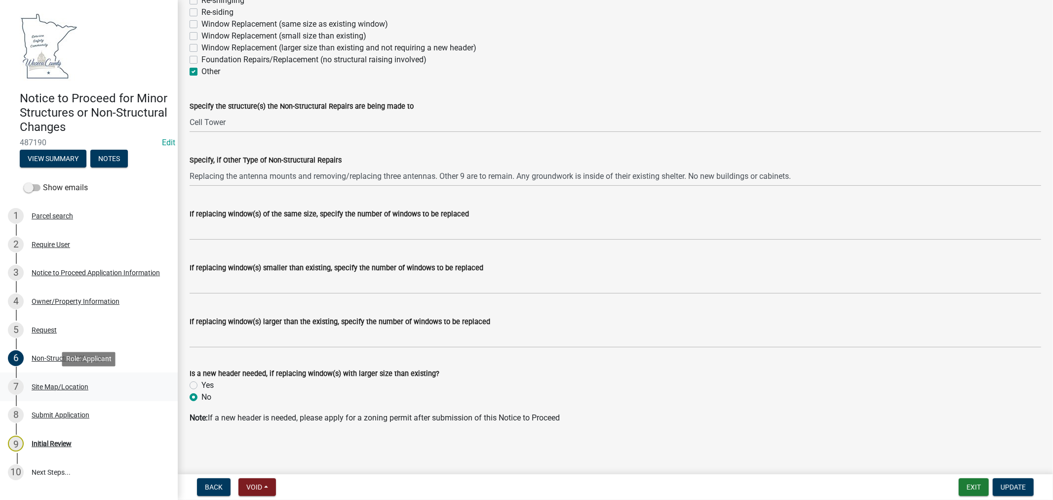
click at [77, 387] on div "Site Map/Location" at bounding box center [60, 386] width 57 height 7
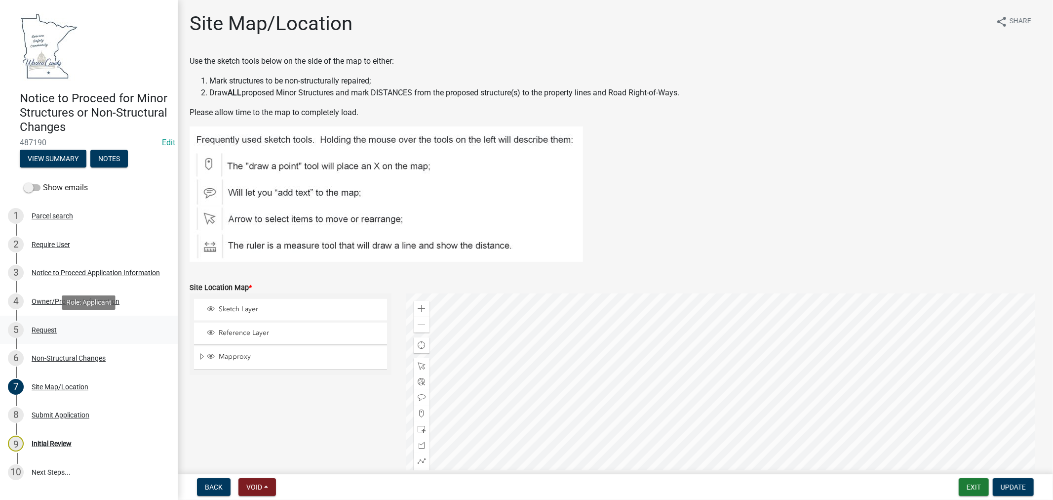
drag, startPoint x: 52, startPoint y: 327, endPoint x: 80, endPoint y: 322, distance: 28.0
click at [52, 327] on div "Request" at bounding box center [44, 329] width 25 height 7
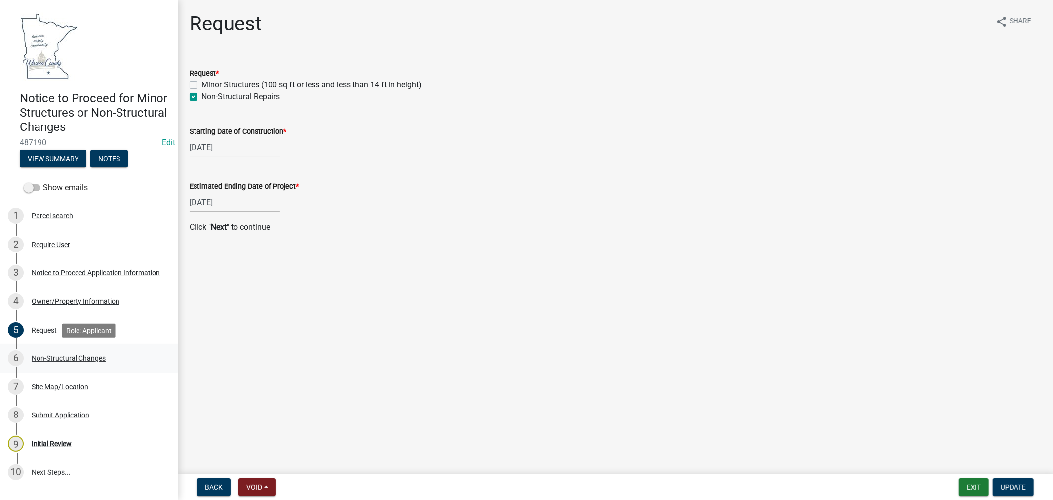
click at [63, 355] on div "Non-Structural Changes" at bounding box center [69, 357] width 74 height 7
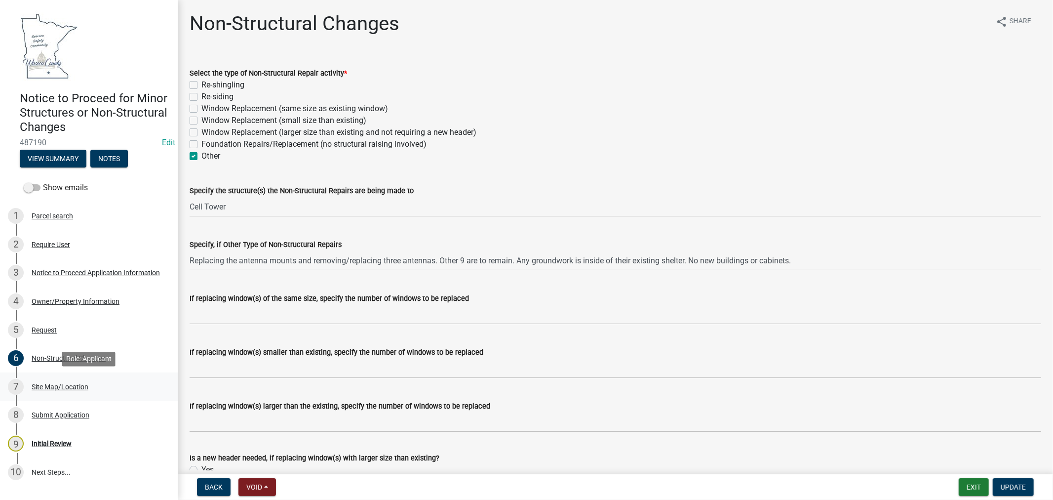
drag, startPoint x: 61, startPoint y: 387, endPoint x: 64, endPoint y: 382, distance: 5.3
click at [61, 387] on div "Site Map/Location" at bounding box center [60, 386] width 57 height 7
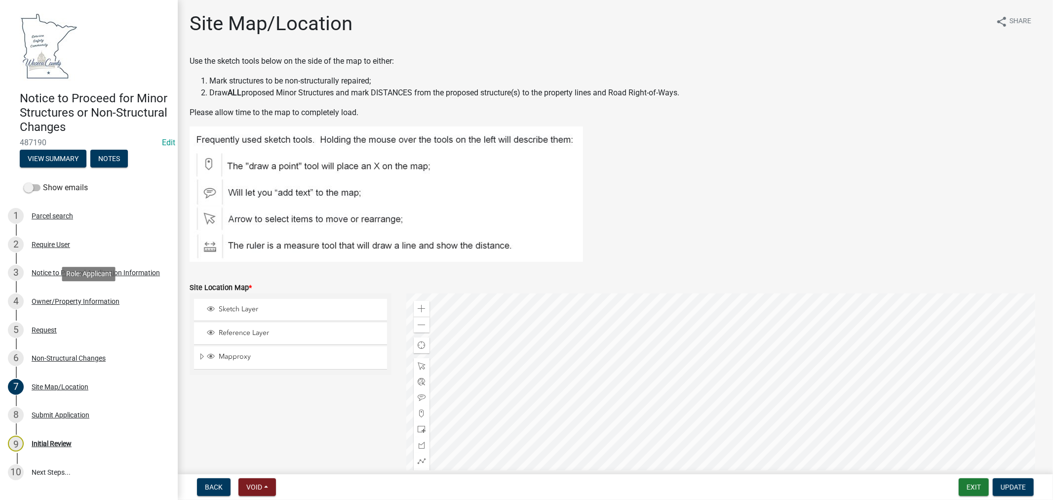
click at [76, 300] on div "Owner/Property Information" at bounding box center [76, 301] width 88 height 7
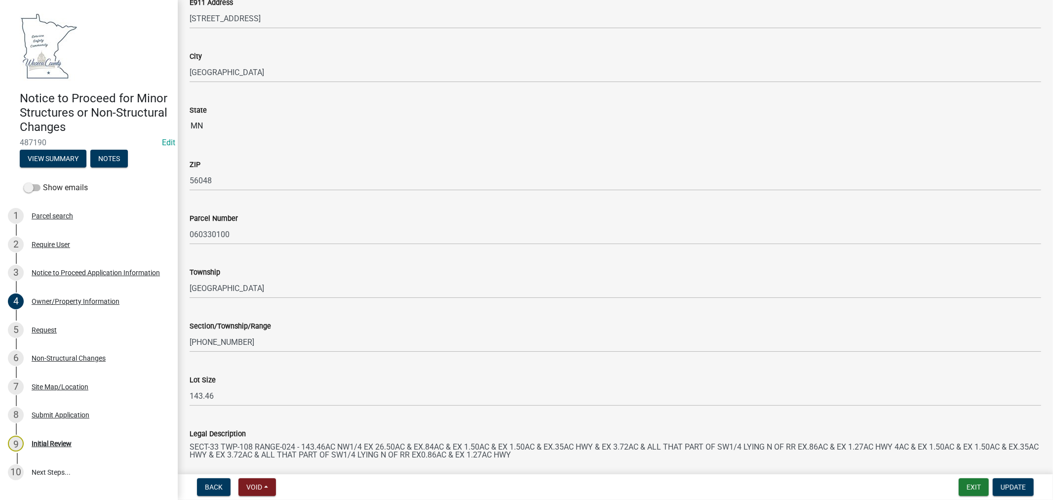
scroll to position [609, 0]
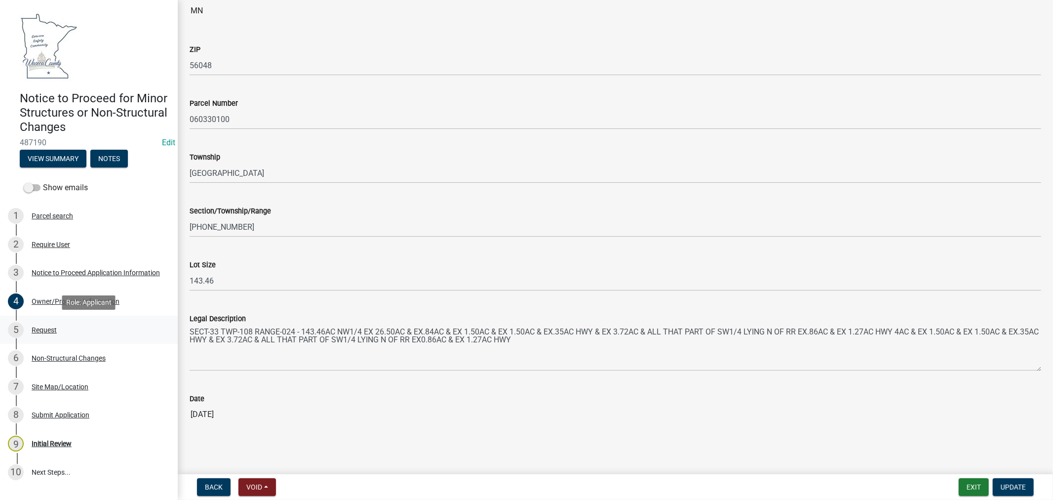
click at [42, 330] on div "Request" at bounding box center [44, 329] width 25 height 7
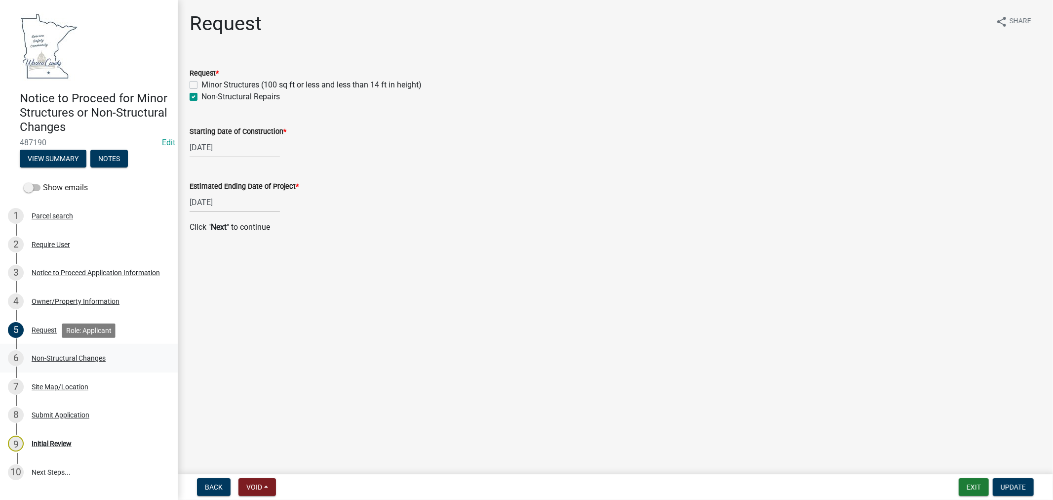
click at [45, 357] on div "Non-Structural Changes" at bounding box center [69, 357] width 74 height 7
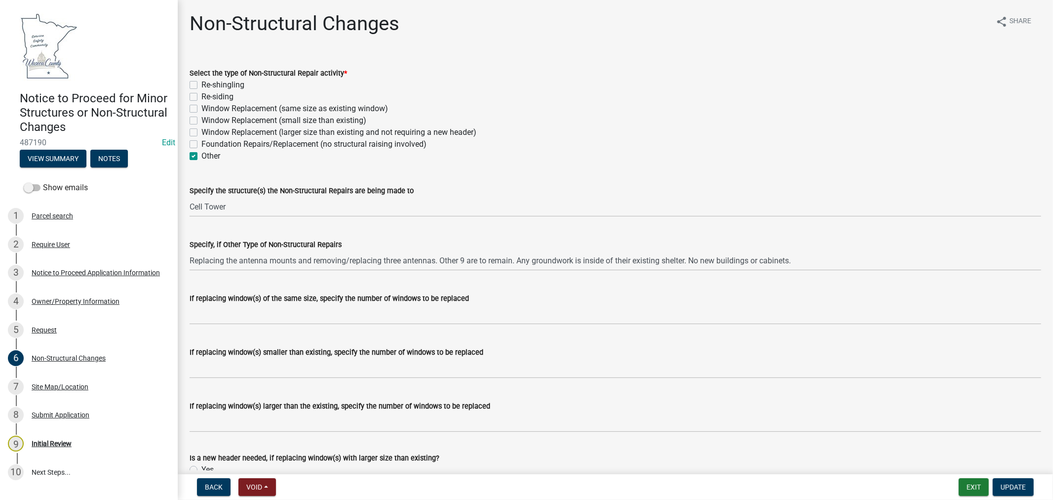
scroll to position [84, 0]
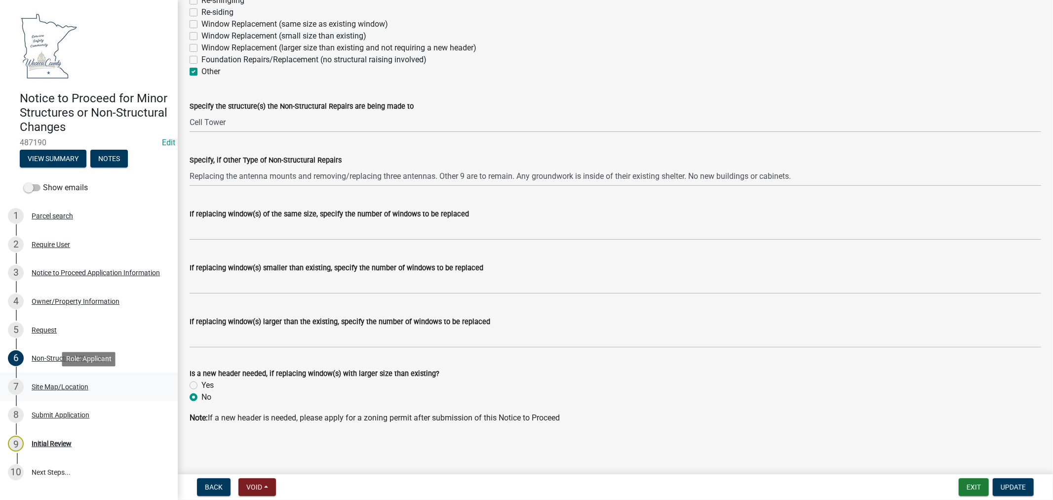
click at [52, 384] on div "Site Map/Location" at bounding box center [60, 386] width 57 height 7
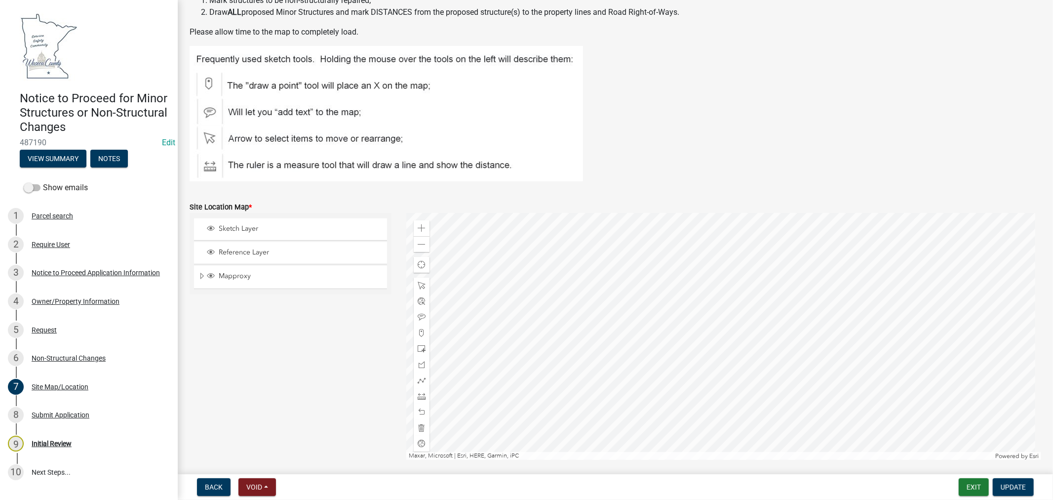
scroll to position [171, 0]
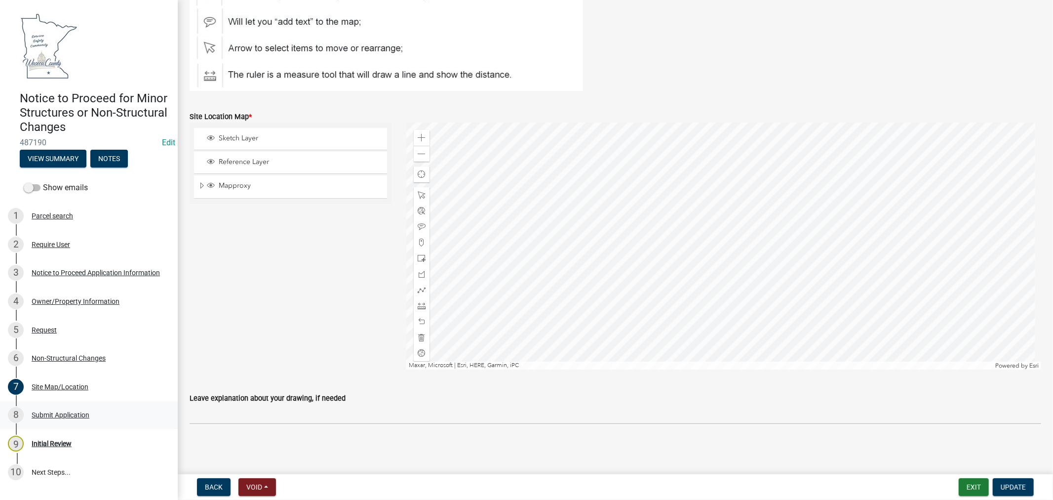
click at [51, 412] on div "Submit Application" at bounding box center [61, 414] width 58 height 7
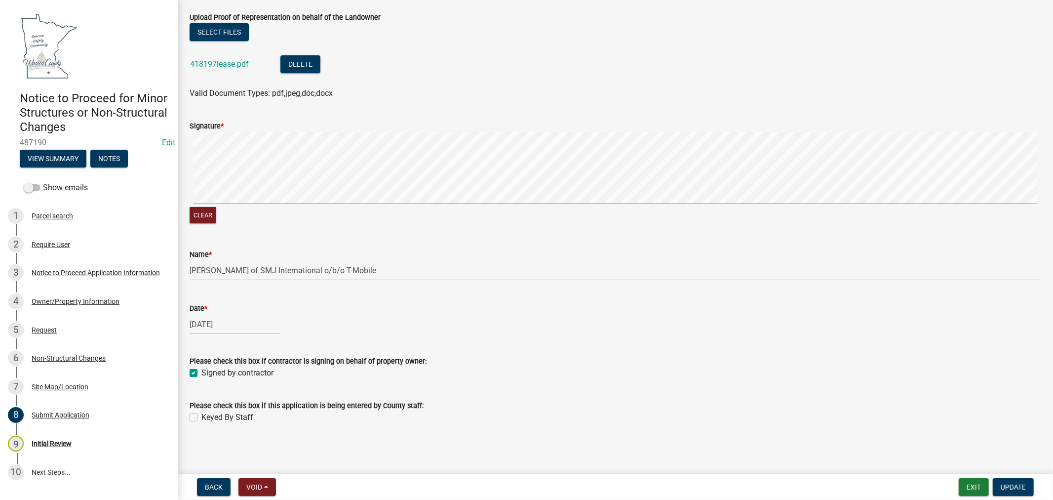
scroll to position [0, 0]
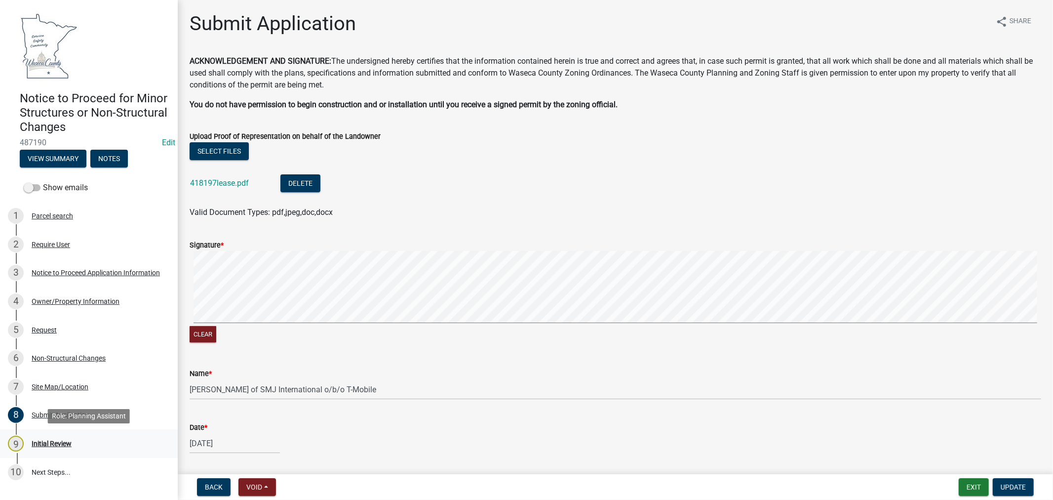
click at [57, 444] on div "Initial Review" at bounding box center [52, 443] width 40 height 7
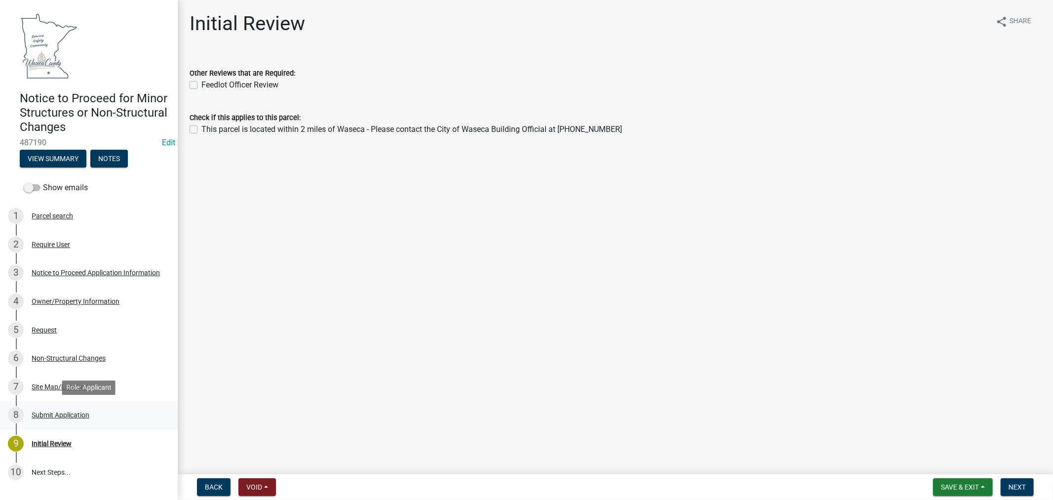
click at [79, 413] on div "Submit Application" at bounding box center [61, 414] width 58 height 7
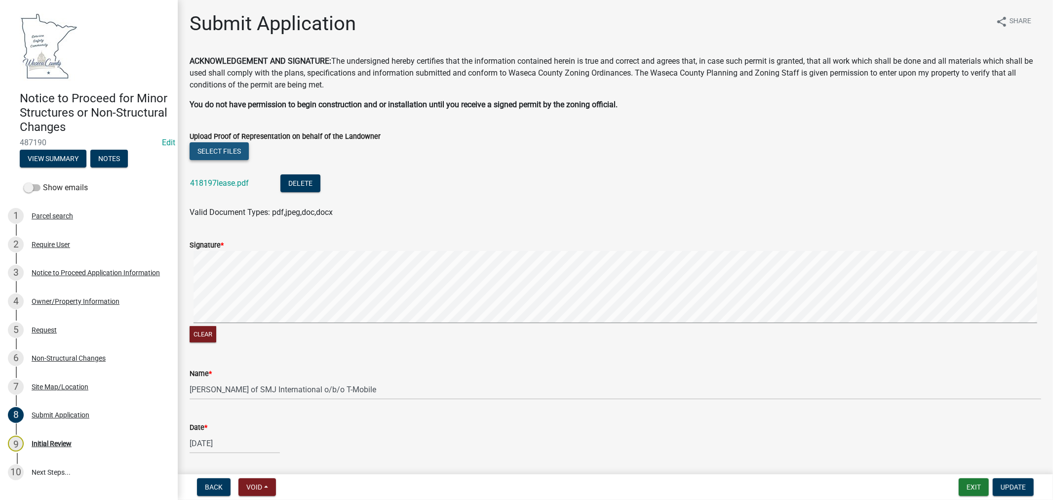
click at [228, 153] on button "Select files" at bounding box center [219, 151] width 59 height 18
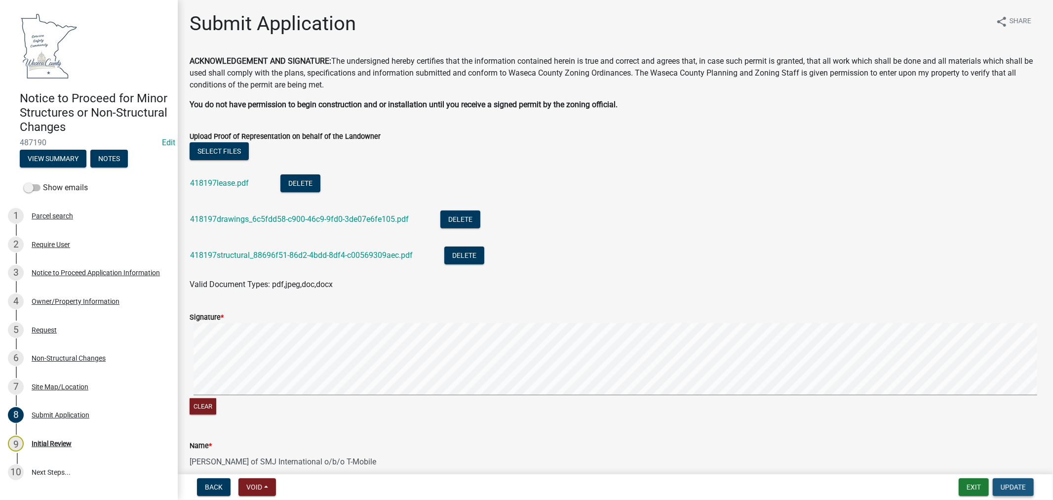
click at [1016, 486] on span "Update" at bounding box center [1013, 487] width 25 height 8
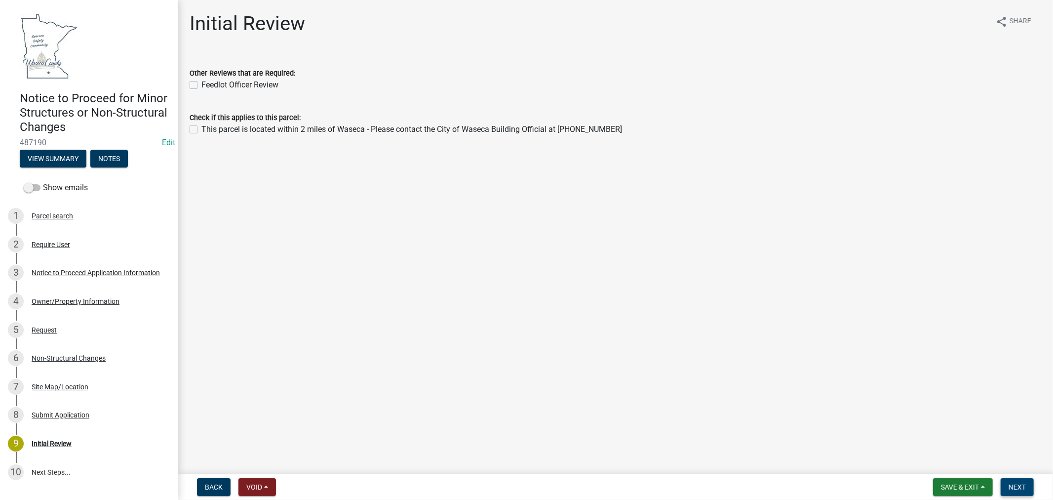
click at [1021, 483] on span "Next" at bounding box center [1017, 487] width 17 height 8
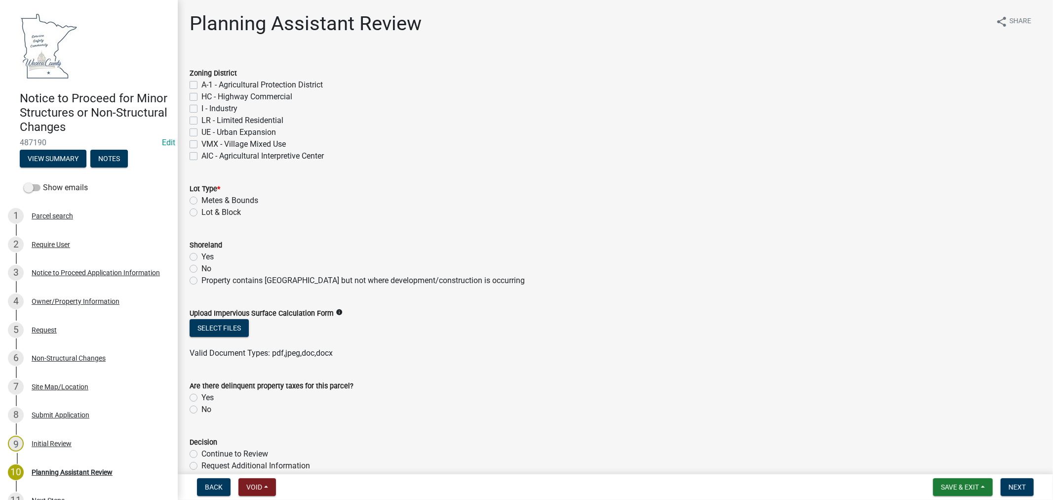
click at [201, 84] on label "A-1 - Agricultural Protection District" at bounding box center [261, 85] width 121 height 12
click at [201, 84] on input "A-1 - Agricultural Protection District" at bounding box center [204, 82] width 6 height 6
checkbox input "true"
checkbox input "false"
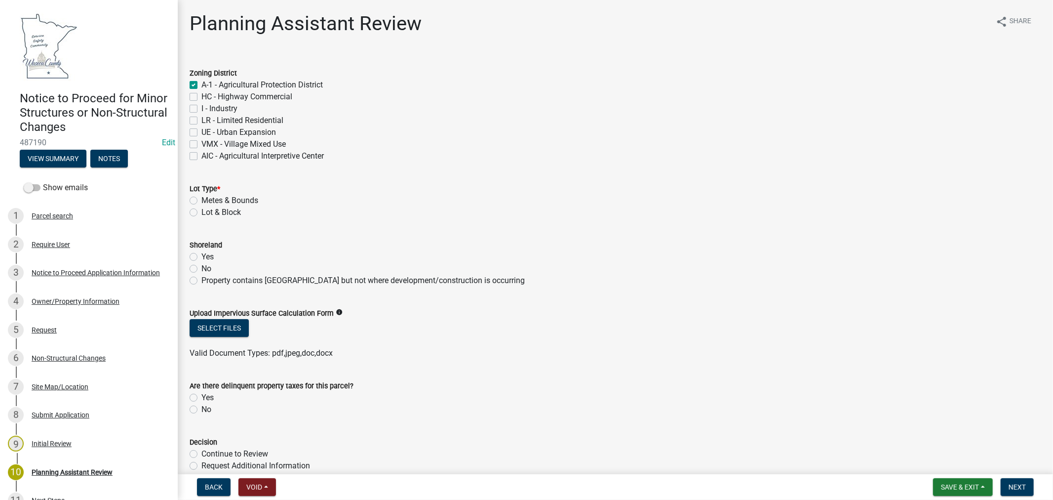
checkbox input "false"
click at [201, 199] on label "Metes & Bounds" at bounding box center [229, 201] width 57 height 12
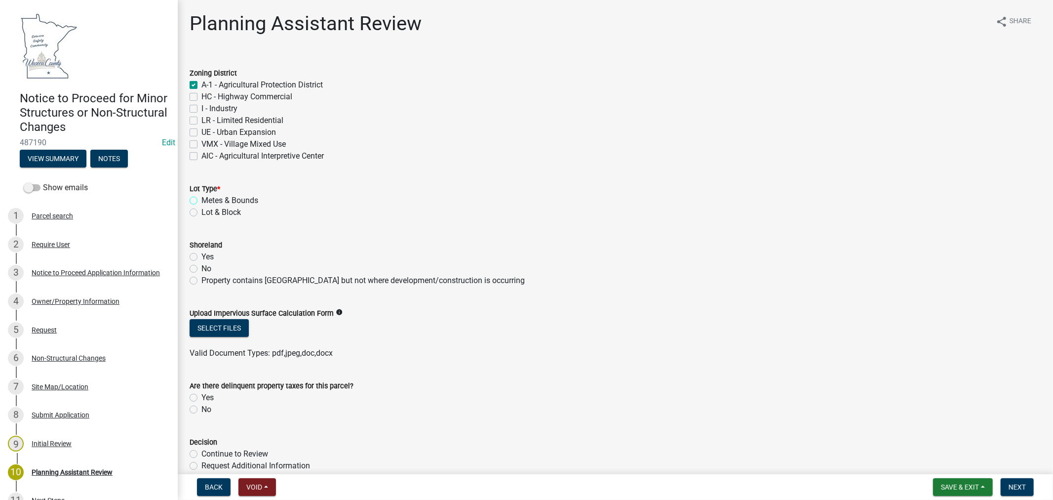
click at [201, 199] on input "Metes & Bounds" at bounding box center [204, 198] width 6 height 6
radio input "true"
click at [201, 281] on label "Property contains Shoreland but not where development/construction is occurring" at bounding box center [362, 281] width 323 height 12
click at [201, 281] on input "Property contains Shoreland but not where development/construction is occurring" at bounding box center [204, 278] width 6 height 6
radio input "true"
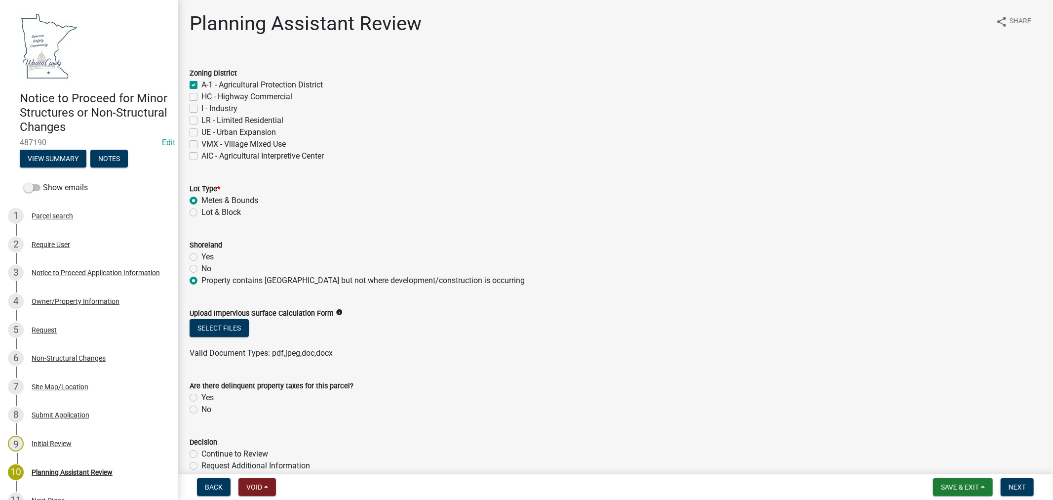
scroll to position [55, 0]
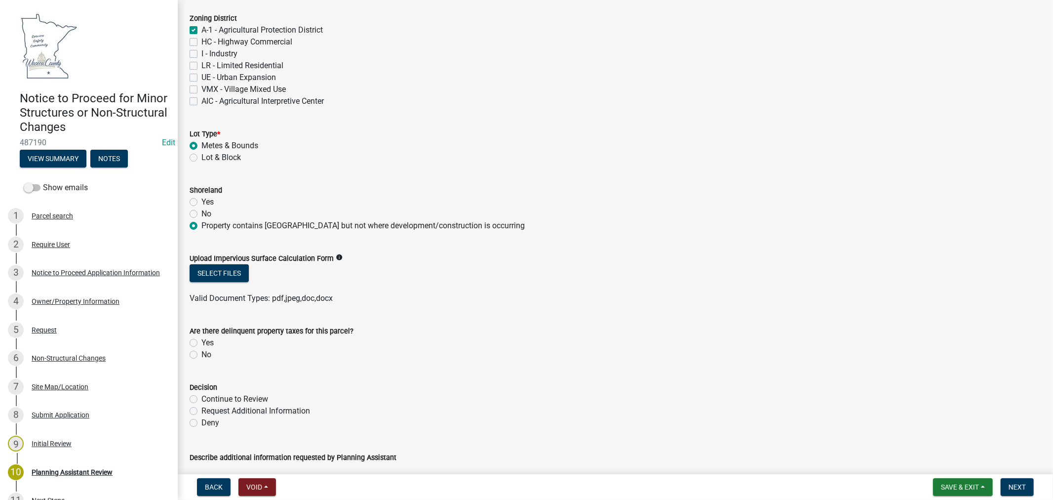
click at [201, 357] on label "No" at bounding box center [206, 355] width 10 height 12
click at [201, 355] on input "No" at bounding box center [204, 352] width 6 height 6
radio input "true"
click at [201, 398] on label "Continue to Review" at bounding box center [234, 399] width 67 height 12
click at [201, 398] on input "Continue to Review" at bounding box center [204, 396] width 6 height 6
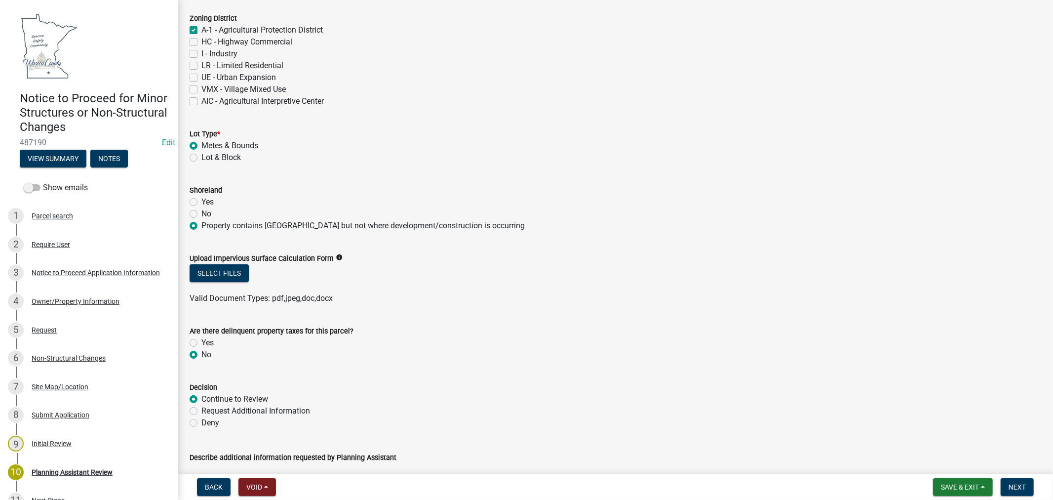
radio input "true"
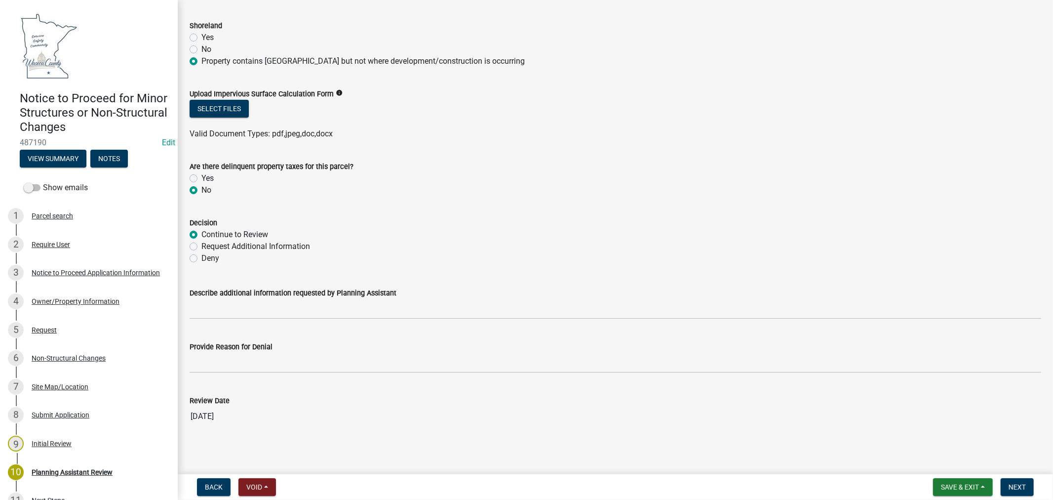
scroll to position [221, 0]
click at [1024, 489] on span "Next" at bounding box center [1017, 487] width 17 height 8
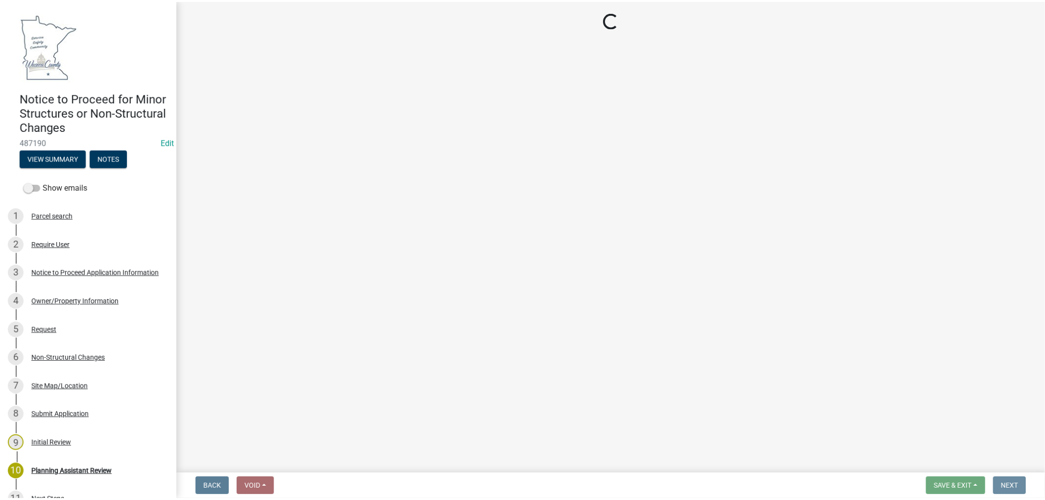
scroll to position [0, 0]
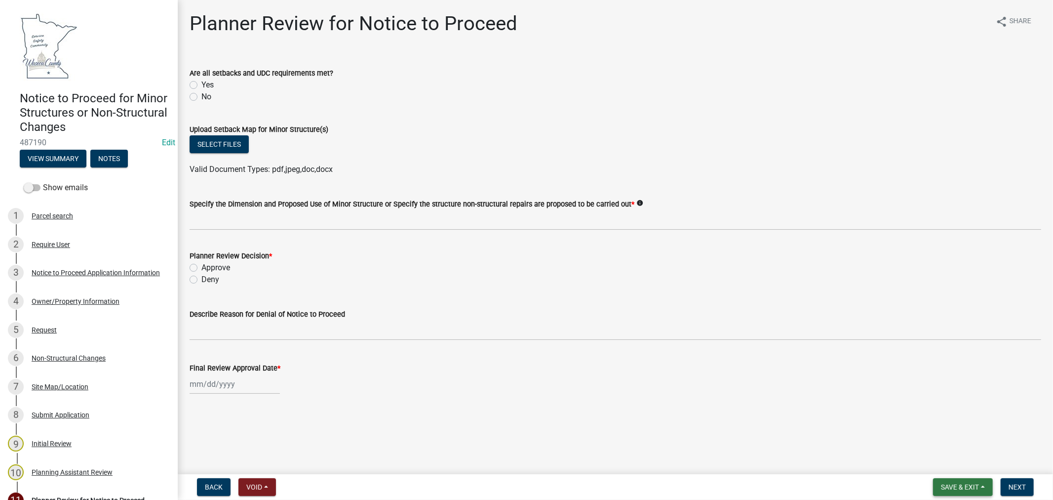
click at [960, 486] on span "Save & Exit" at bounding box center [960, 487] width 38 height 8
click at [954, 463] on button "Save & Exit" at bounding box center [953, 461] width 79 height 24
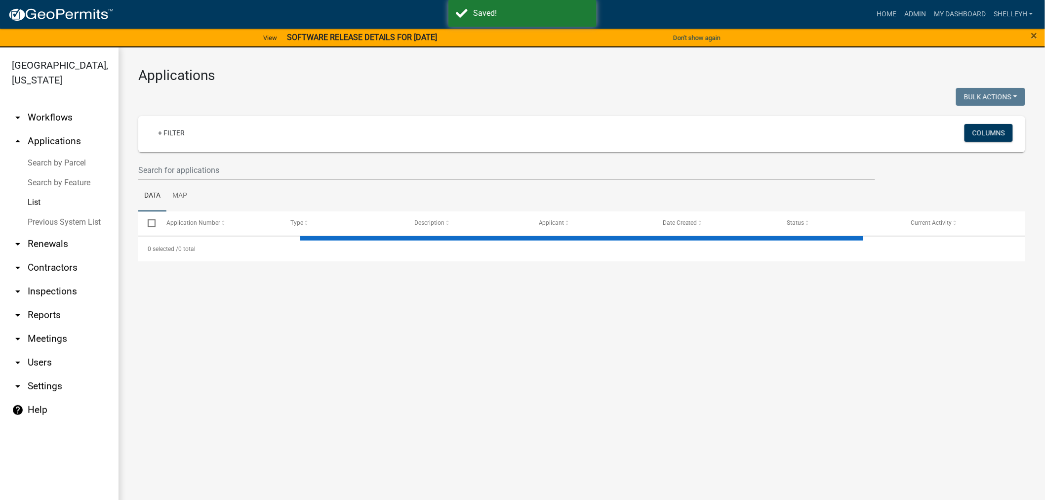
select select "1: 25"
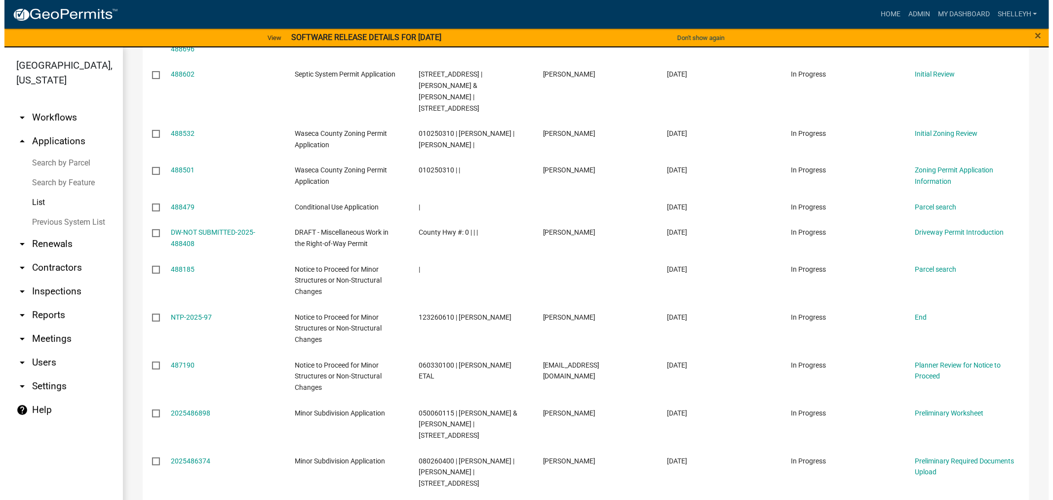
scroll to position [384, 0]
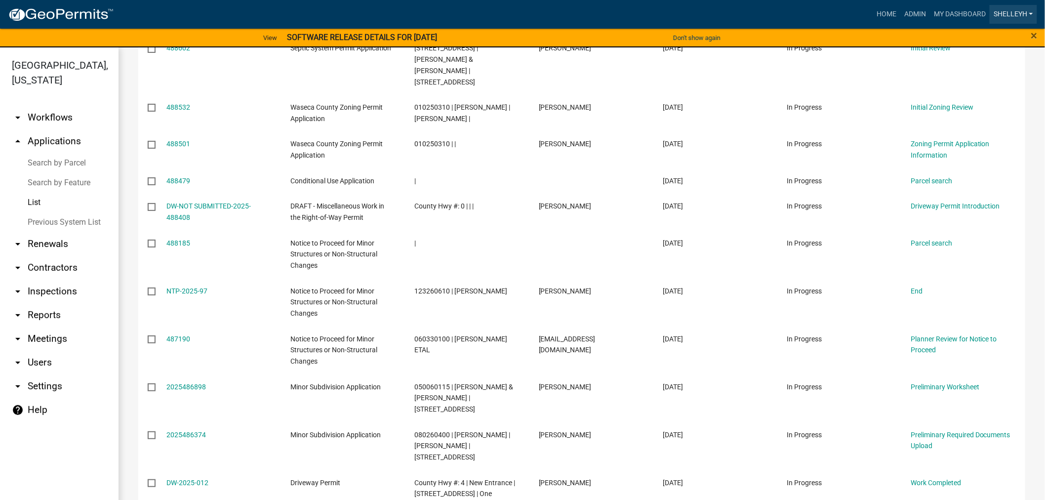
click at [1018, 12] on link "shelleyh" at bounding box center [1012, 14] width 47 height 19
click at [991, 96] on link "Logout" at bounding box center [997, 96] width 79 height 24
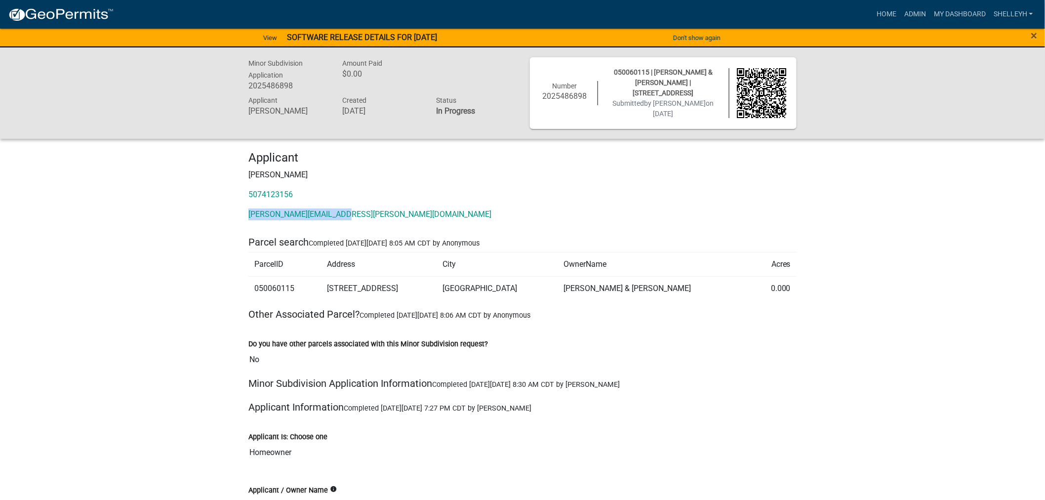
drag, startPoint x: 347, startPoint y: 213, endPoint x: 245, endPoint y: 213, distance: 101.2
click at [245, 213] on div "Applicant [PERSON_NAME] 5074123156 [PERSON_NAME][EMAIL_ADDRESS][PERSON_NAME][DO…" at bounding box center [522, 190] width 563 height 78
copy link "[PERSON_NAME][EMAIL_ADDRESS][PERSON_NAME][DOMAIN_NAME]"
